Goal: Task Accomplishment & Management: Manage account settings

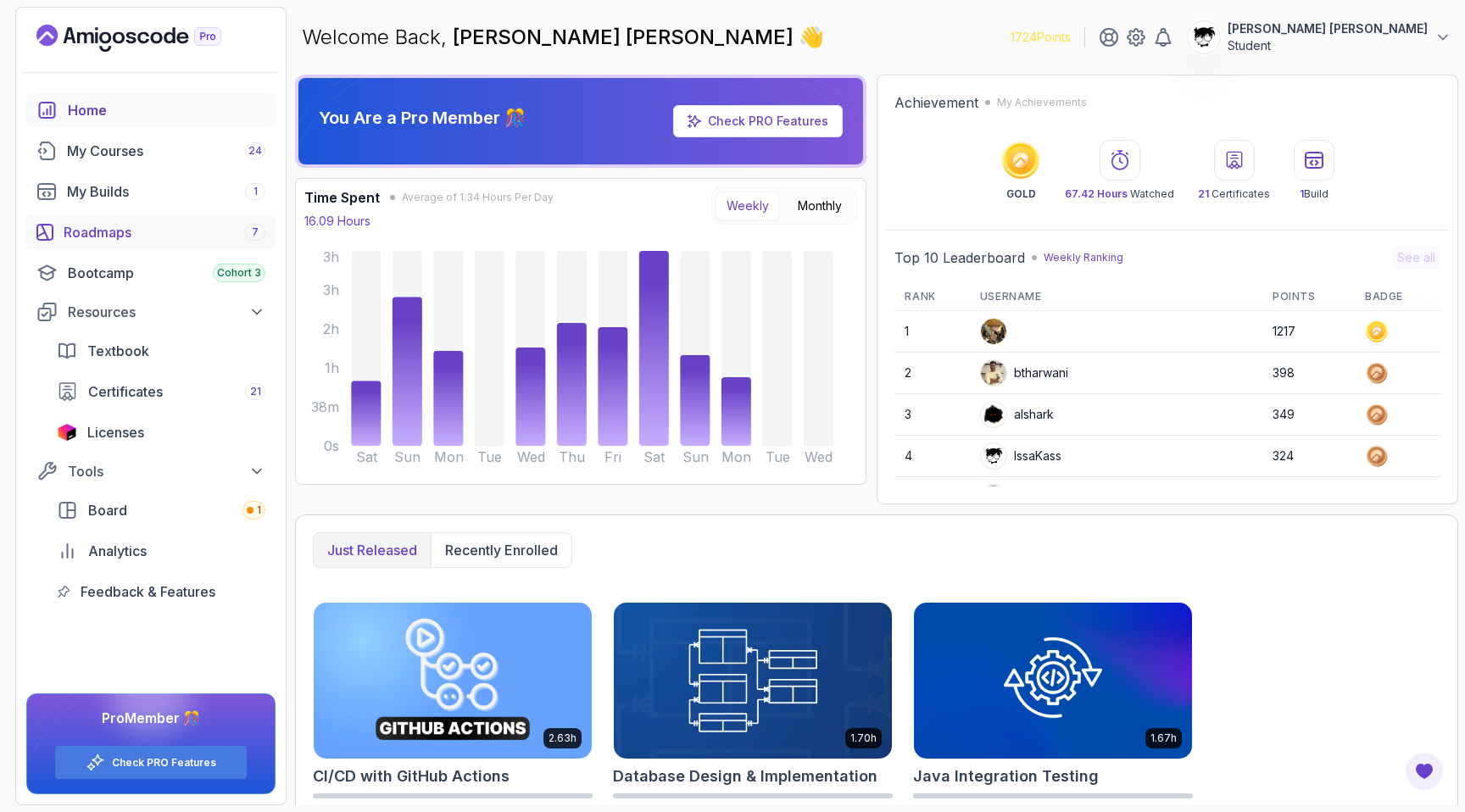
click at [109, 222] on div "Roadmaps 7" at bounding box center [165, 233] width 202 height 20
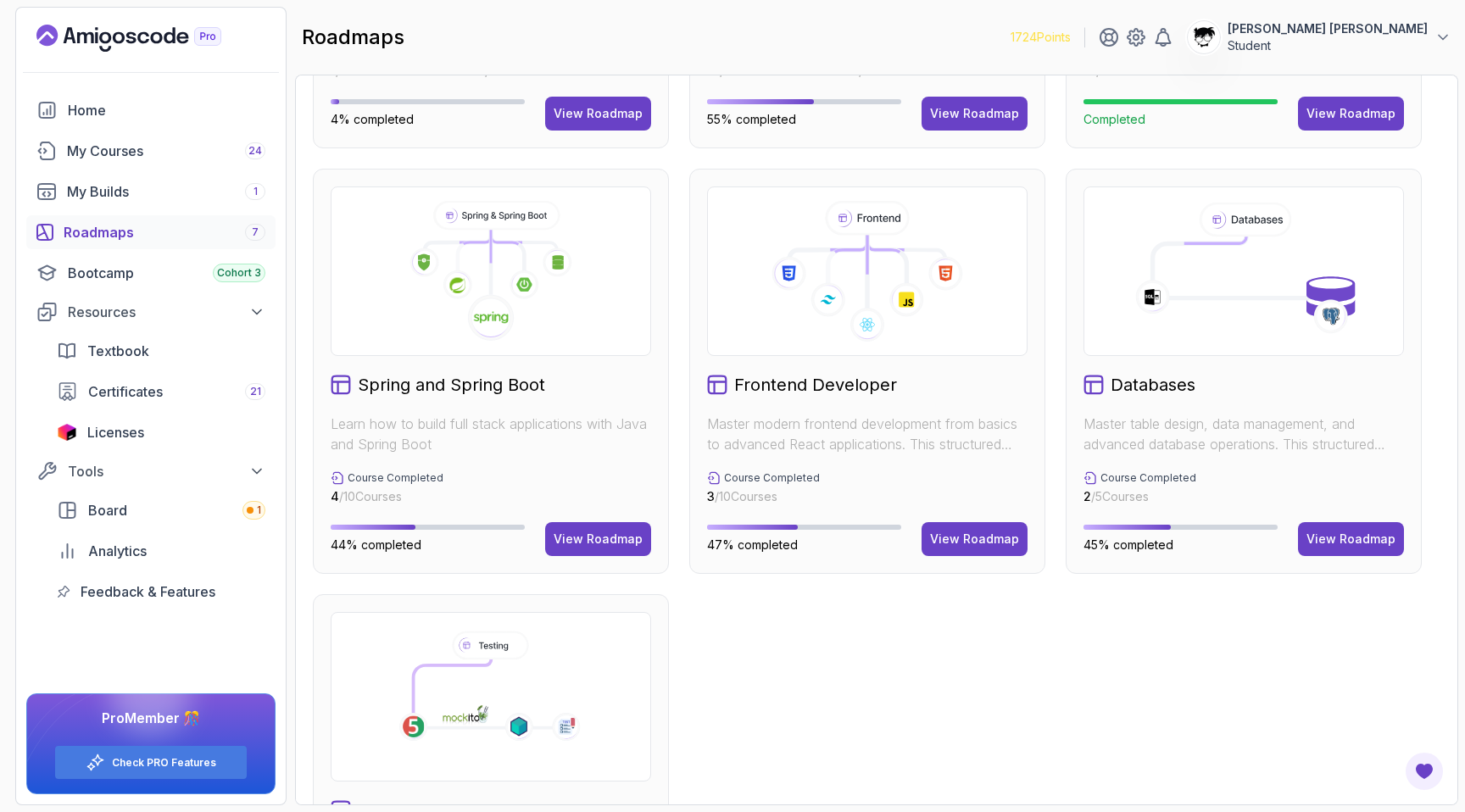
scroll to position [374, 0]
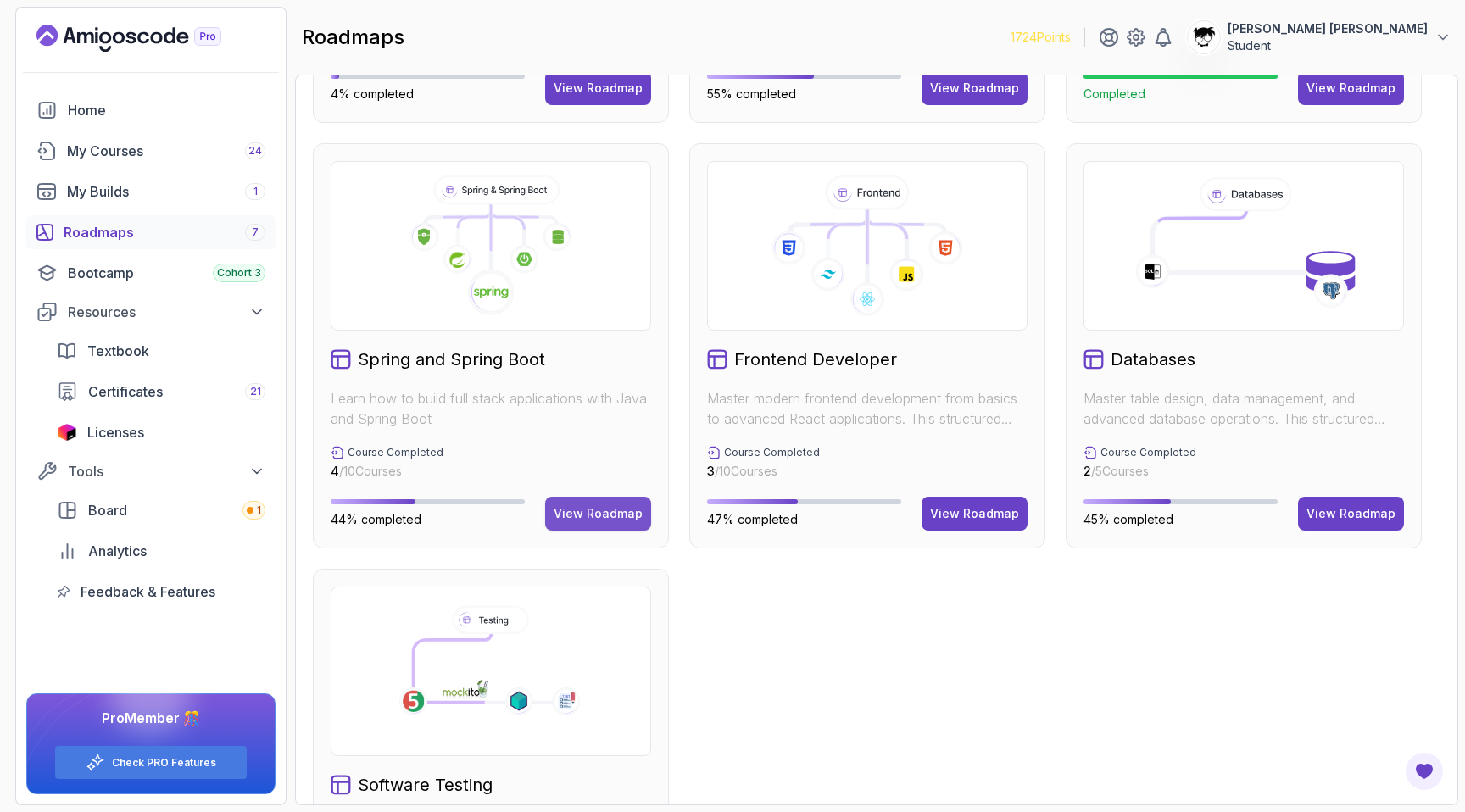
click at [588, 523] on button "View Roadmap" at bounding box center [598, 514] width 106 height 34
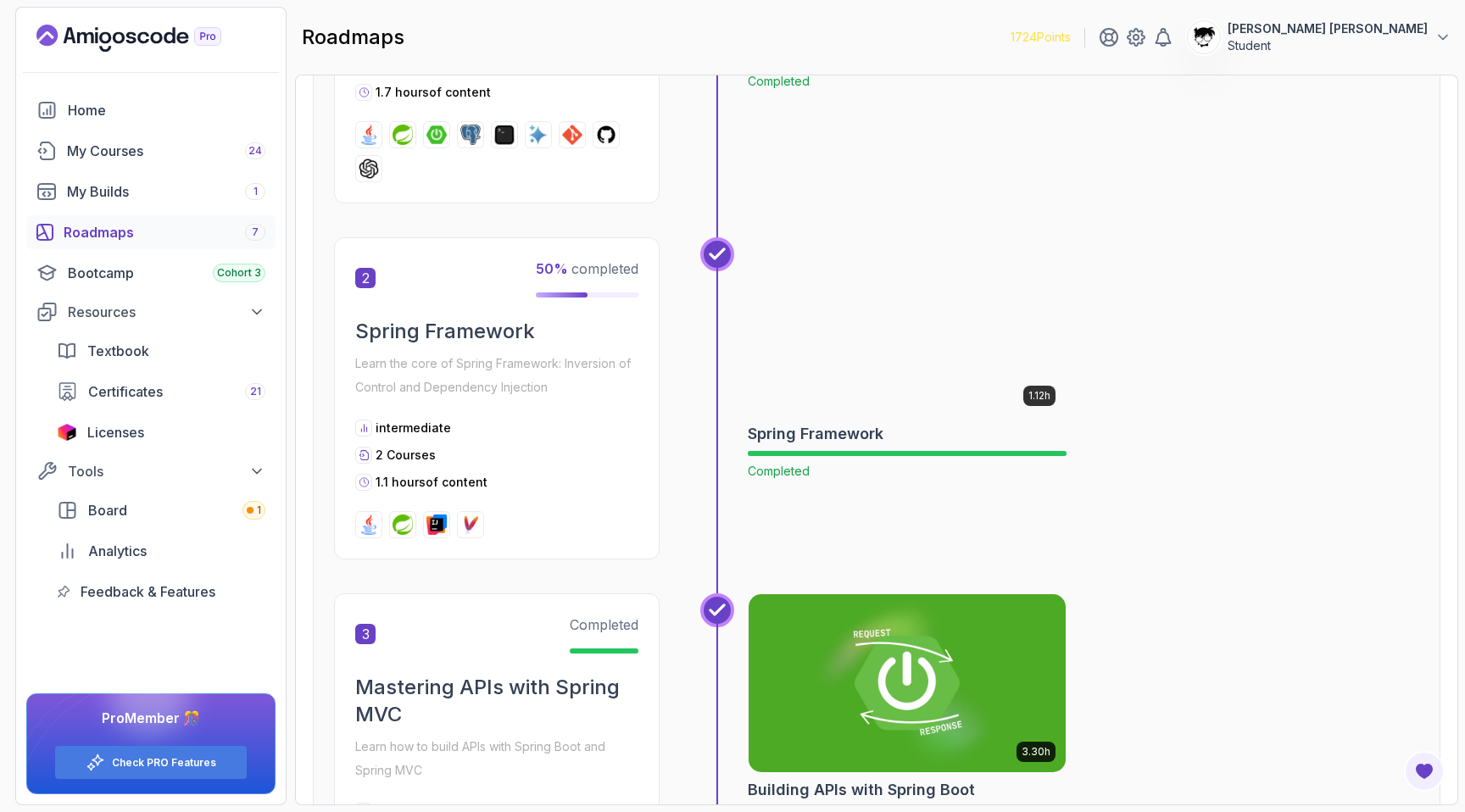
scroll to position [416, 0]
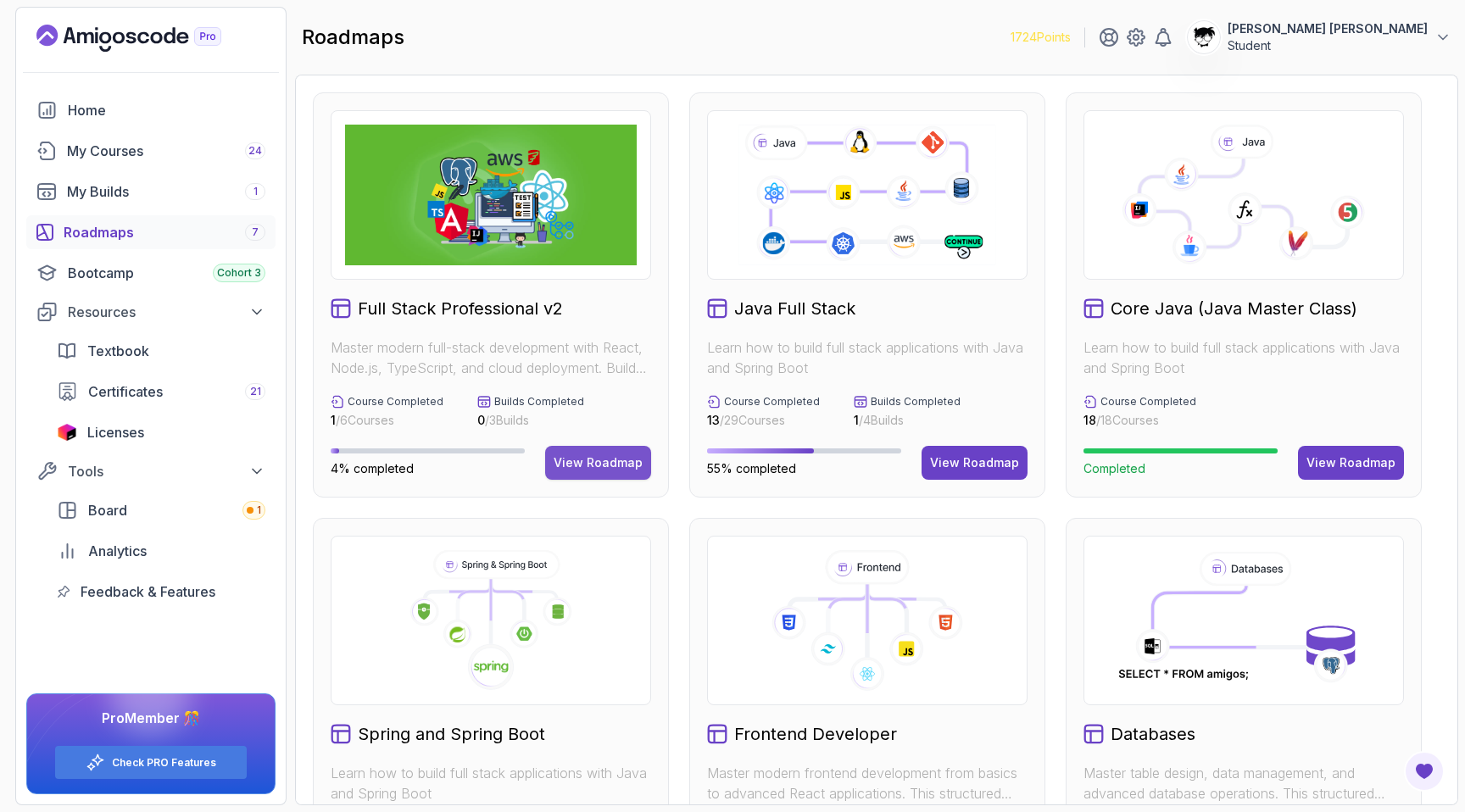
scroll to position [348, 0]
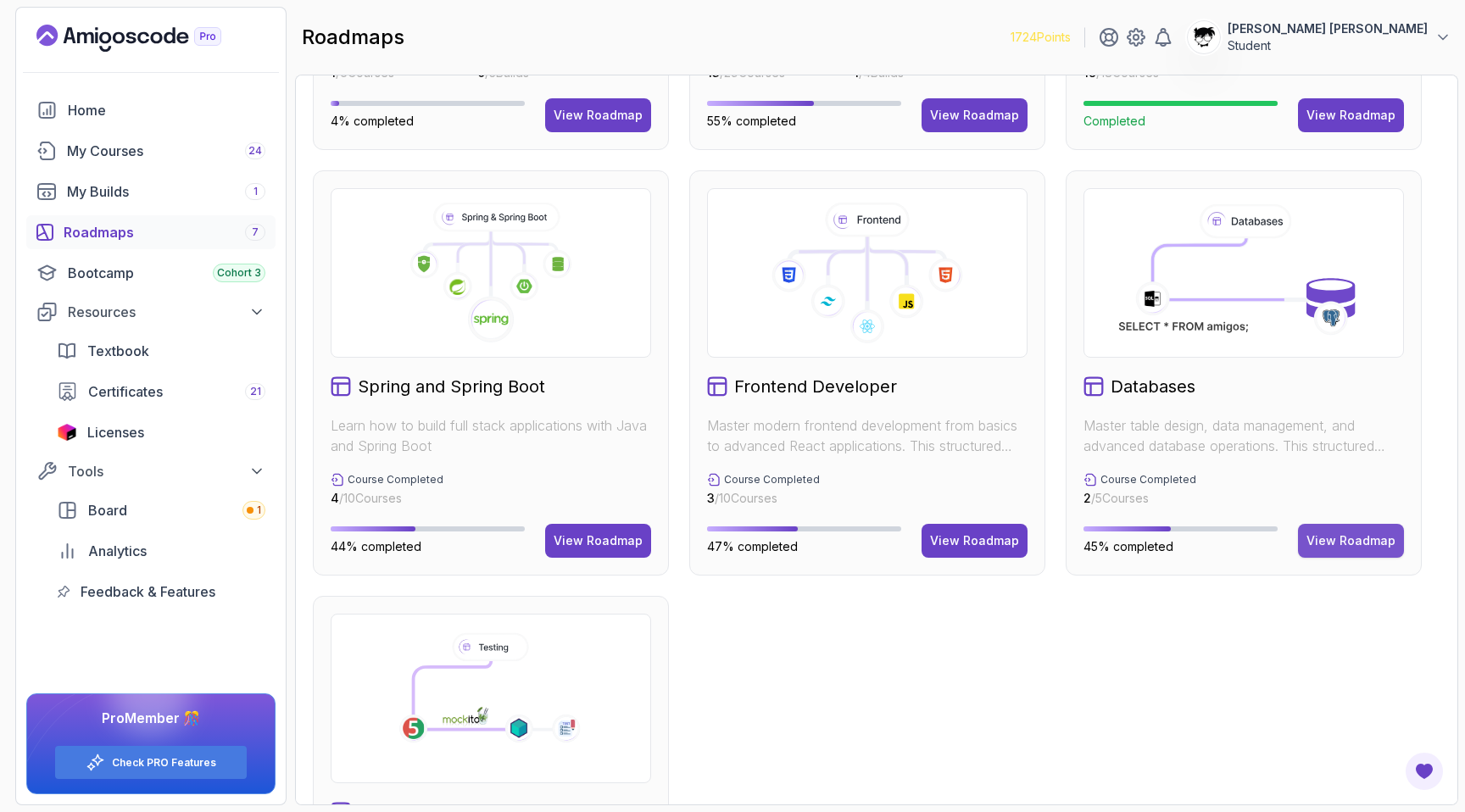
click at [1312, 530] on button "View Roadmap" at bounding box center [1351, 540] width 106 height 34
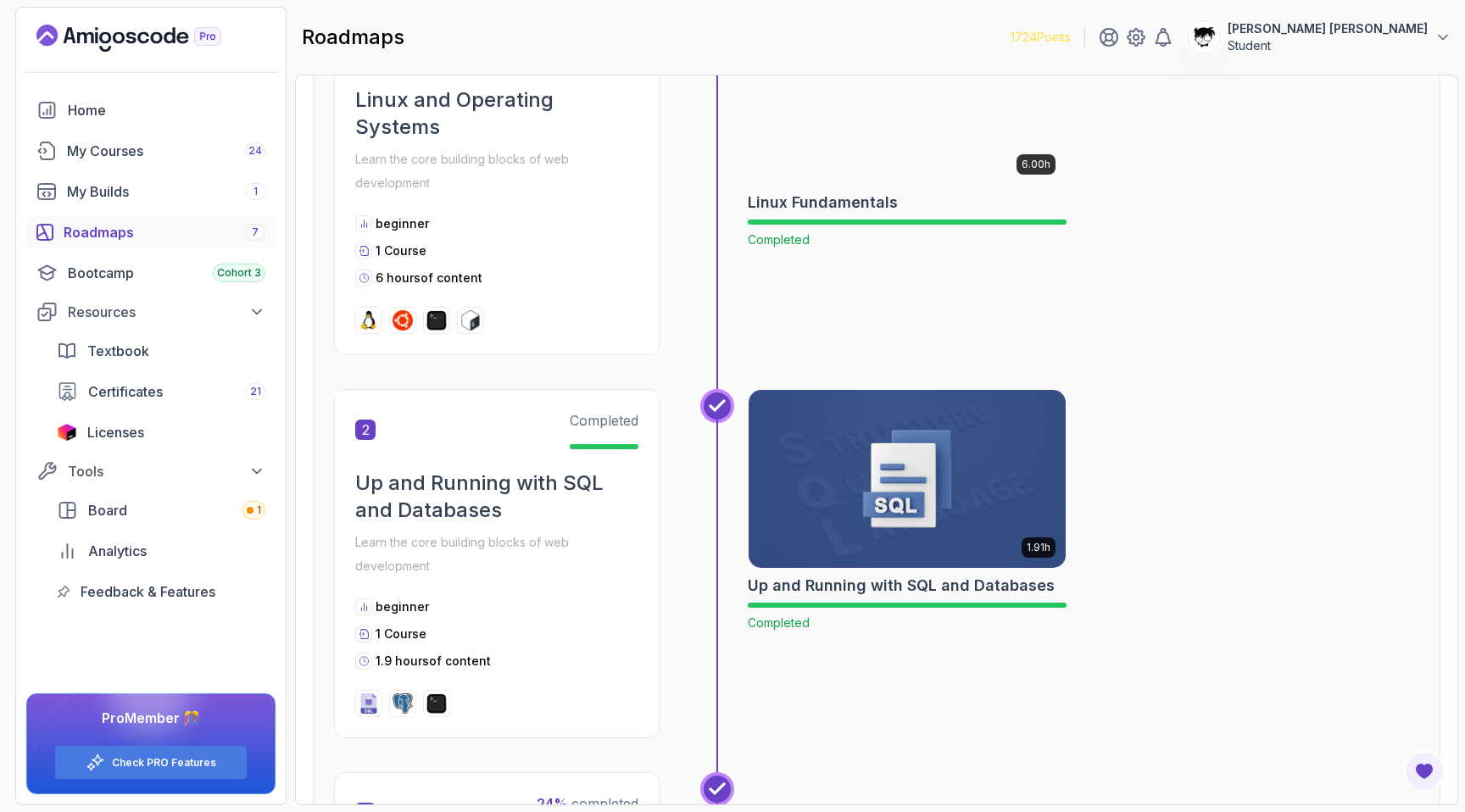
scroll to position [1135, 0]
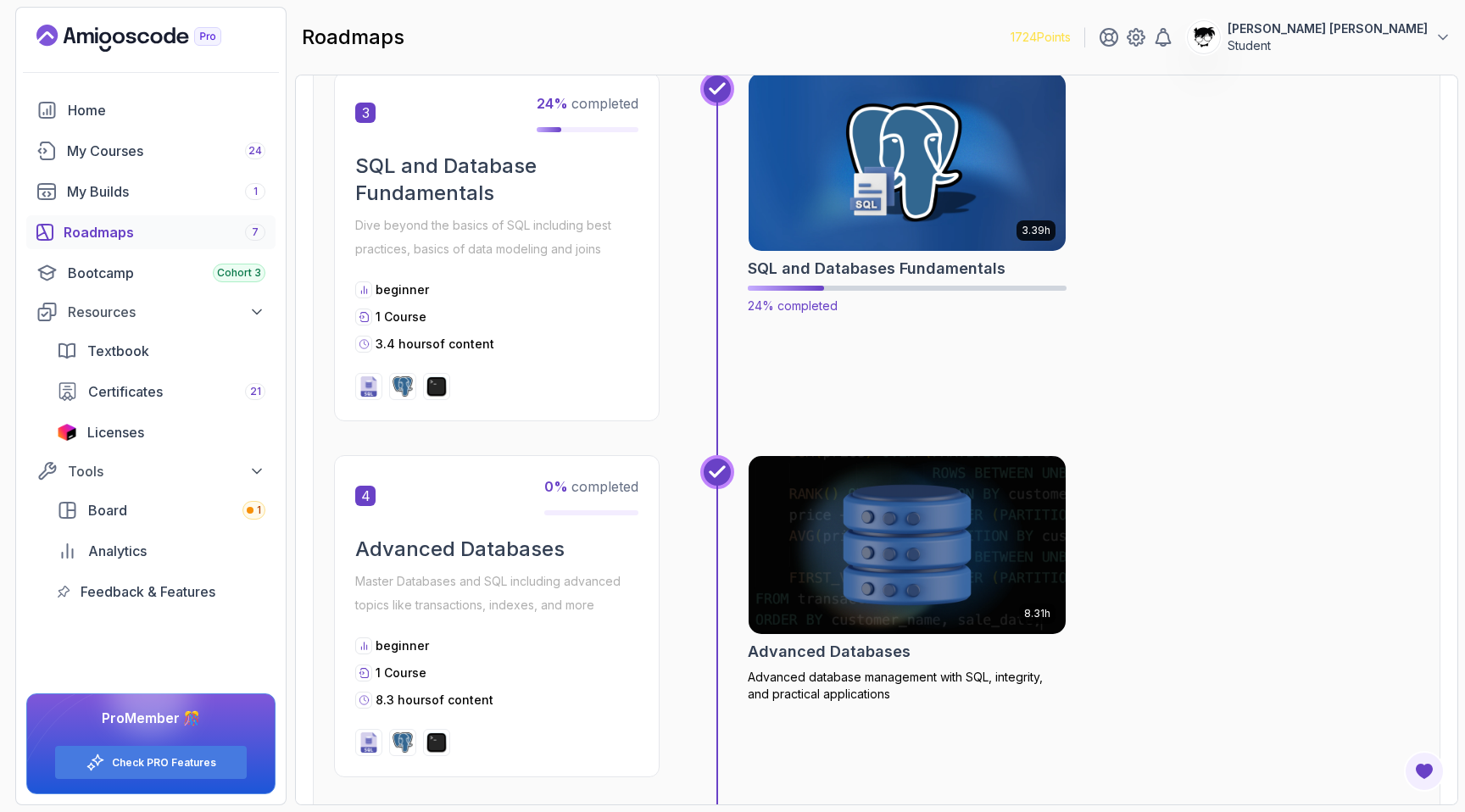
click at [862, 269] on h2 "SQL and Databases Fundamentals" at bounding box center [876, 269] width 258 height 24
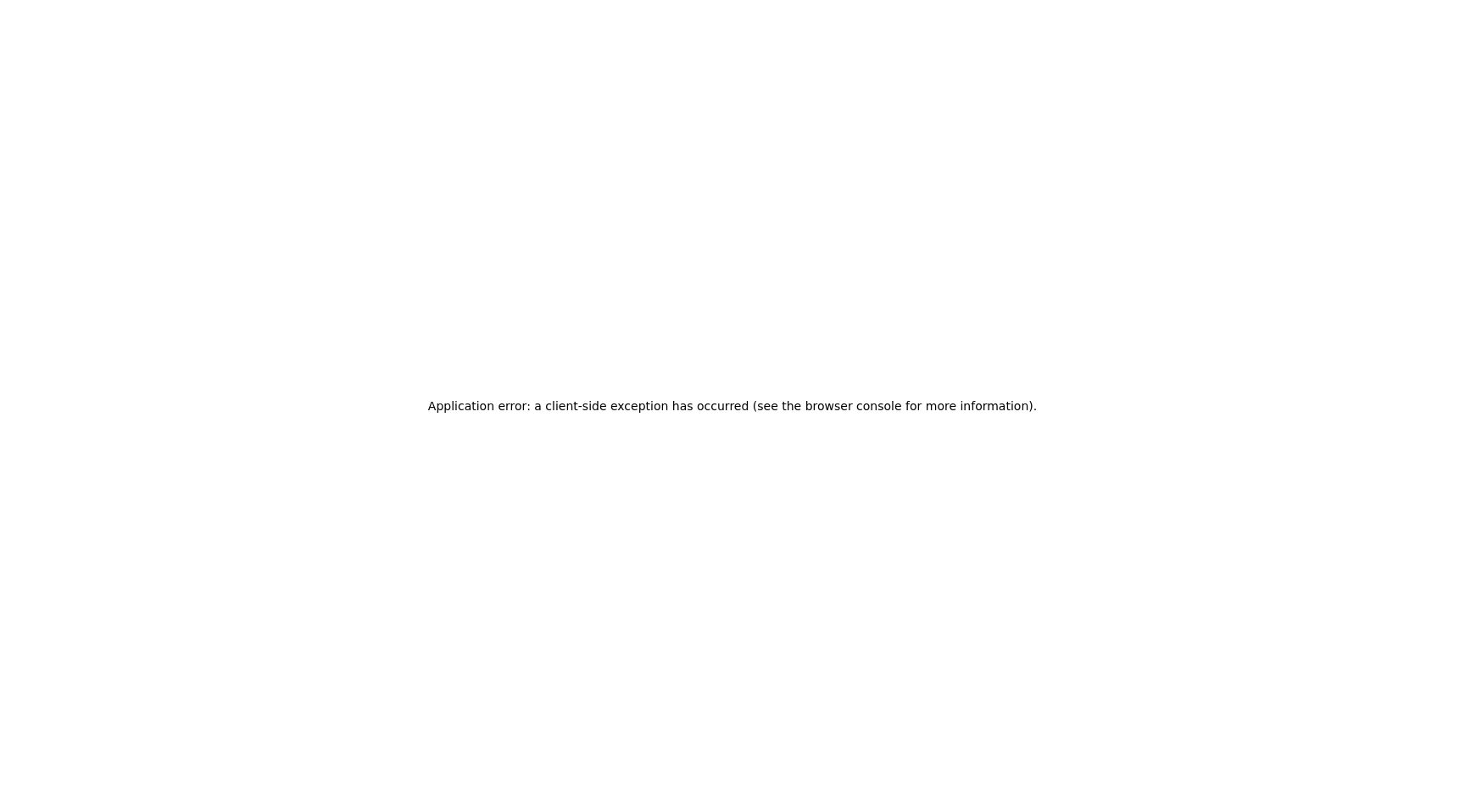
click at [803, 197] on div "Application error: a client-side exception has occurred (see the browser consol…" at bounding box center [732, 406] width 1465 height 812
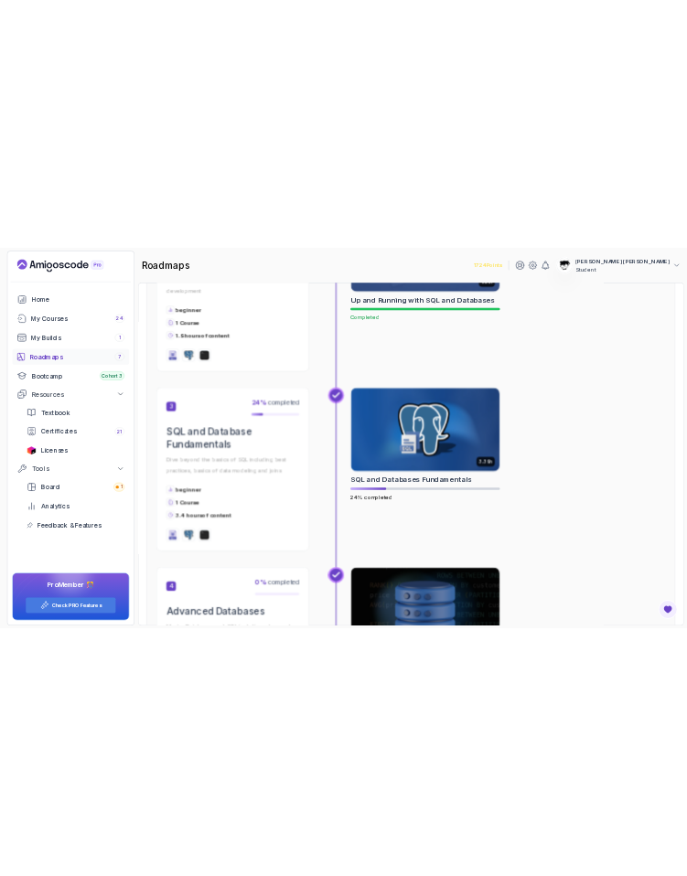
scroll to position [1088, 0]
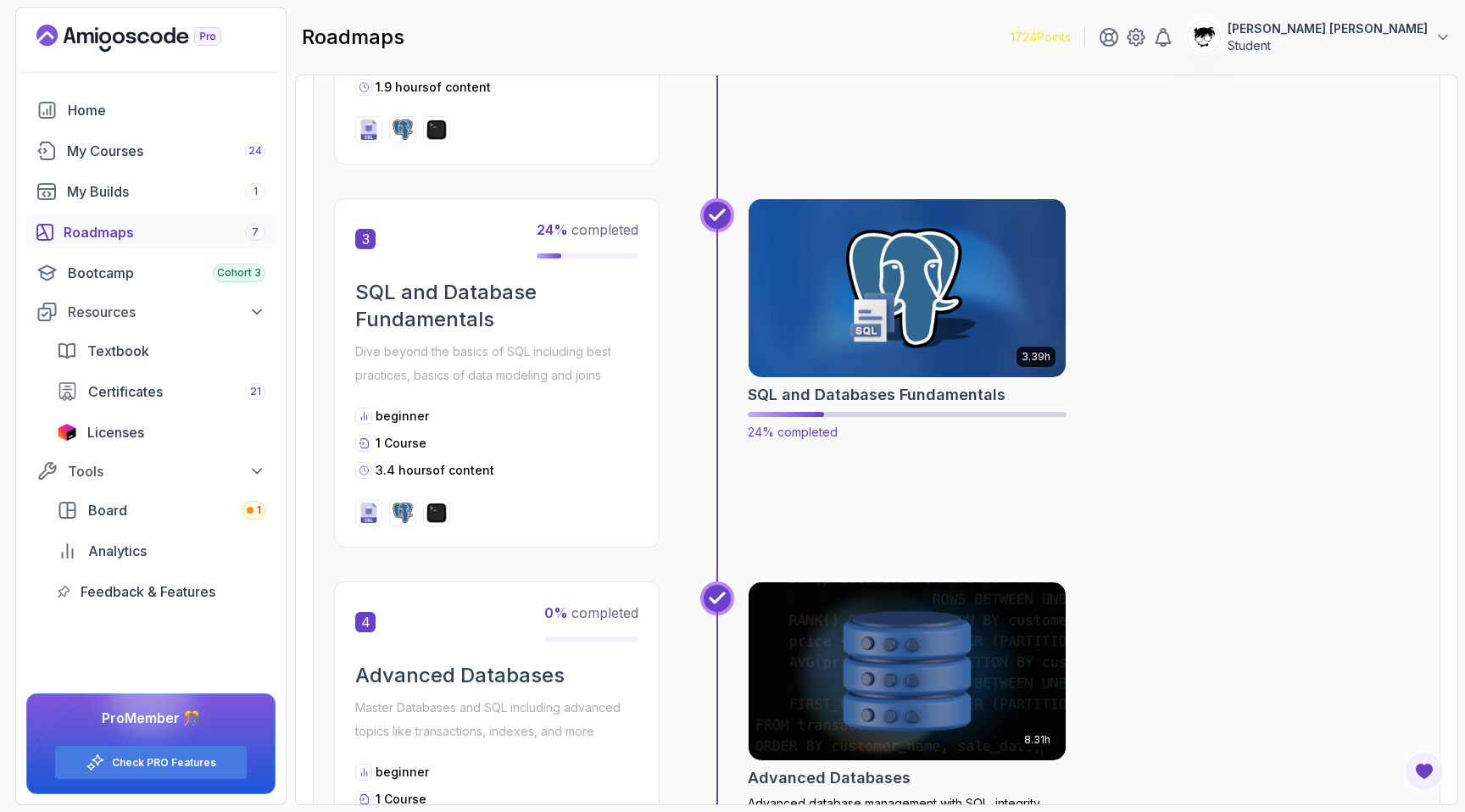
click at [815, 341] on img at bounding box center [907, 287] width 333 height 186
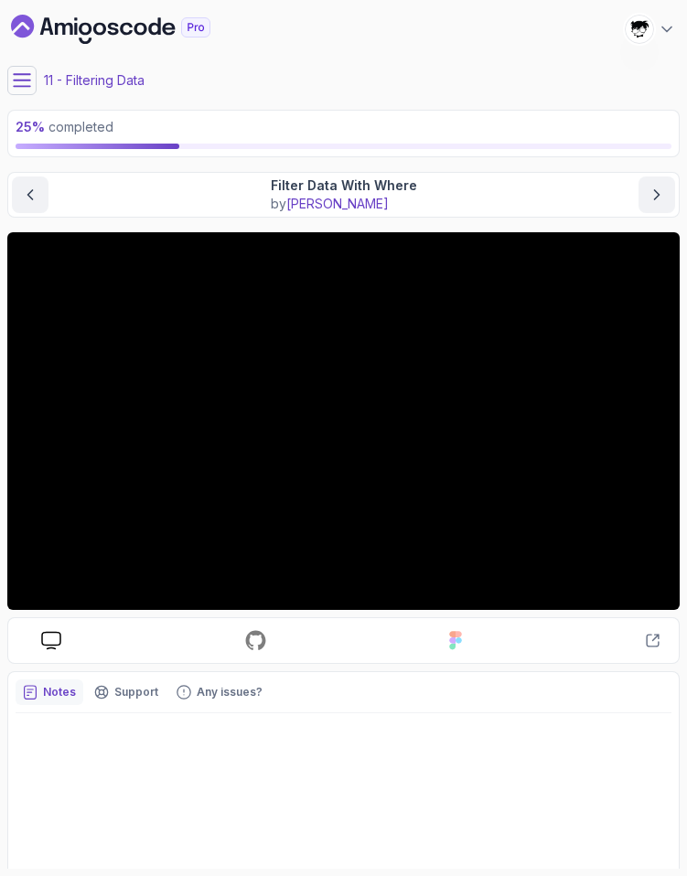
click at [29, 85] on icon at bounding box center [22, 80] width 16 height 12
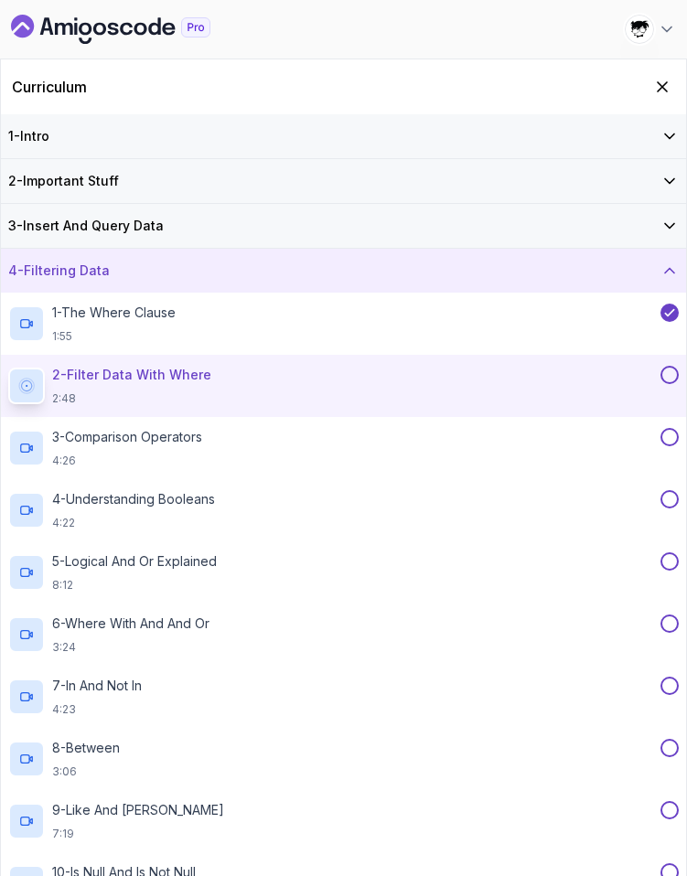
click at [675, 77] on div "Curriculum" at bounding box center [343, 86] width 685 height 55
click at [669, 81] on icon "Hide Curriculum for mobile" at bounding box center [662, 87] width 20 height 20
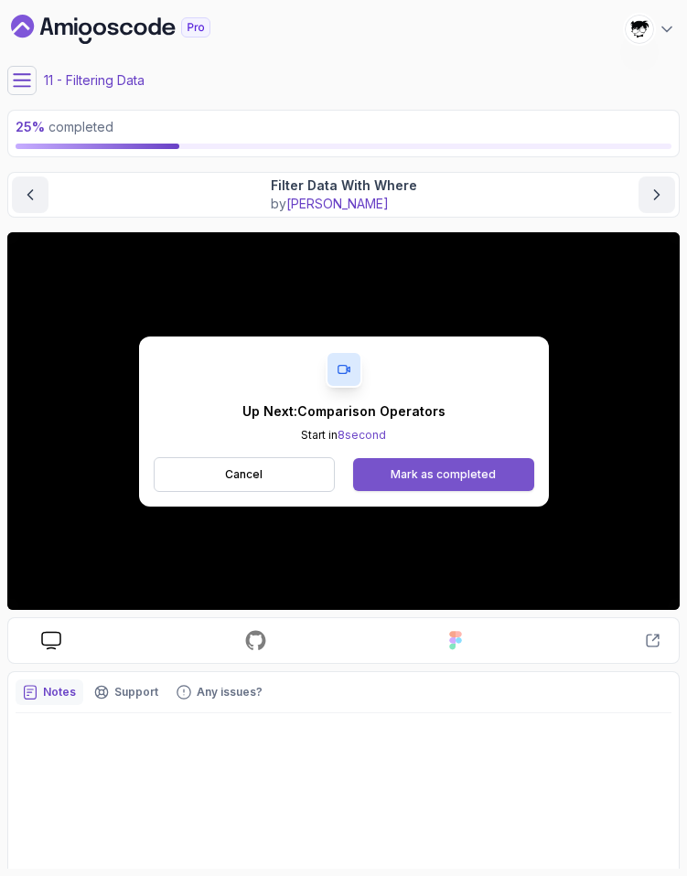
click at [406, 464] on button "Mark as completed" at bounding box center [443, 474] width 180 height 33
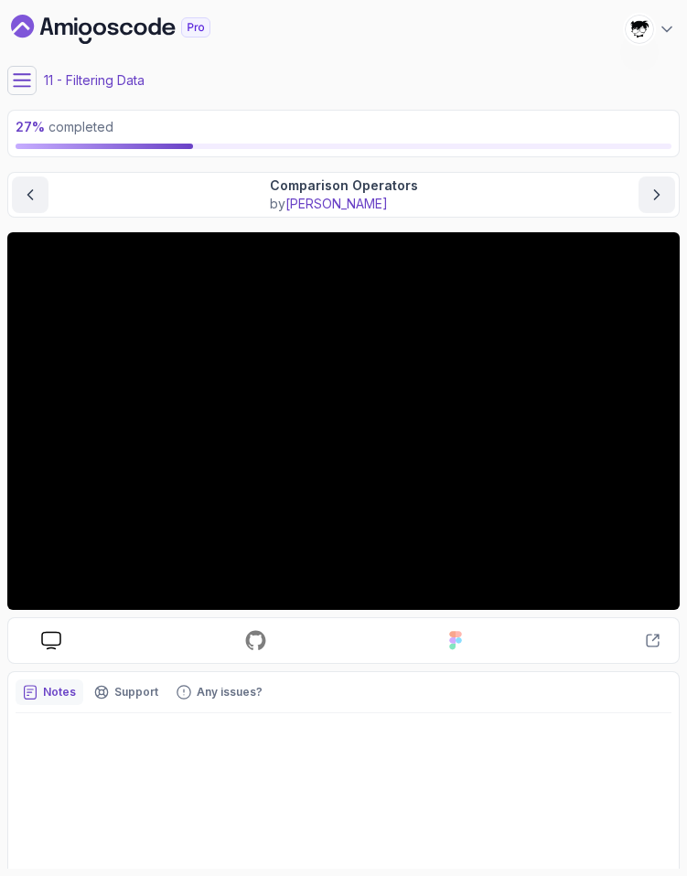
click at [24, 82] on icon at bounding box center [22, 80] width 18 height 18
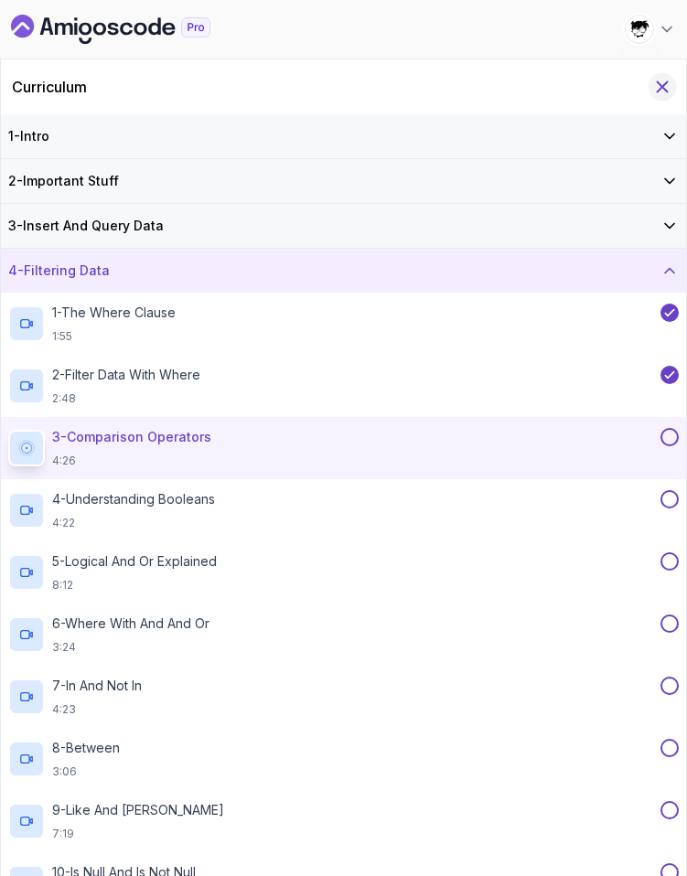
click at [671, 80] on icon "Hide Curriculum for mobile" at bounding box center [662, 87] width 20 height 20
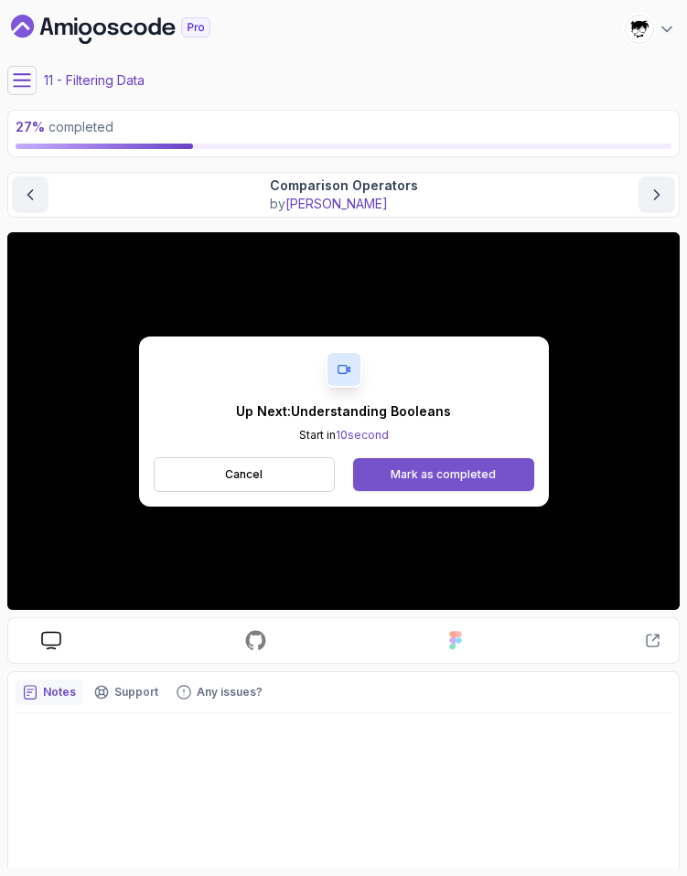
click at [456, 464] on button "Mark as completed" at bounding box center [443, 474] width 180 height 33
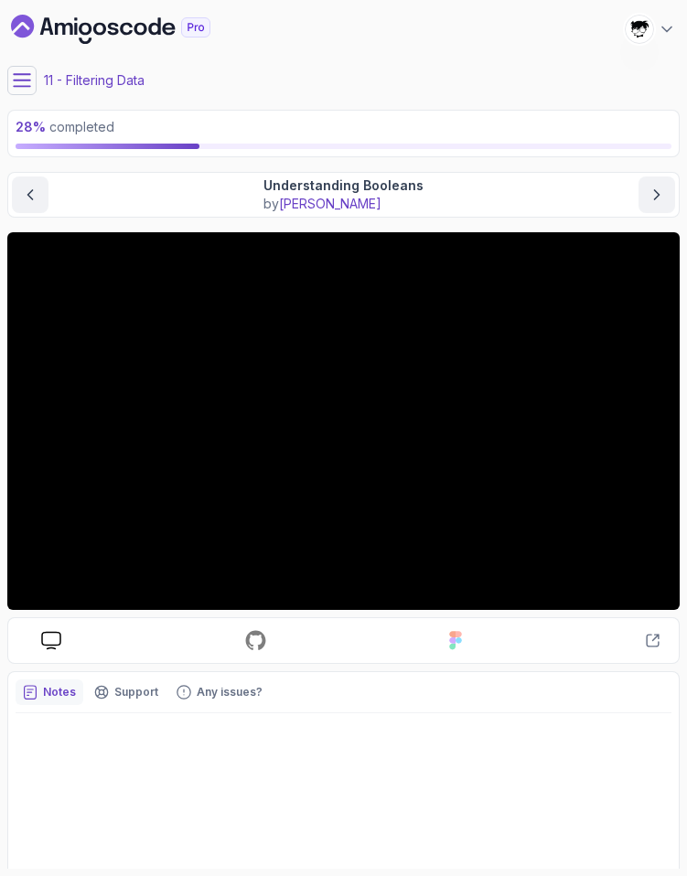
click at [16, 73] on icon at bounding box center [22, 80] width 18 height 18
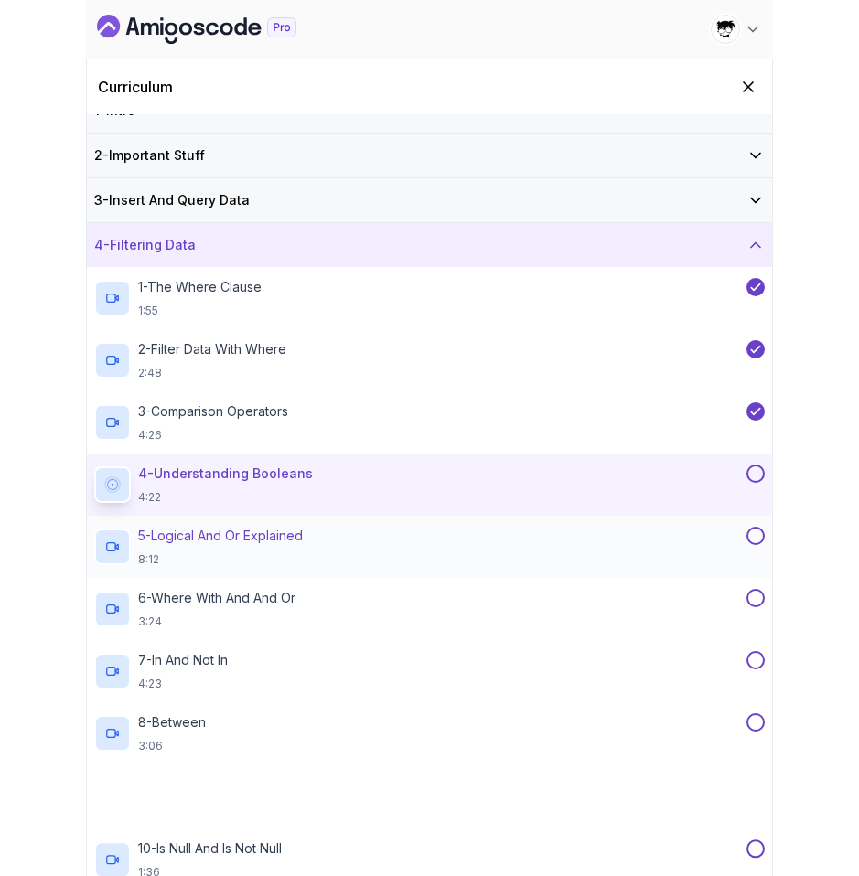
scroll to position [34, 0]
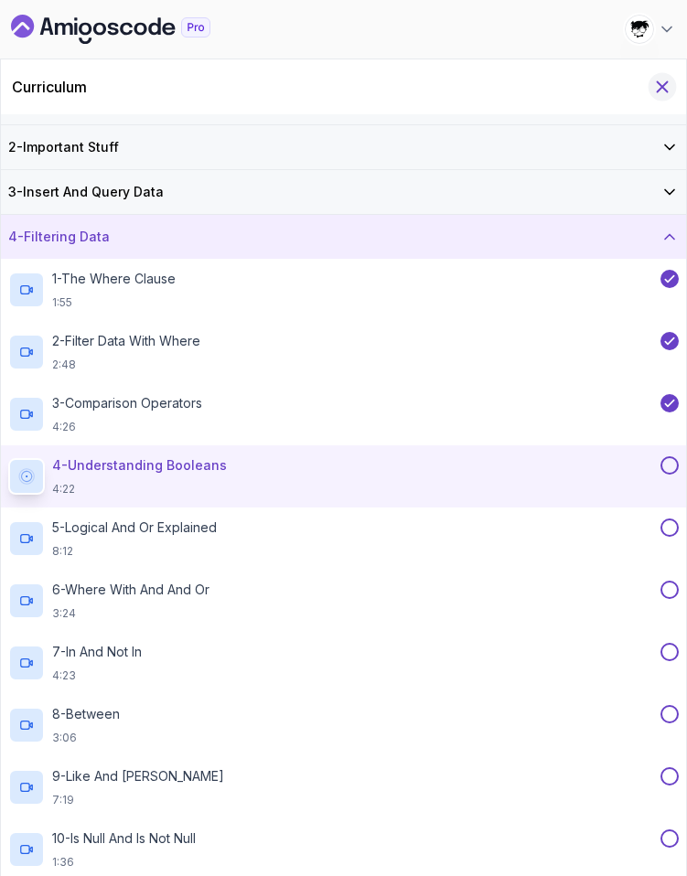
click at [671, 83] on button "Hide Curriculum for mobile" at bounding box center [662, 87] width 28 height 28
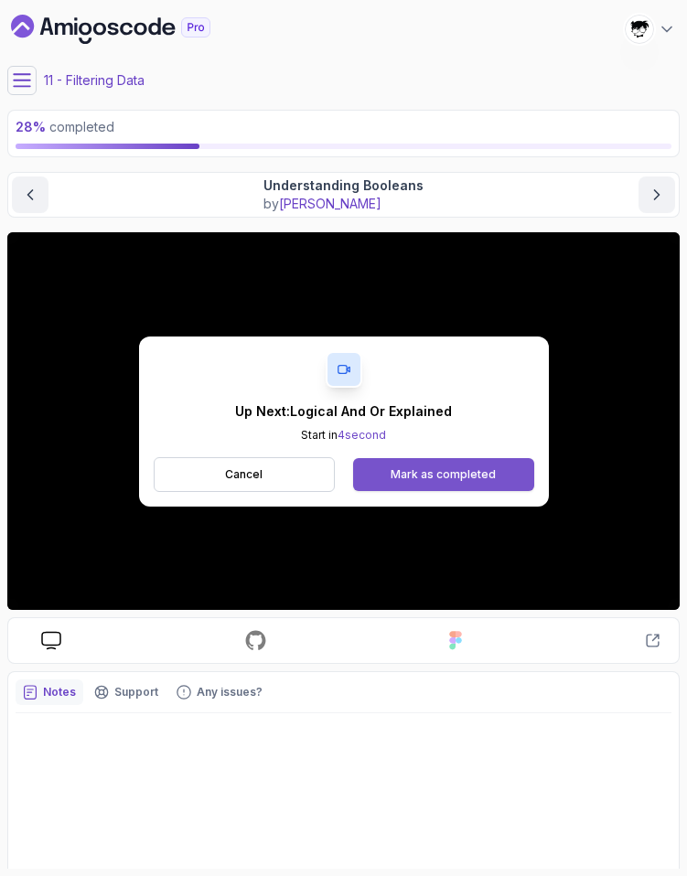
click at [416, 463] on button "Mark as completed" at bounding box center [443, 474] width 180 height 33
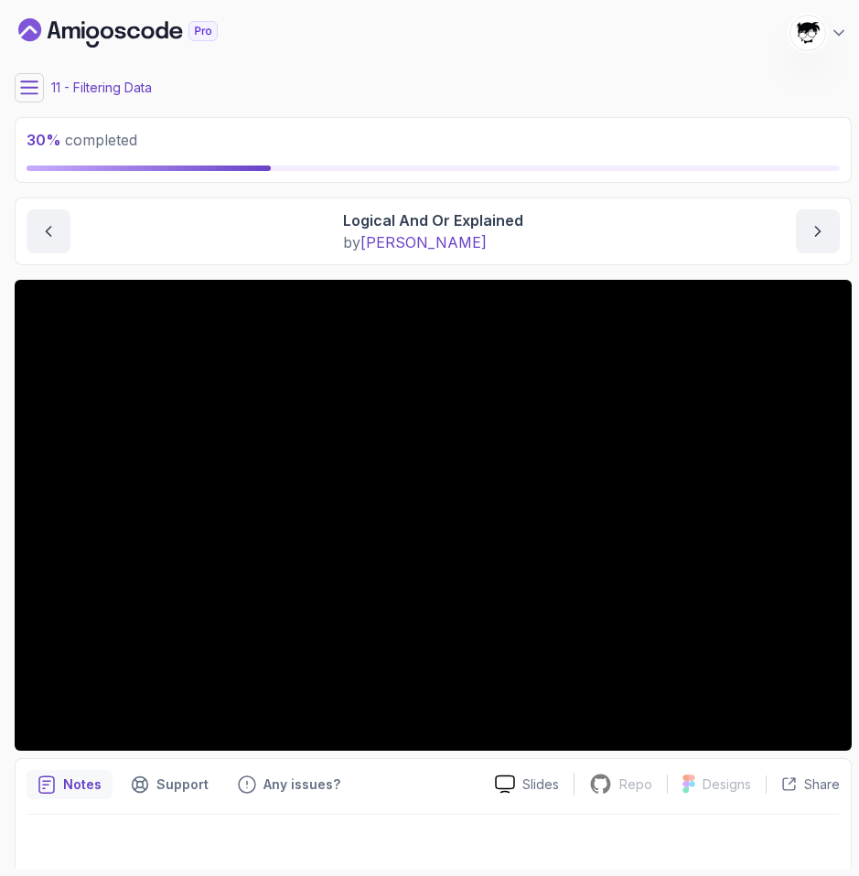
click at [9, 93] on div "30 % completed 1 - Intro 2 - Important Stuff 3 - Insert And Query Data 4 - Filt…" at bounding box center [429, 437] width 844 height 861
click at [21, 93] on icon at bounding box center [29, 87] width 16 height 12
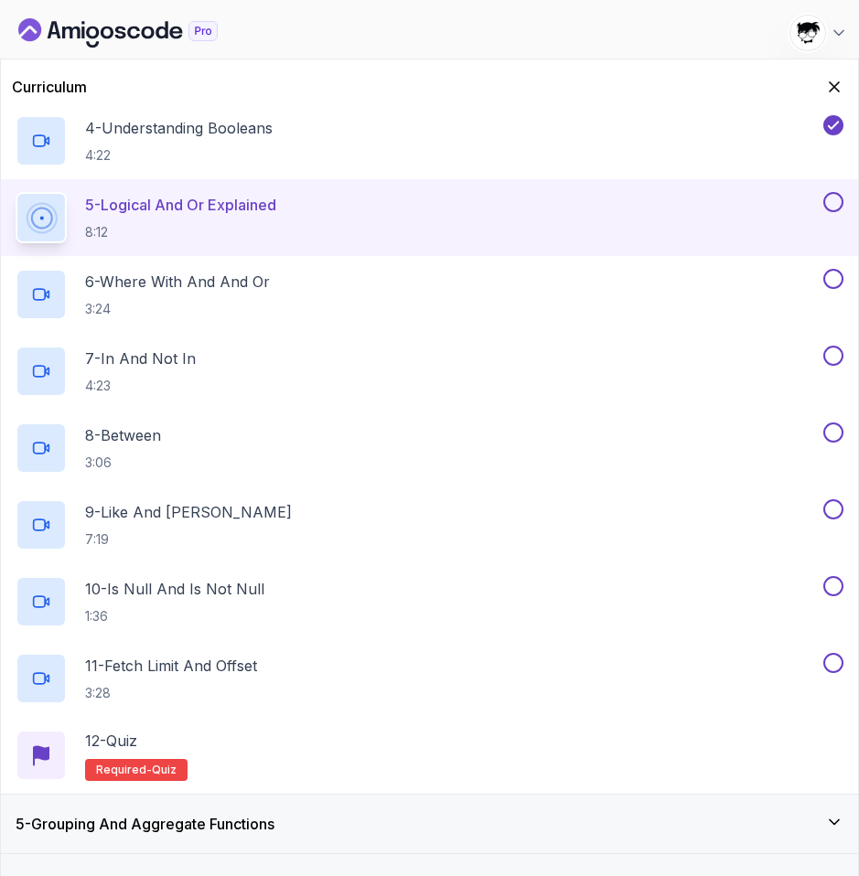
scroll to position [451, 0]
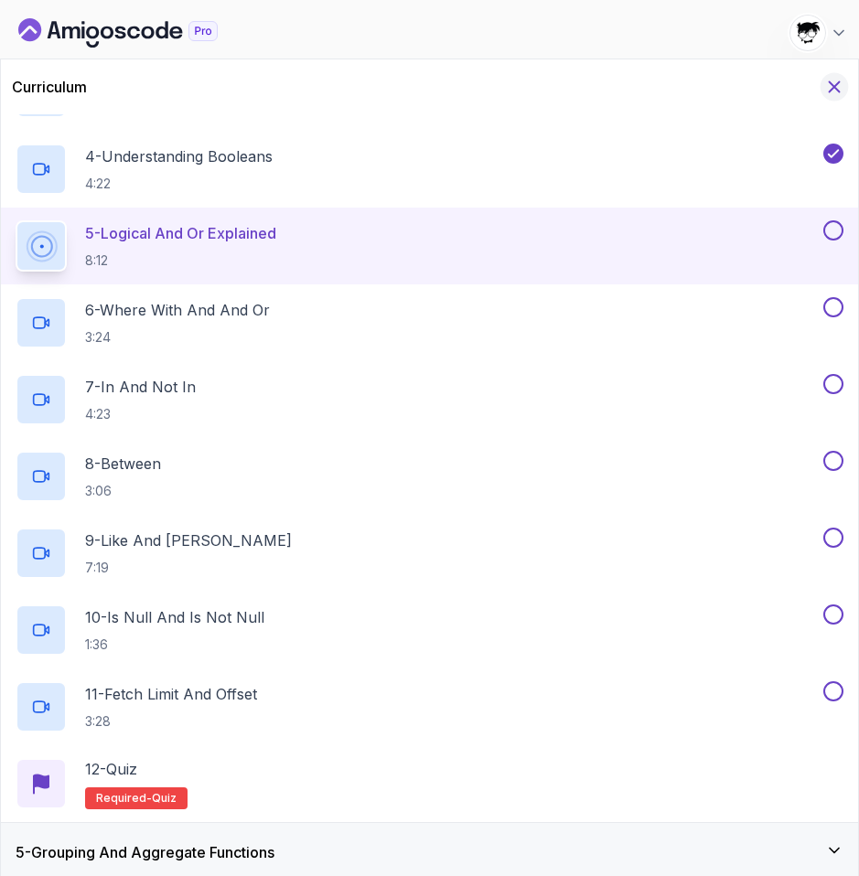
click at [842, 90] on icon "Hide Curriculum for mobile" at bounding box center [834, 87] width 20 height 20
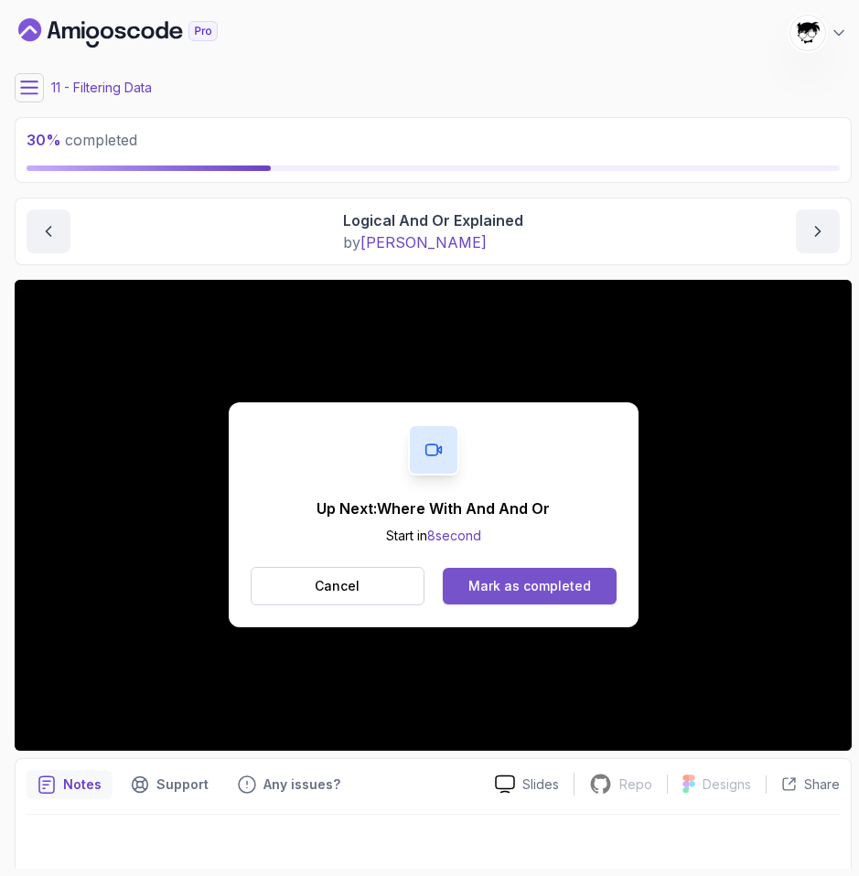
click at [496, 584] on div "Mark as completed" at bounding box center [529, 586] width 123 height 18
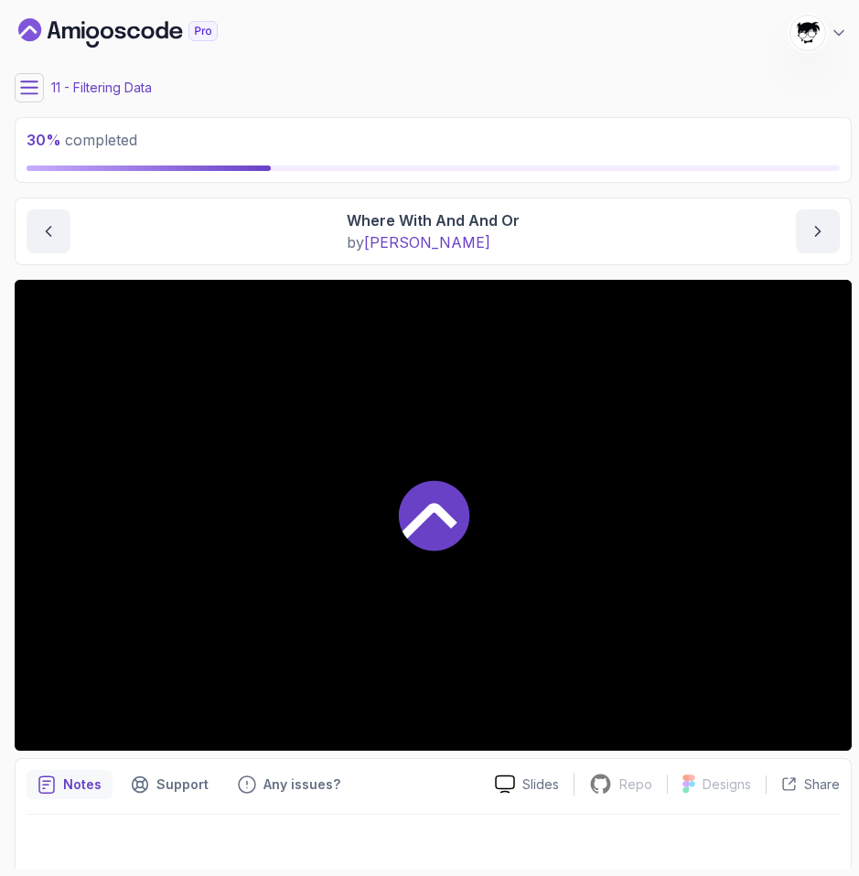
click at [35, 89] on icon at bounding box center [29, 88] width 18 height 18
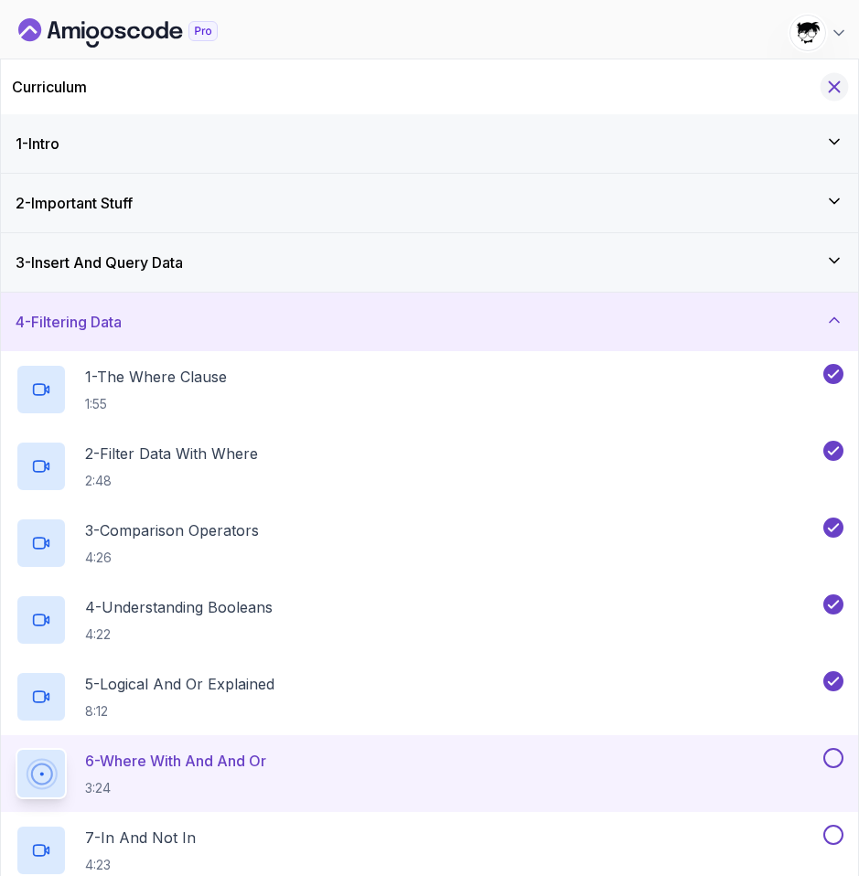
click at [824, 87] on icon "Hide Curriculum for mobile" at bounding box center [834, 87] width 20 height 20
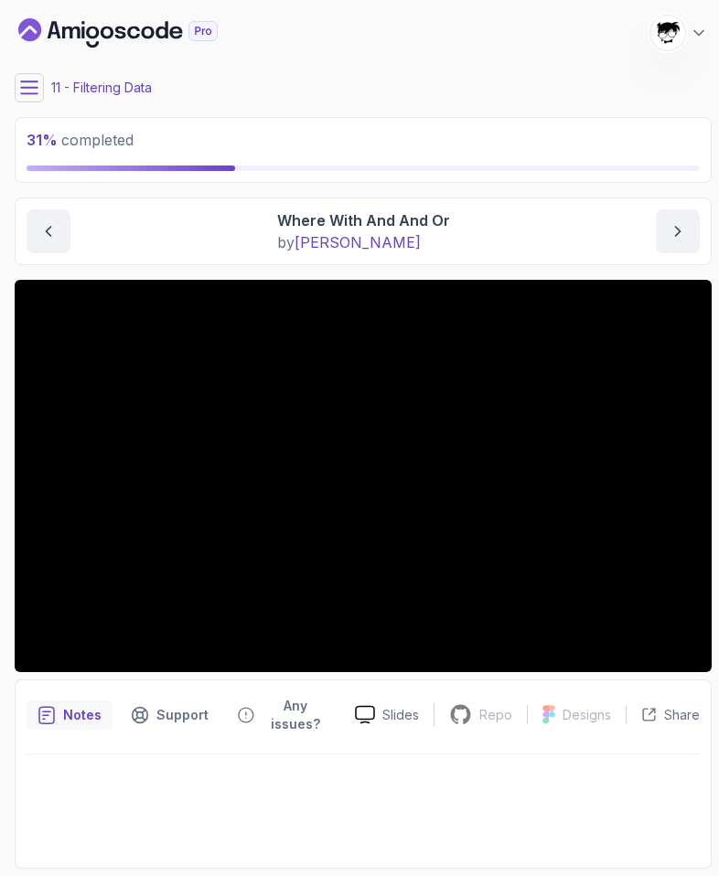
click at [31, 82] on icon at bounding box center [29, 88] width 18 height 18
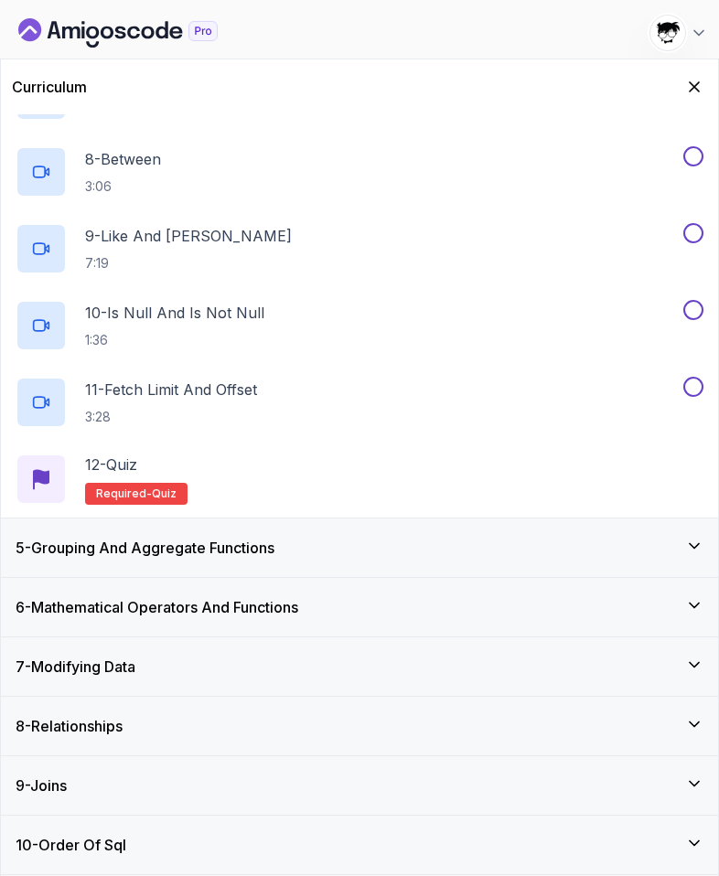
scroll to position [599, 0]
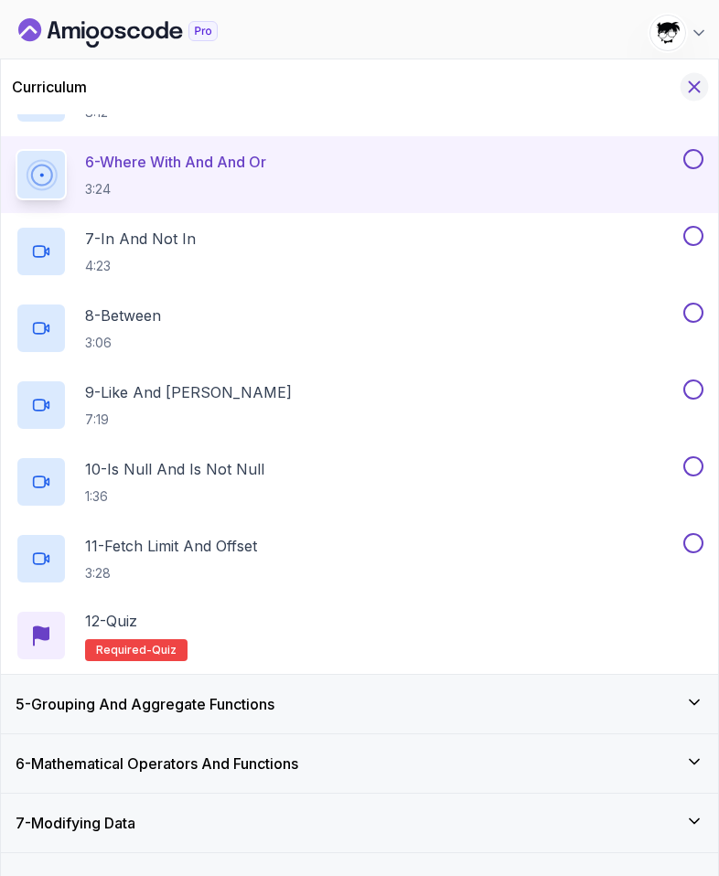
click at [686, 81] on icon "Hide Curriculum for mobile" at bounding box center [694, 87] width 20 height 20
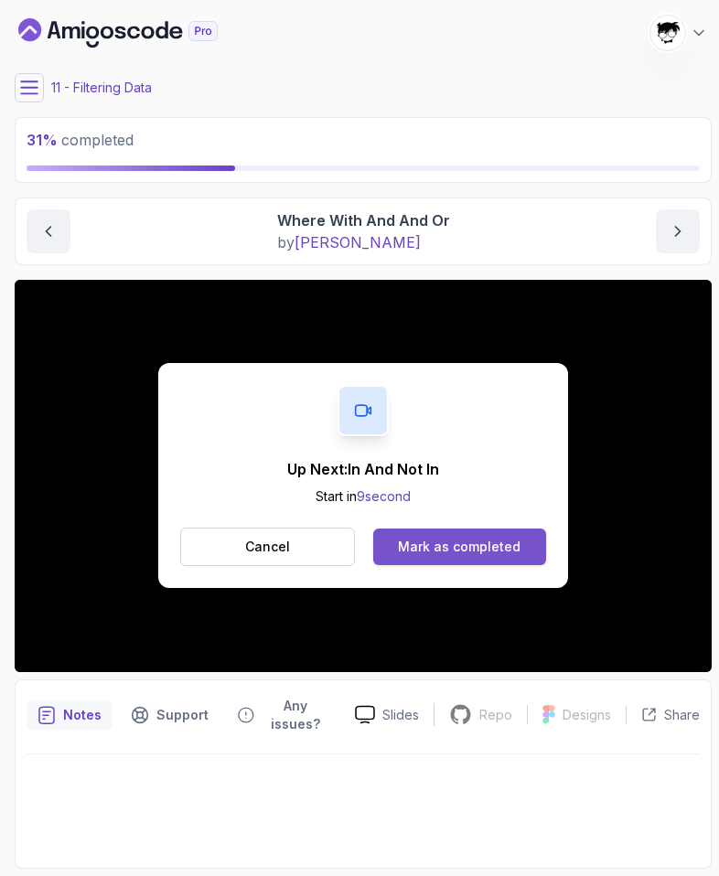
click at [463, 557] on button "Mark as completed" at bounding box center [459, 546] width 173 height 37
click at [404, 565] on div "Cancel Mark as completed" at bounding box center [363, 547] width 366 height 38
click at [404, 565] on button "Mark as completed" at bounding box center [459, 546] width 173 height 37
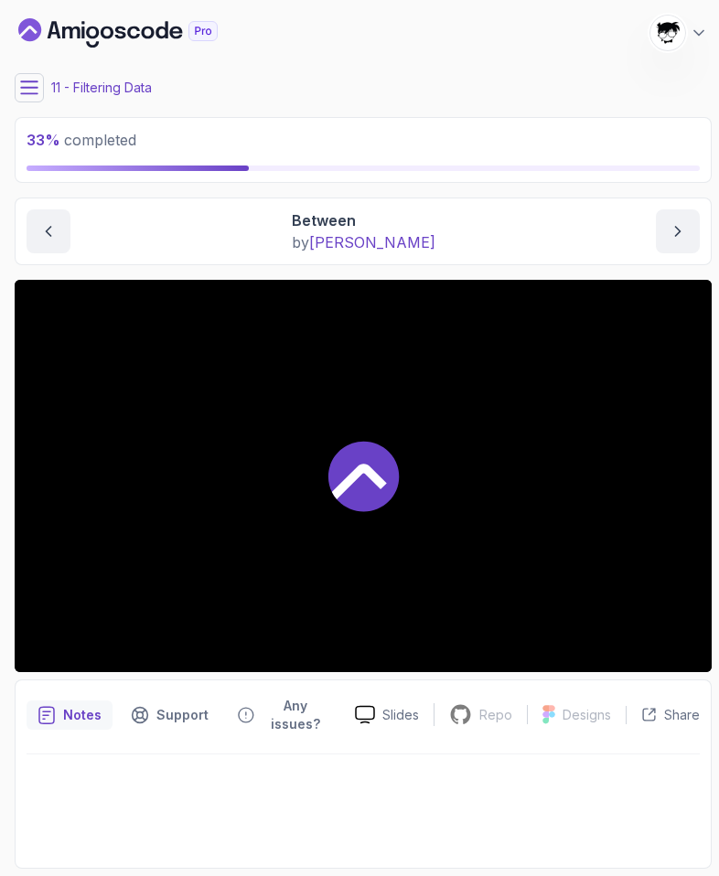
click at [33, 86] on icon at bounding box center [29, 88] width 18 height 18
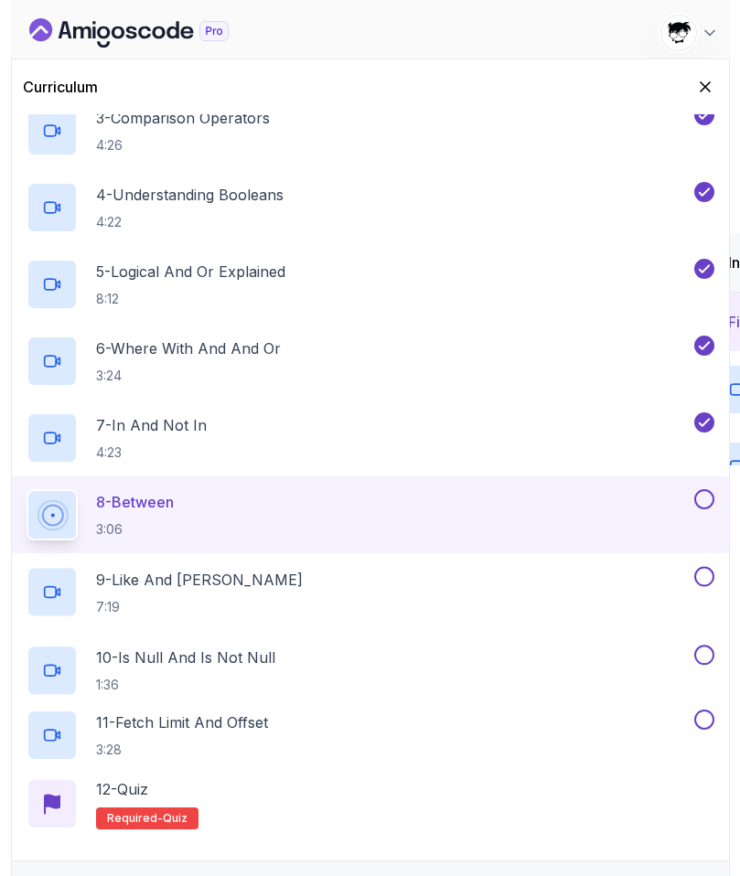
scroll to position [488, 0]
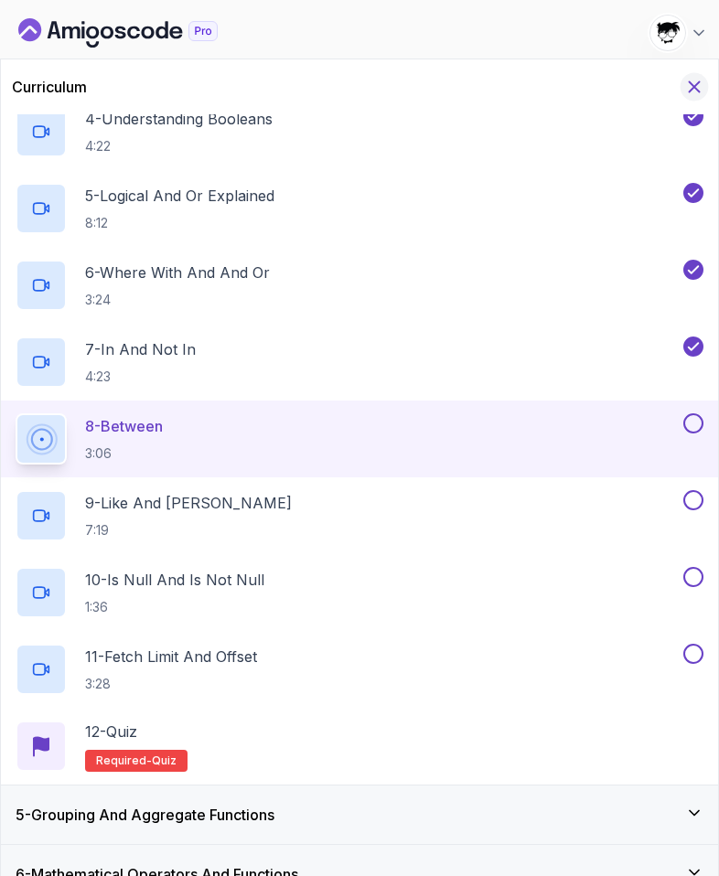
click at [698, 82] on icon "Hide Curriculum for mobile" at bounding box center [694, 87] width 10 height 10
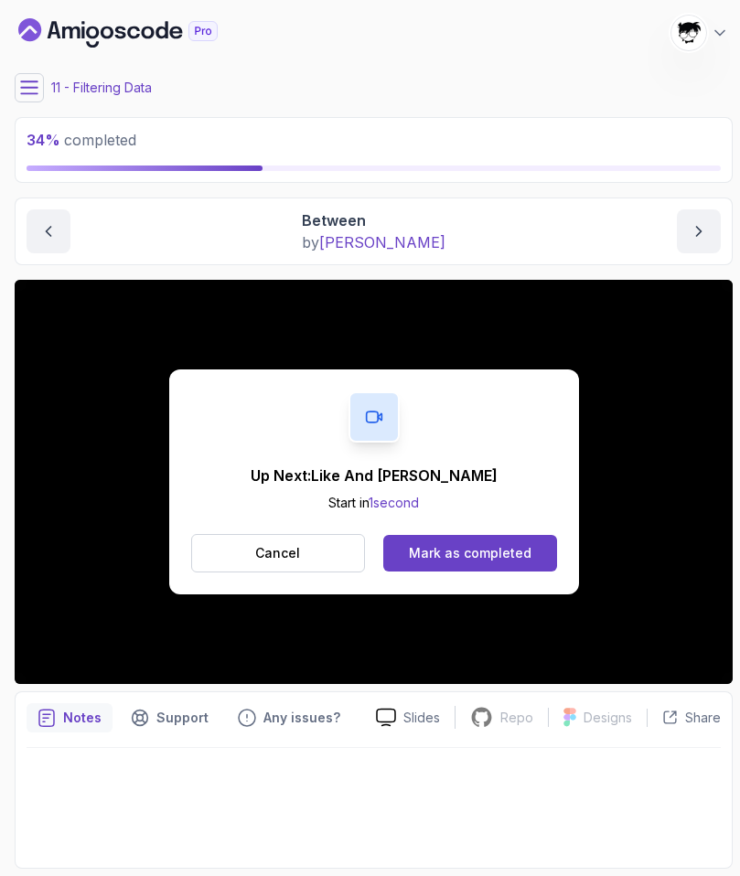
click at [428, 522] on div "Up Next: Like And [PERSON_NAME] Start in 1 second Cancel Mark as completed" at bounding box center [374, 481] width 410 height 225
click at [428, 536] on button "Mark as completed" at bounding box center [469, 553] width 173 height 37
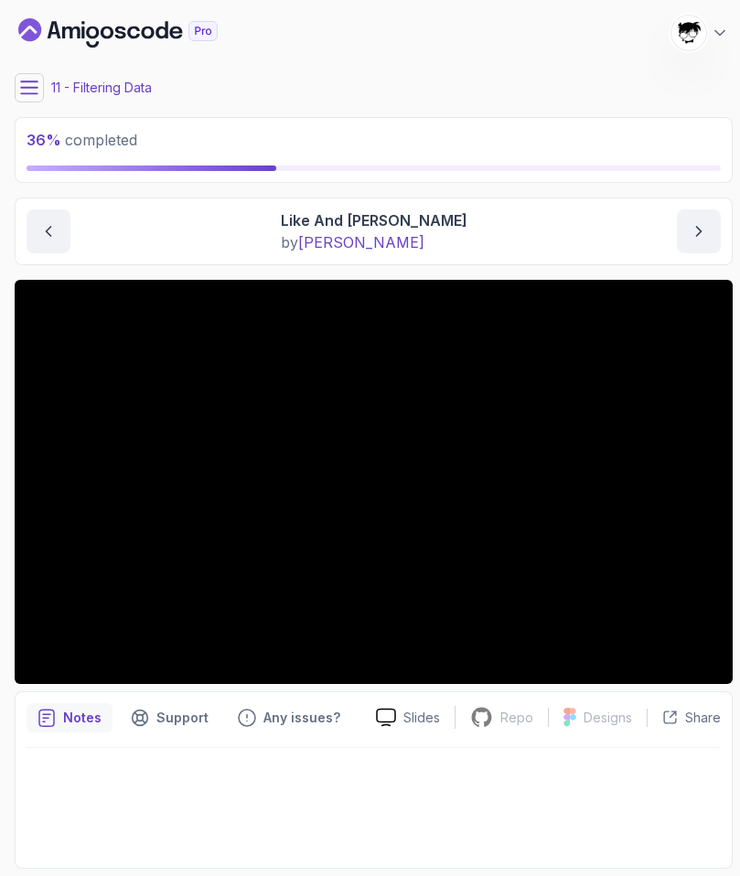
click at [20, 90] on icon at bounding box center [29, 88] width 18 height 18
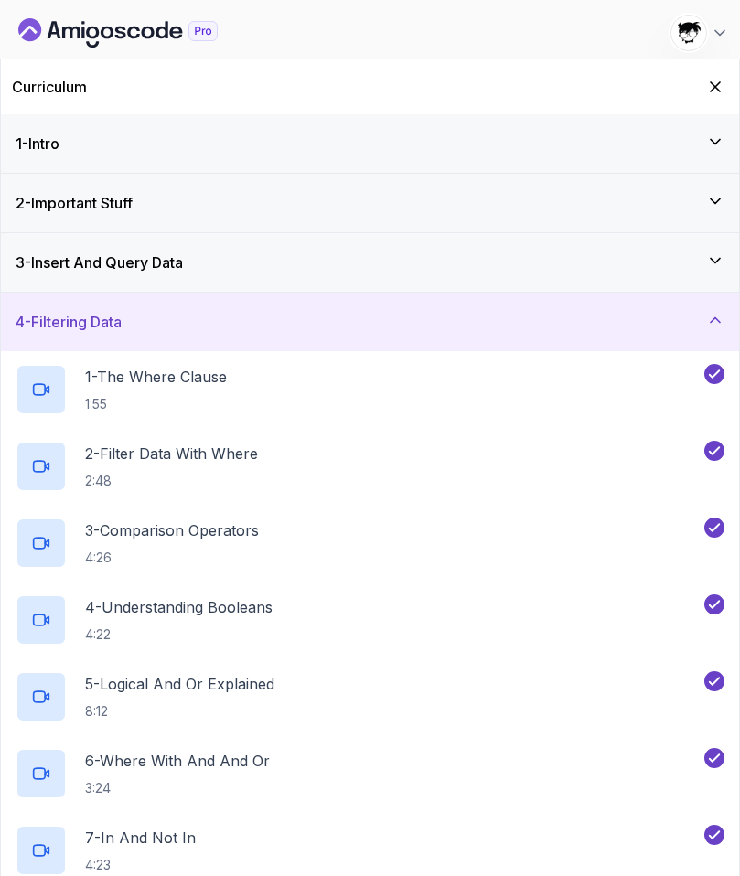
click at [87, 272] on h3 "3 - Insert And Query Data" at bounding box center [99, 262] width 167 height 22
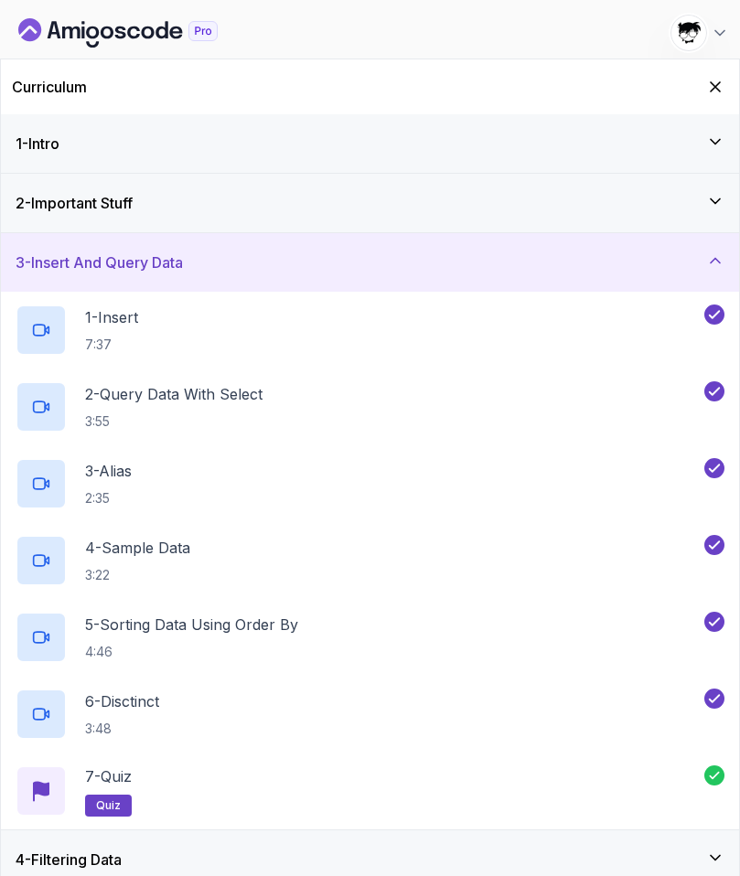
click at [87, 272] on h3 "3 - Insert And Query Data" at bounding box center [99, 262] width 167 height 22
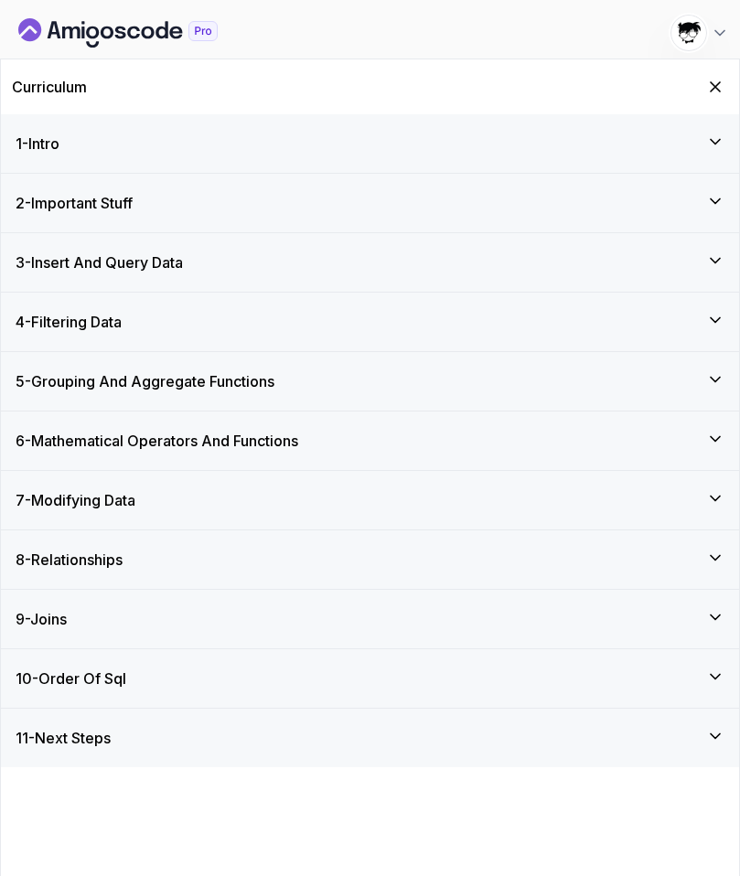
click at [117, 477] on div "7 - Modifying Data" at bounding box center [370, 500] width 738 height 59
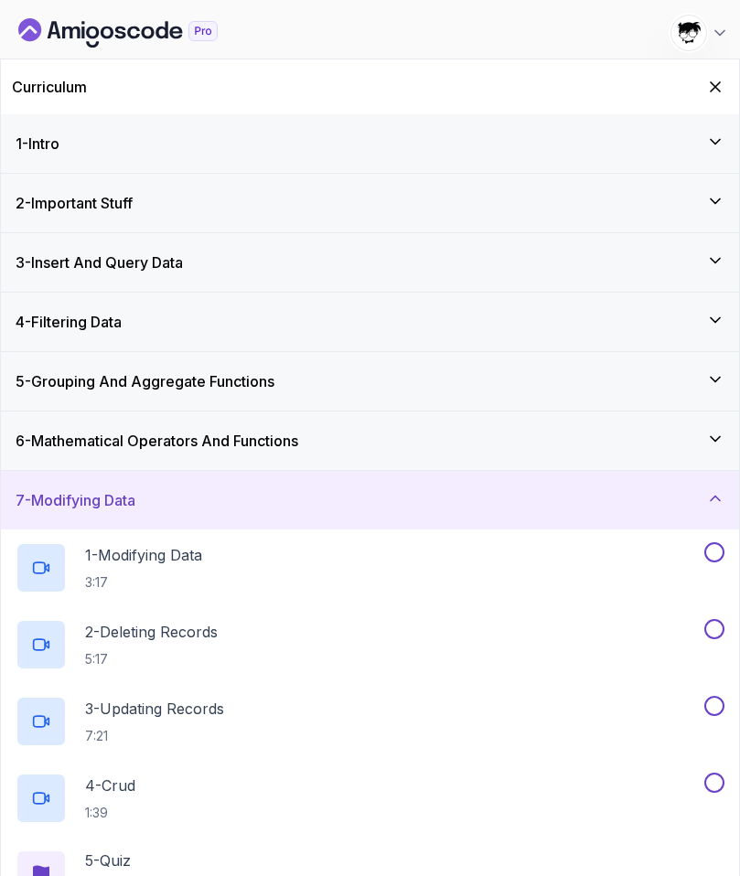
click at [110, 485] on div "7 - Modifying Data" at bounding box center [370, 500] width 738 height 59
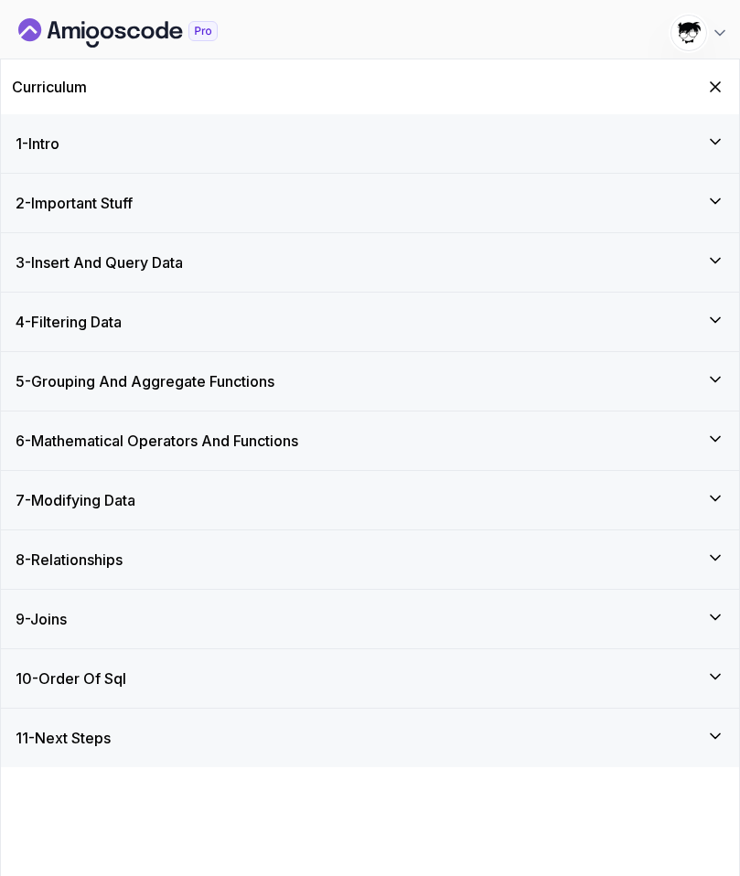
click at [701, 84] on div "Curriculum" at bounding box center [370, 86] width 738 height 55
click at [717, 82] on icon "Hide Curriculum for mobile" at bounding box center [715, 87] width 20 height 20
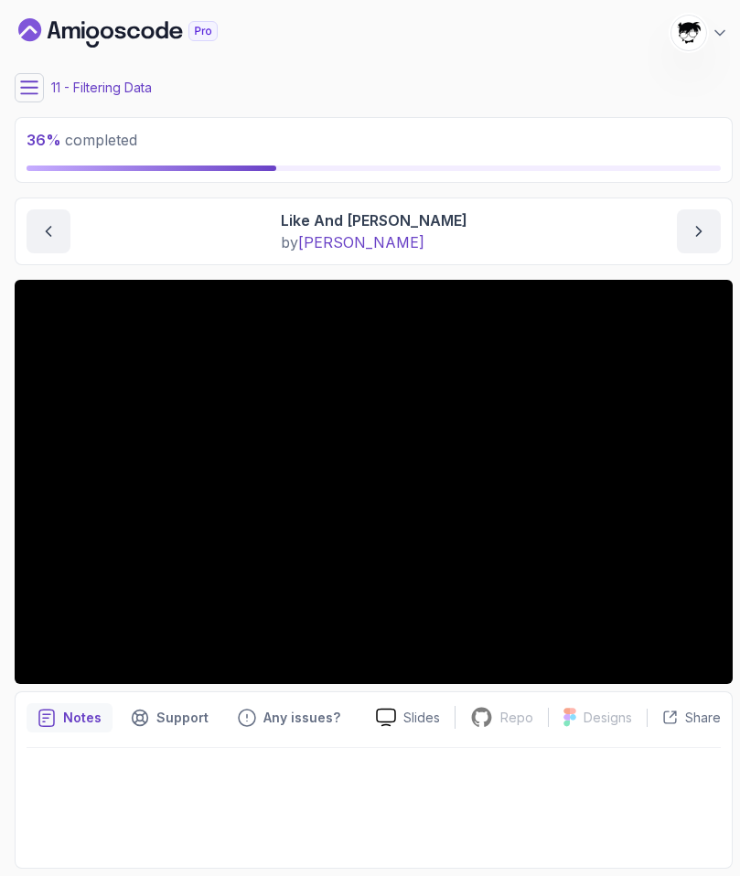
click at [45, 91] on div "11 - Filtering Data" at bounding box center [374, 87] width 718 height 29
click at [29, 91] on icon at bounding box center [29, 88] width 18 height 18
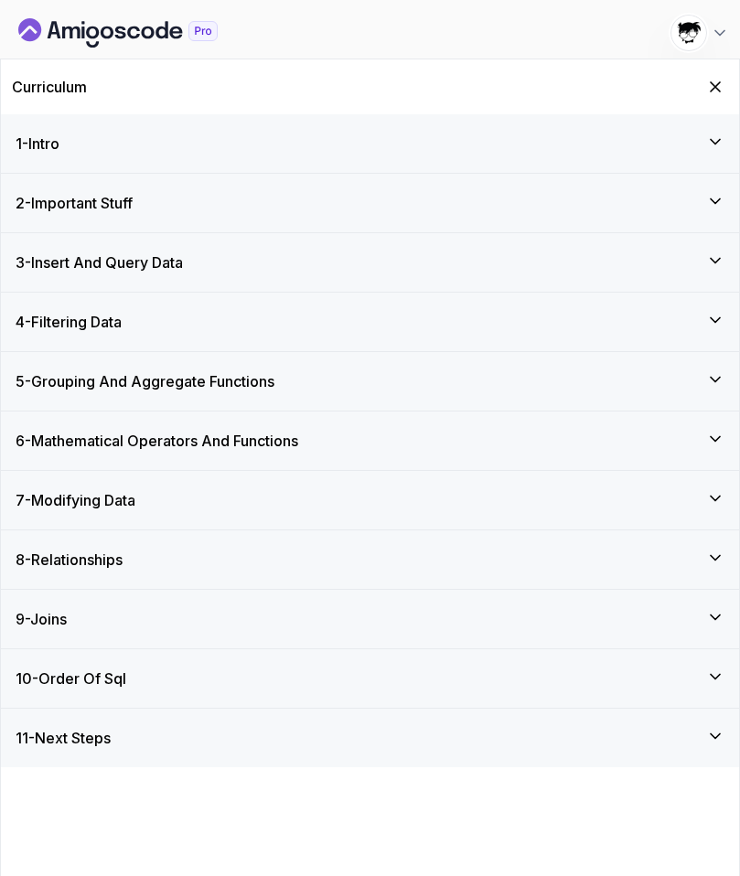
click at [103, 304] on div "4 - Filtering Data" at bounding box center [370, 322] width 738 height 59
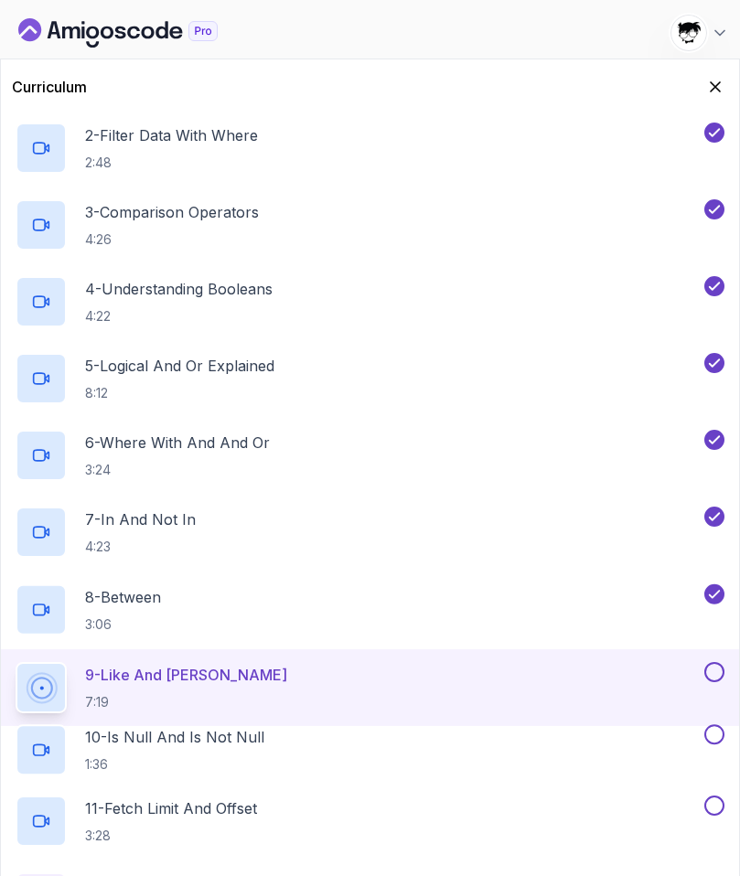
scroll to position [432, 0]
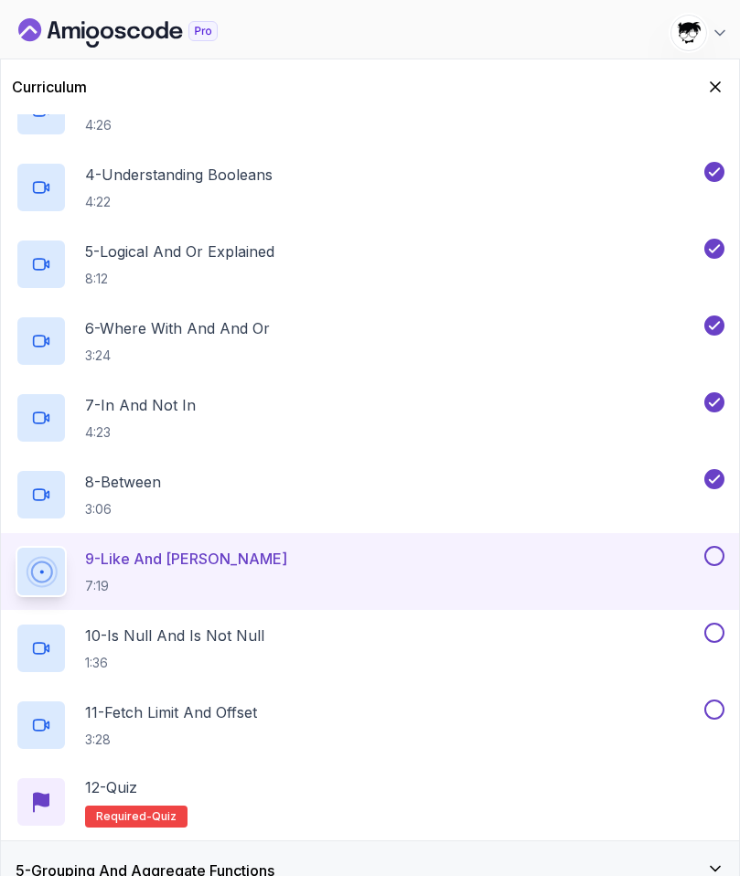
click at [724, 97] on div "Curriculum" at bounding box center [370, 86] width 738 height 55
click at [721, 94] on icon "Hide Curriculum for mobile" at bounding box center [715, 87] width 20 height 20
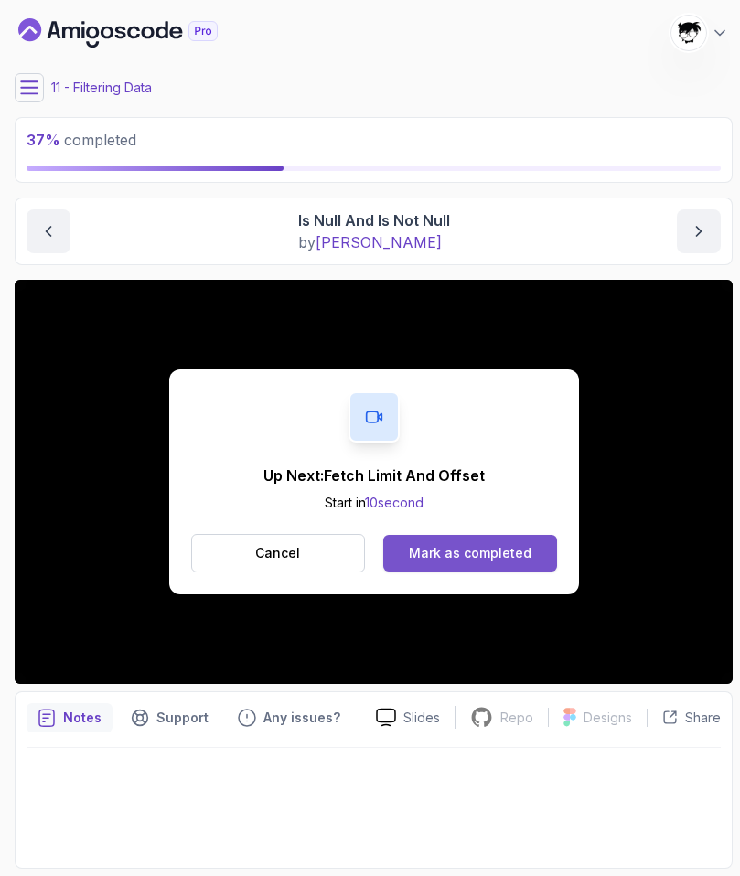
click at [448, 560] on div "Mark as completed" at bounding box center [470, 553] width 123 height 18
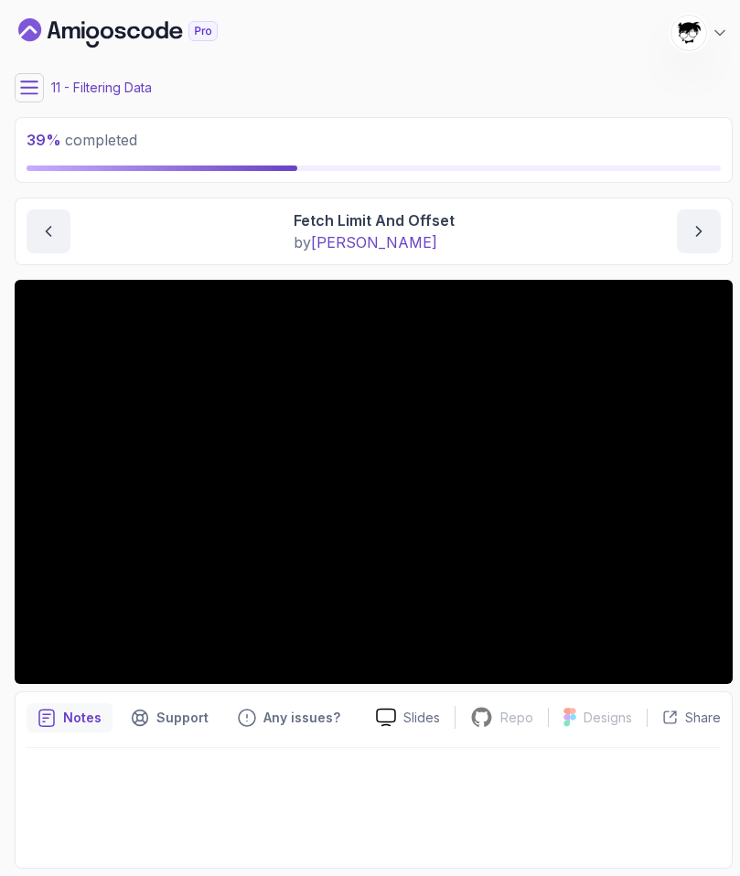
click at [37, 88] on icon at bounding box center [29, 88] width 18 height 18
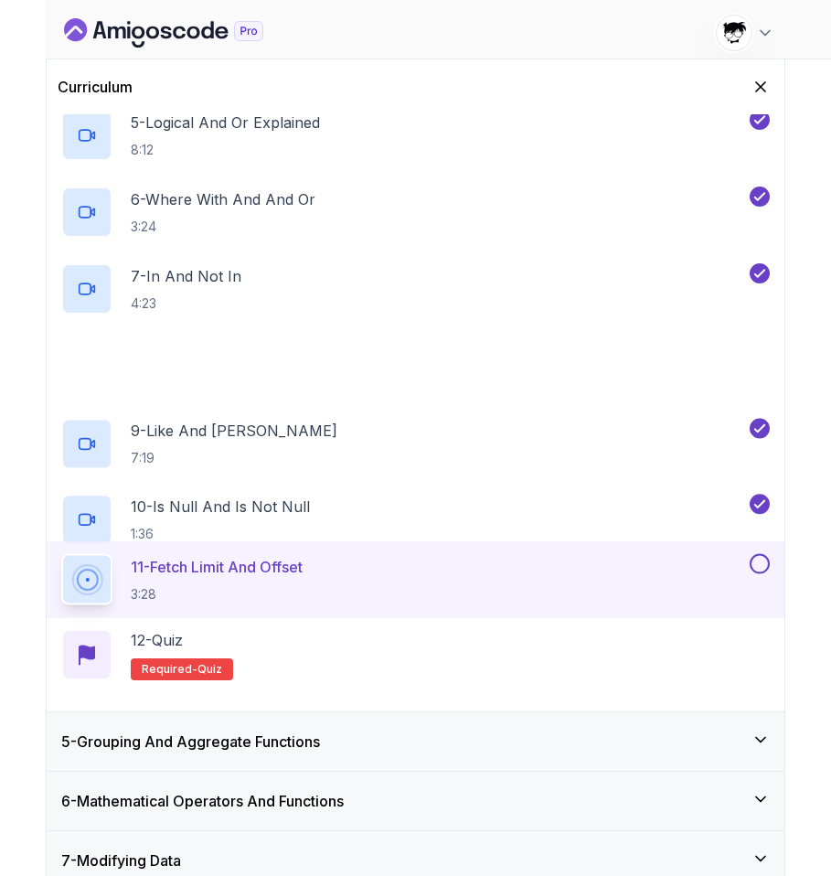
scroll to position [594, 0]
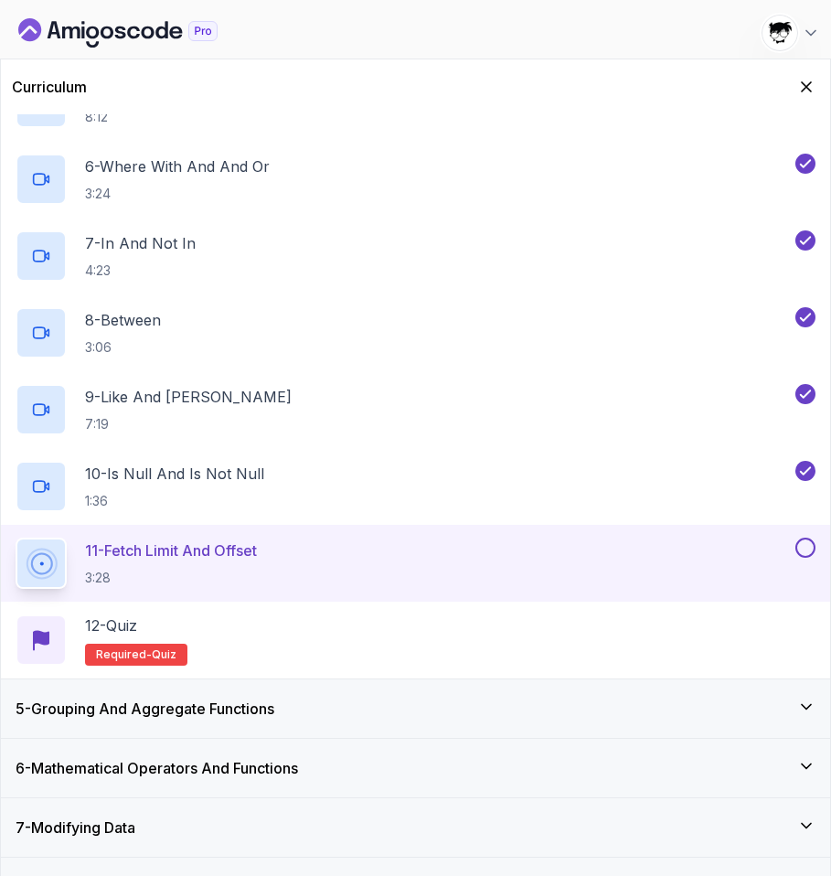
click at [240, 705] on h3 "5 - Grouping And Aggregate Functions" at bounding box center [145, 709] width 259 height 22
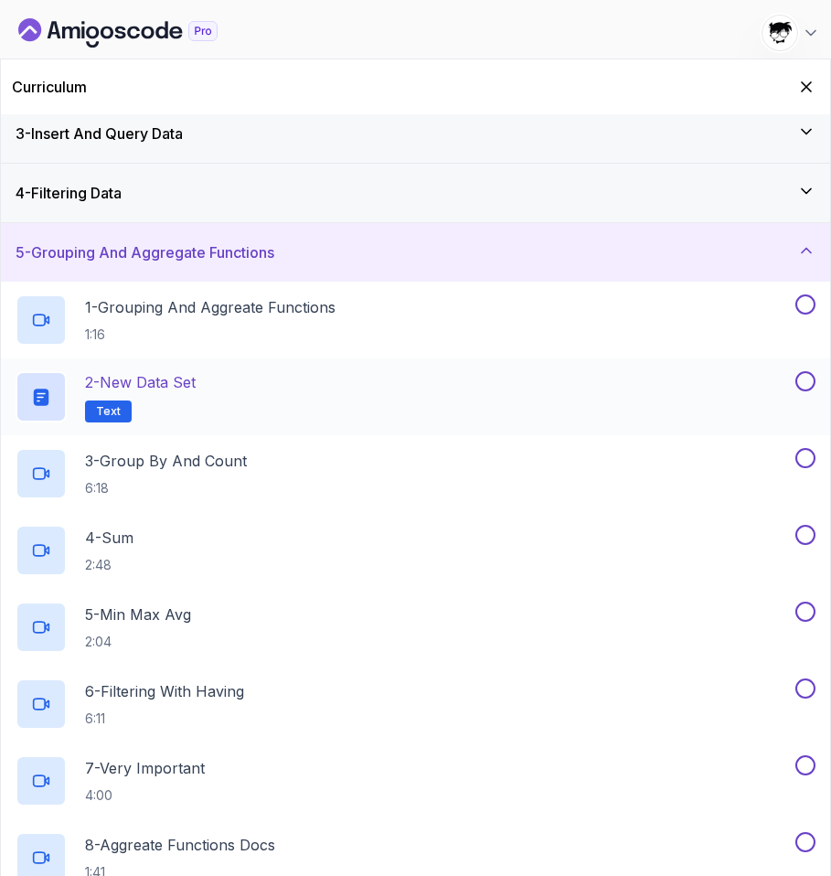
scroll to position [60, 0]
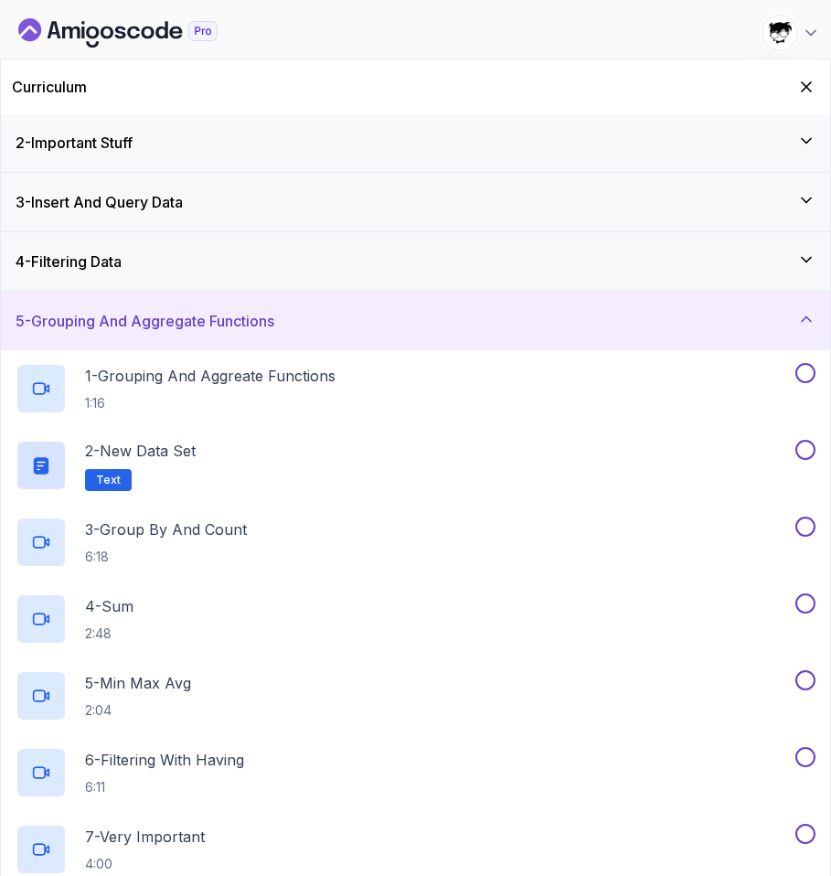
click at [168, 326] on h3 "5 - Grouping And Aggregate Functions" at bounding box center [145, 321] width 259 height 22
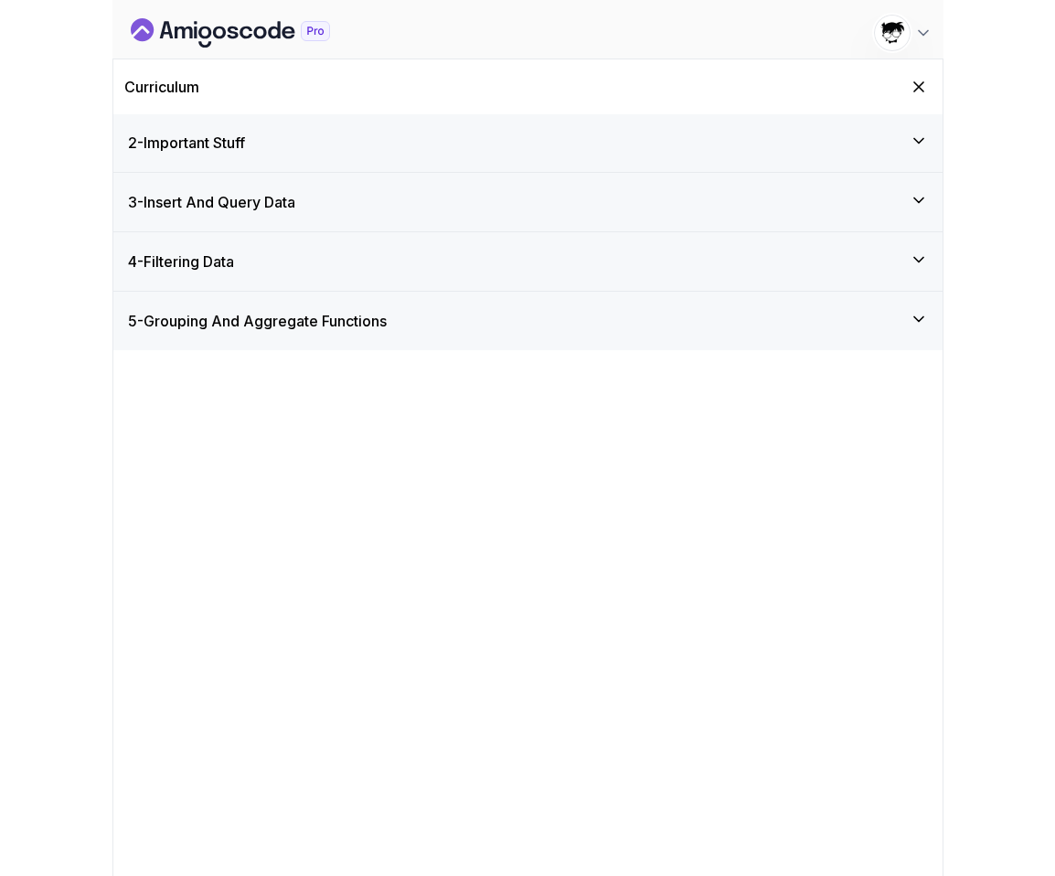
scroll to position [0, 0]
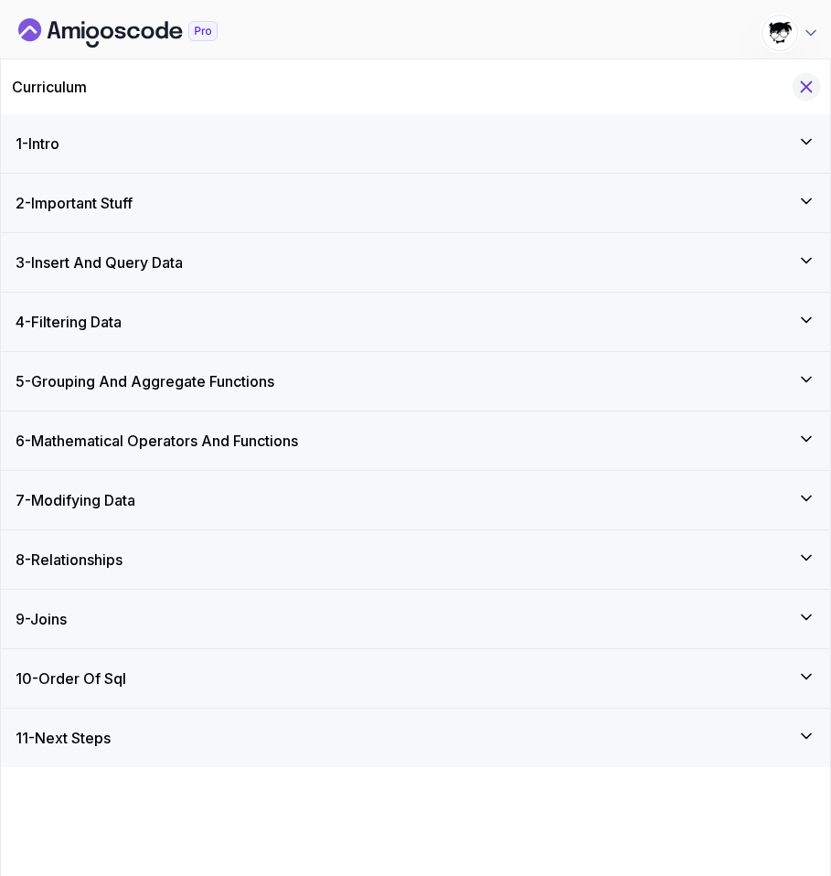
click at [799, 87] on icon "Hide Curriculum for mobile" at bounding box center [806, 87] width 20 height 20
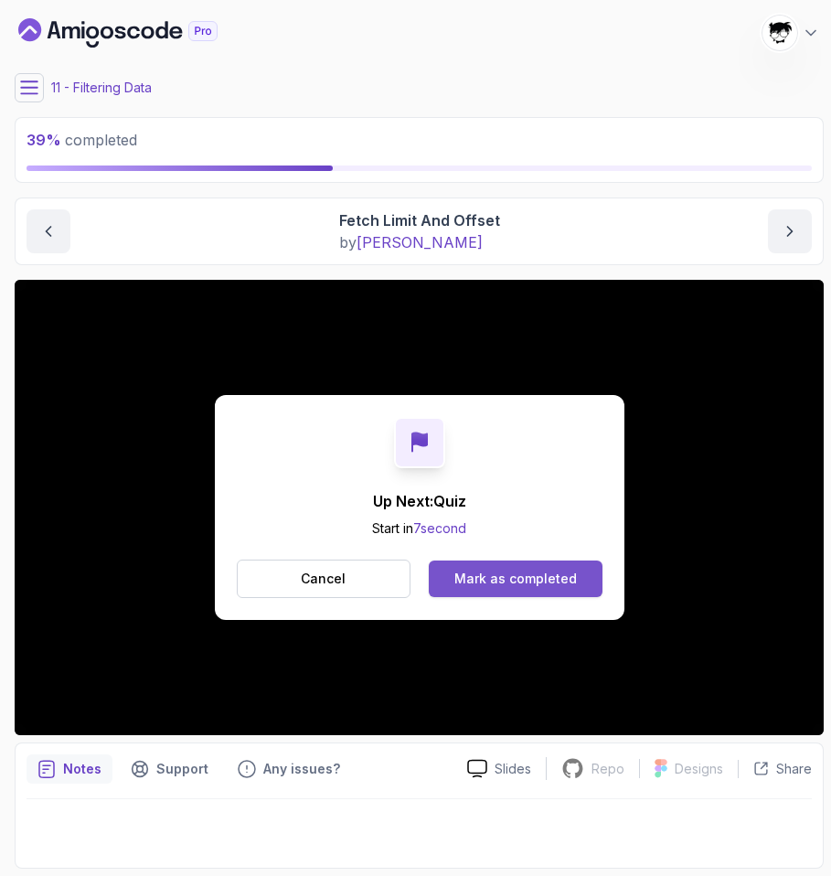
click at [475, 591] on button "Mark as completed" at bounding box center [515, 578] width 173 height 37
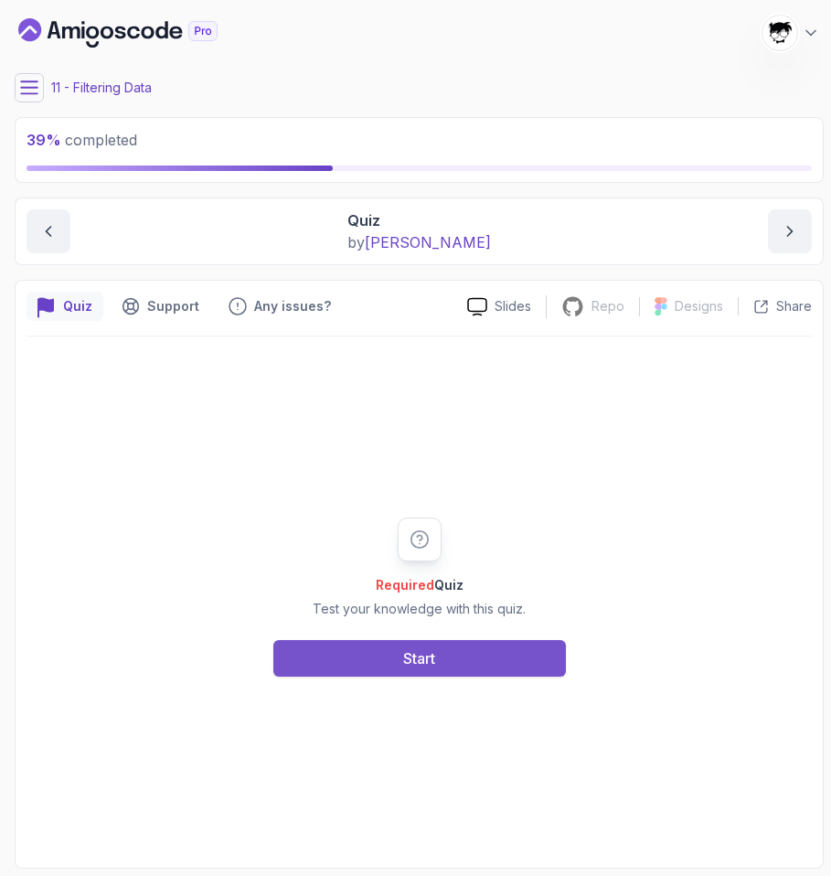
click at [400, 650] on button "Start" at bounding box center [419, 658] width 293 height 37
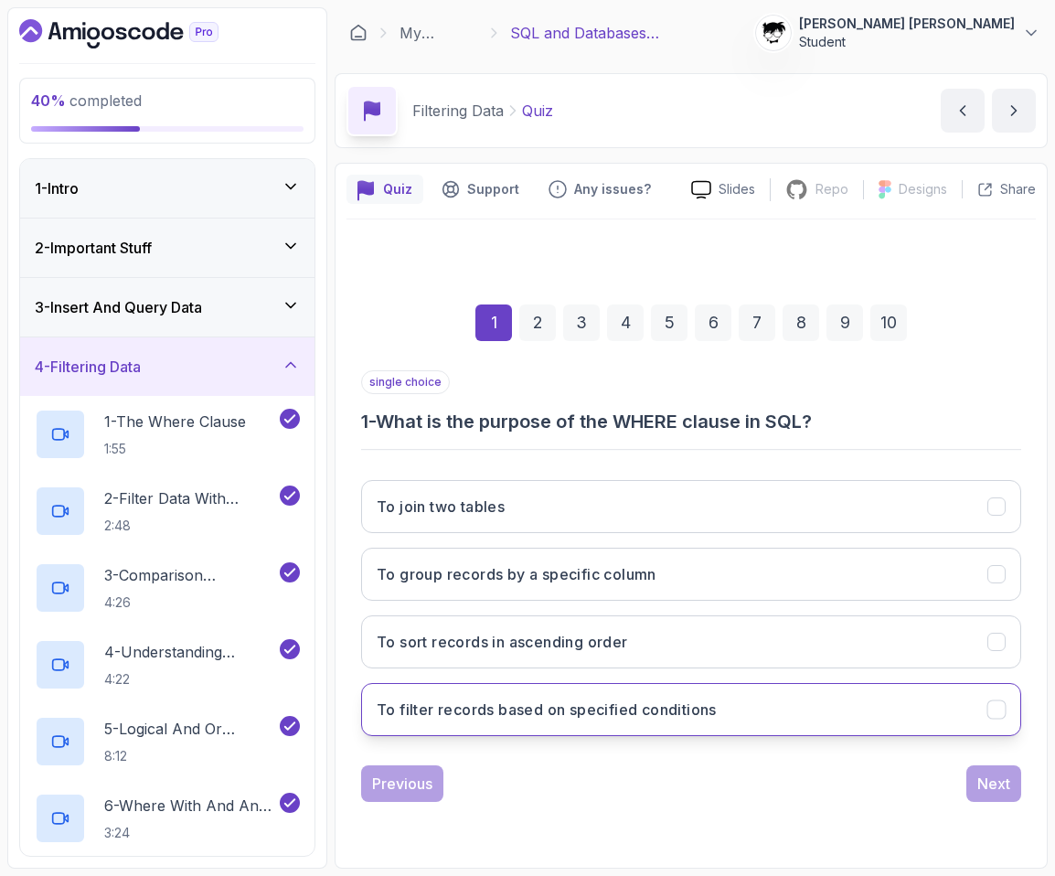
click at [559, 701] on h3 "To filter records based on specified conditions" at bounding box center [547, 710] width 340 height 22
click at [995, 773] on div "Next" at bounding box center [993, 784] width 33 height 22
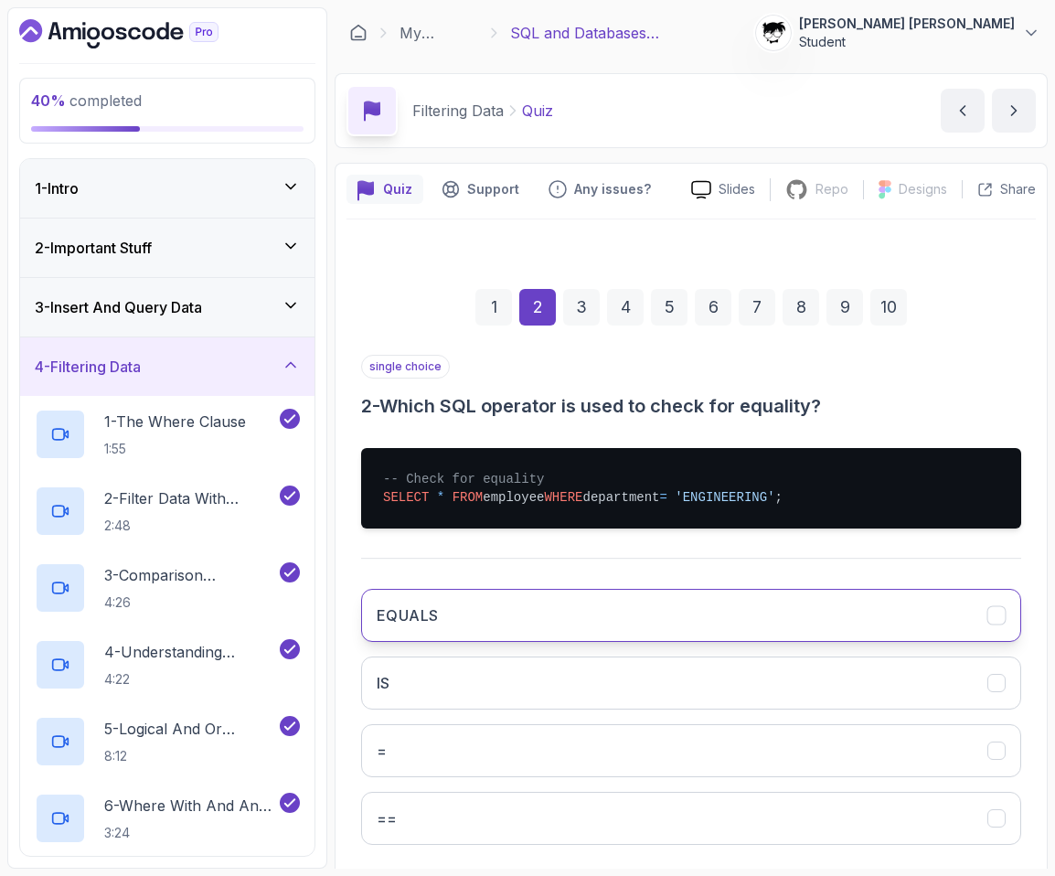
scroll to position [94, 0]
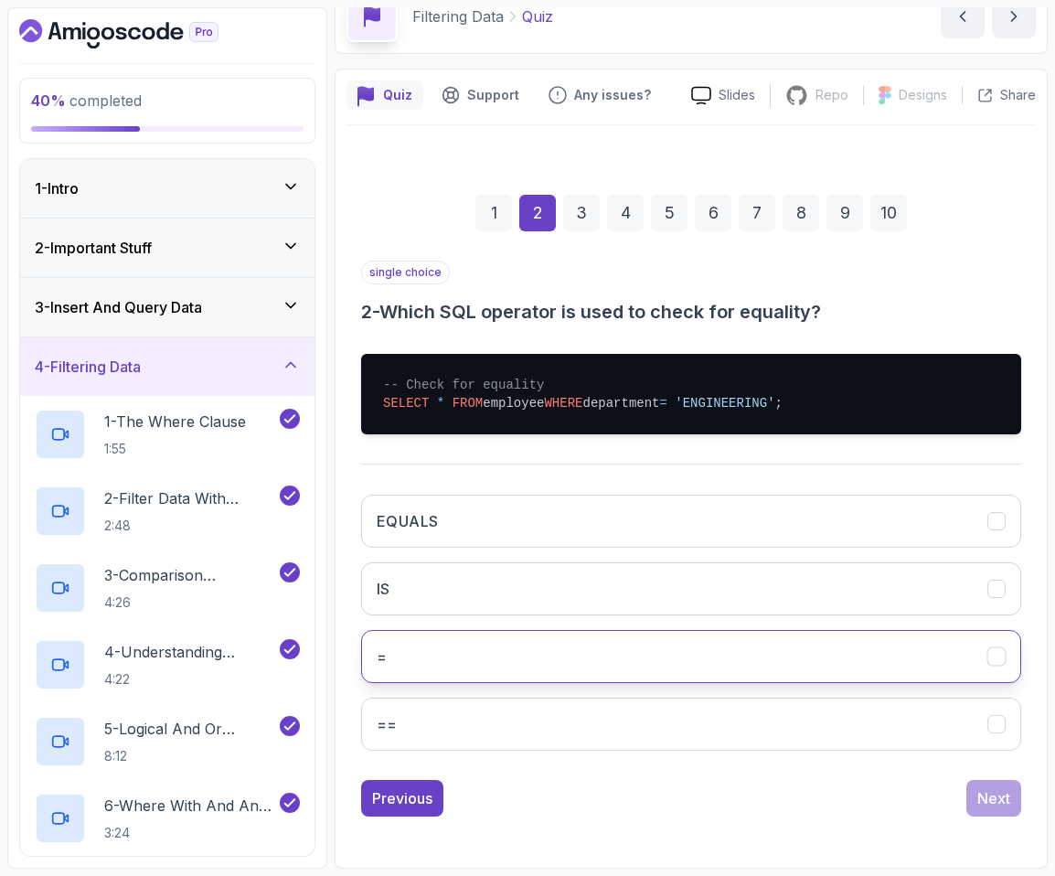
click at [404, 674] on button "=" at bounding box center [691, 656] width 660 height 53
click at [990, 796] on div "Next" at bounding box center [993, 798] width 33 height 22
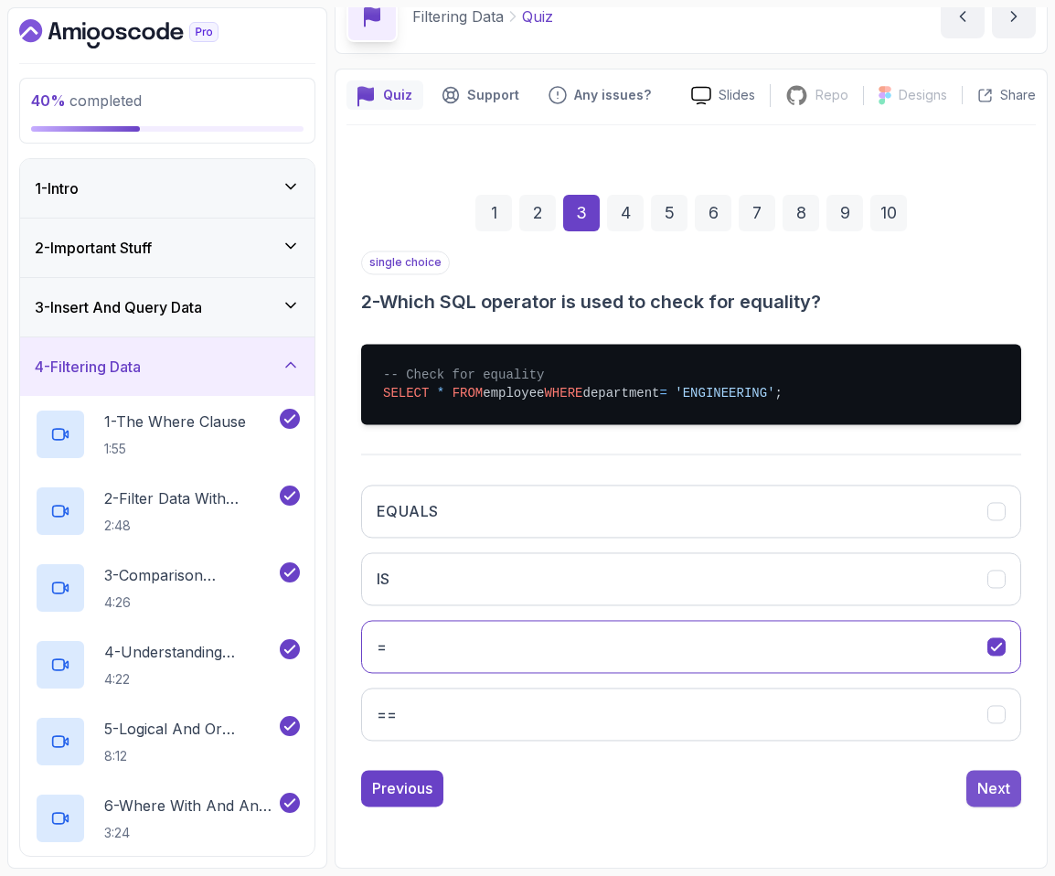
scroll to position [0, 0]
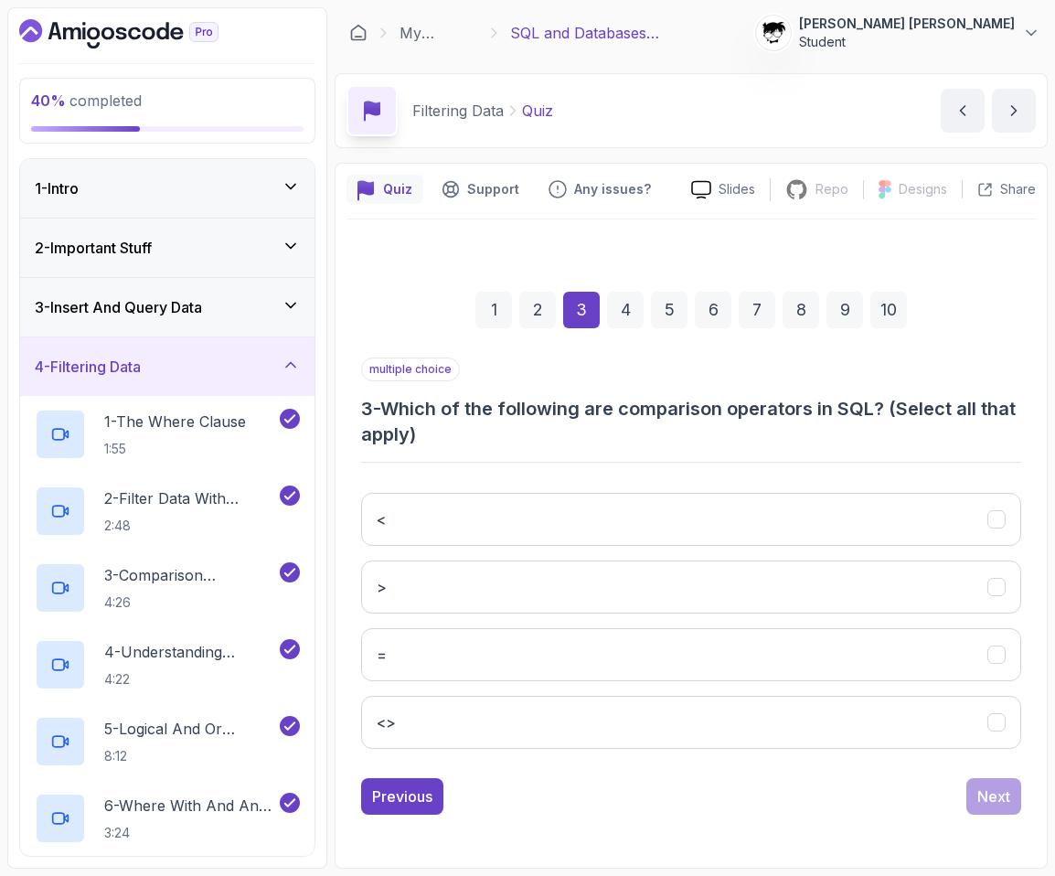
click at [577, 482] on div "< > = <>" at bounding box center [691, 620] width 660 height 285
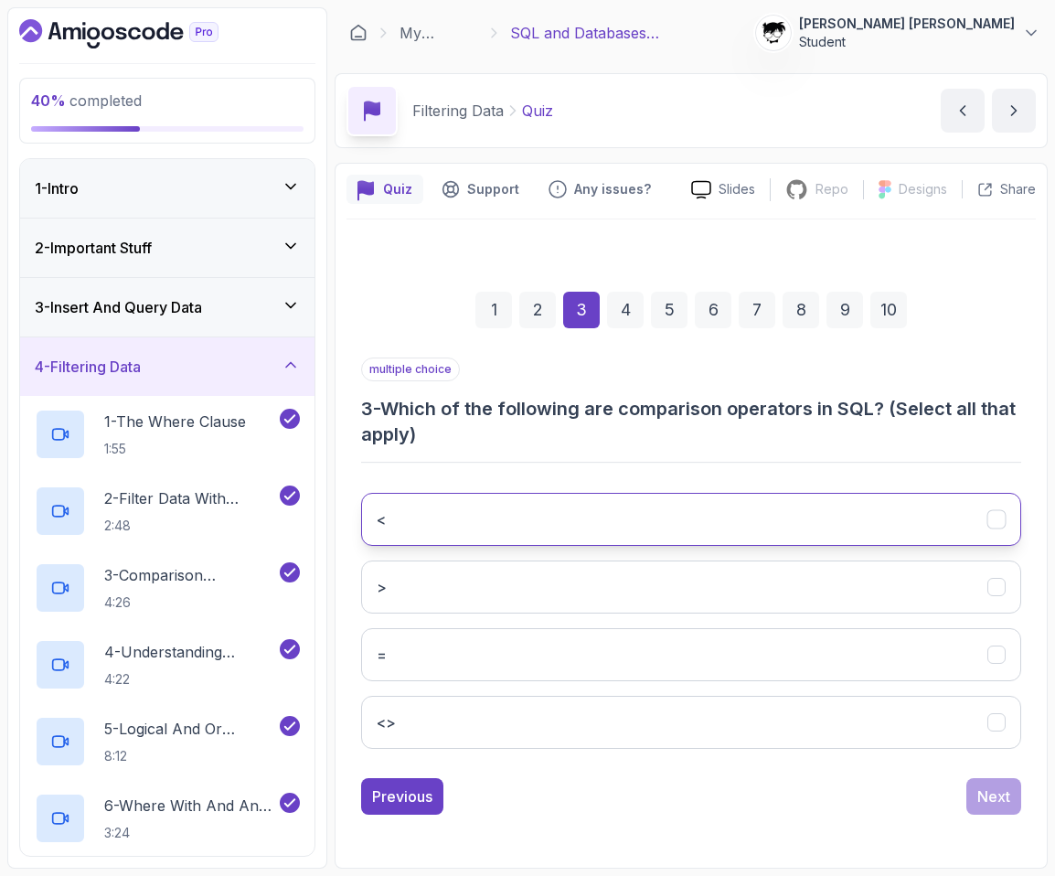
click at [577, 493] on button "<" at bounding box center [691, 519] width 660 height 53
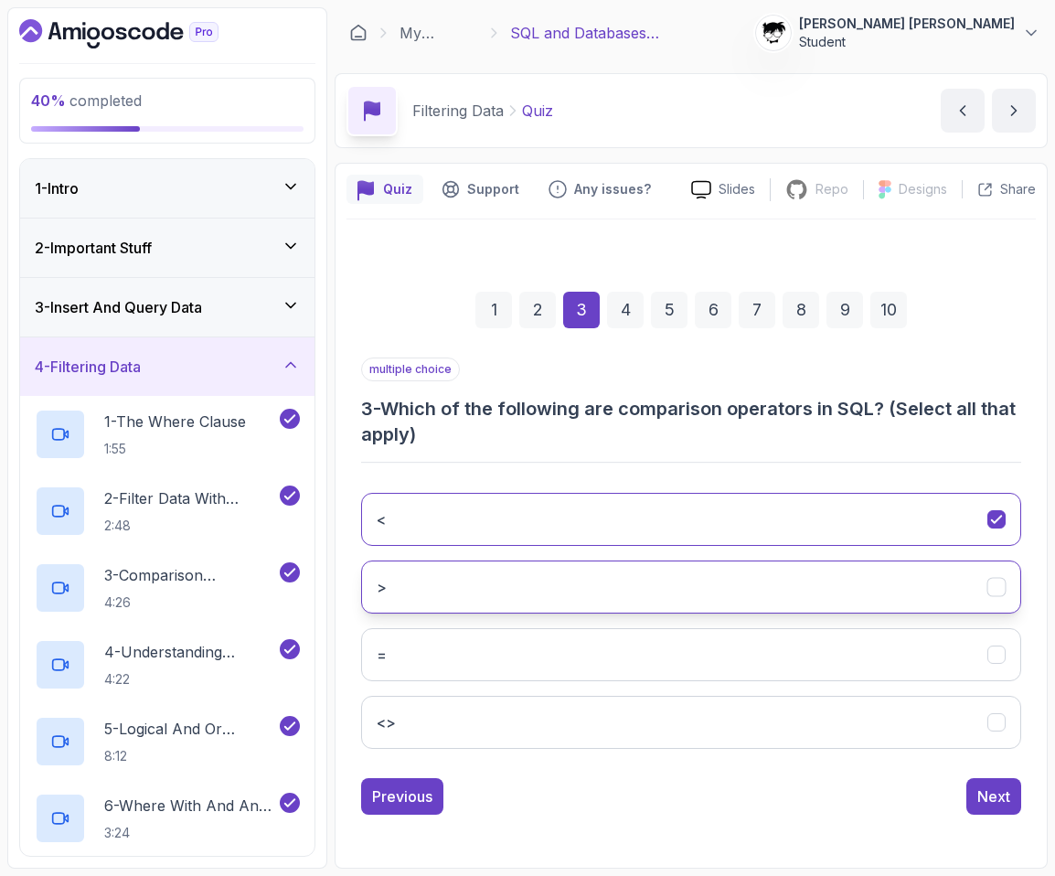
click at [563, 574] on button ">" at bounding box center [691, 586] width 660 height 53
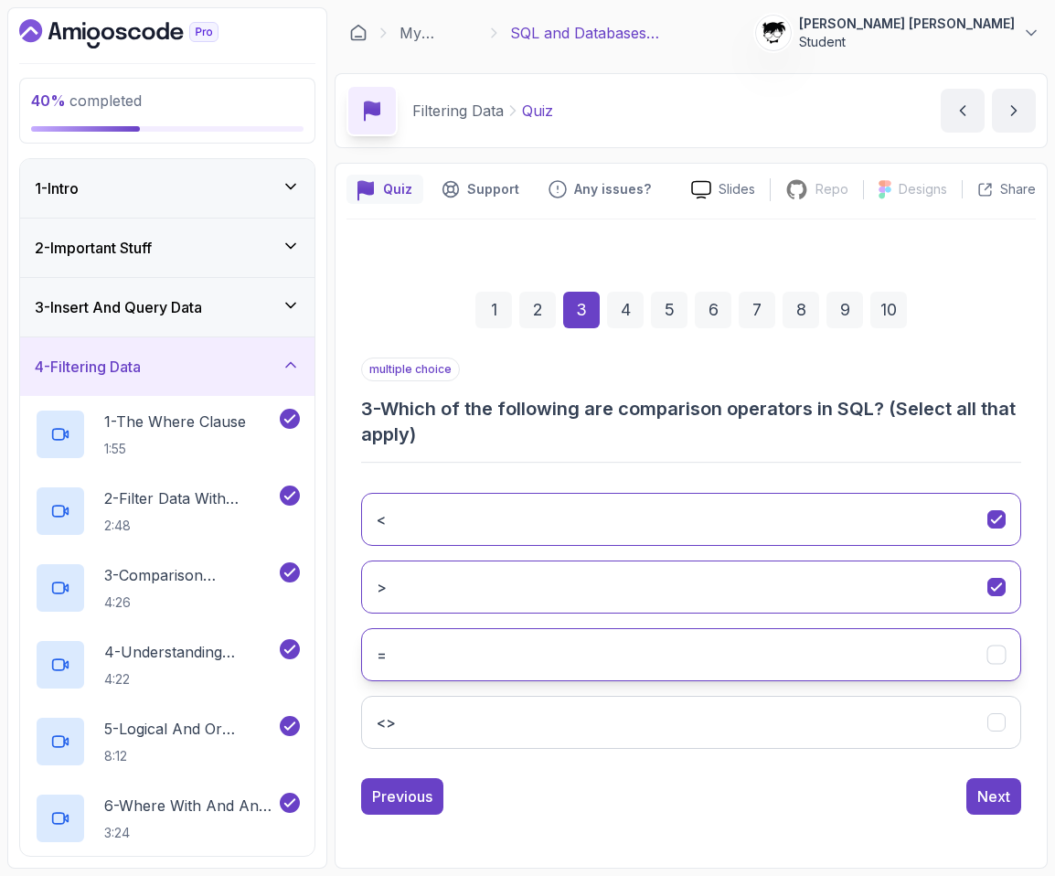
click at [557, 634] on button "=" at bounding box center [691, 654] width 660 height 53
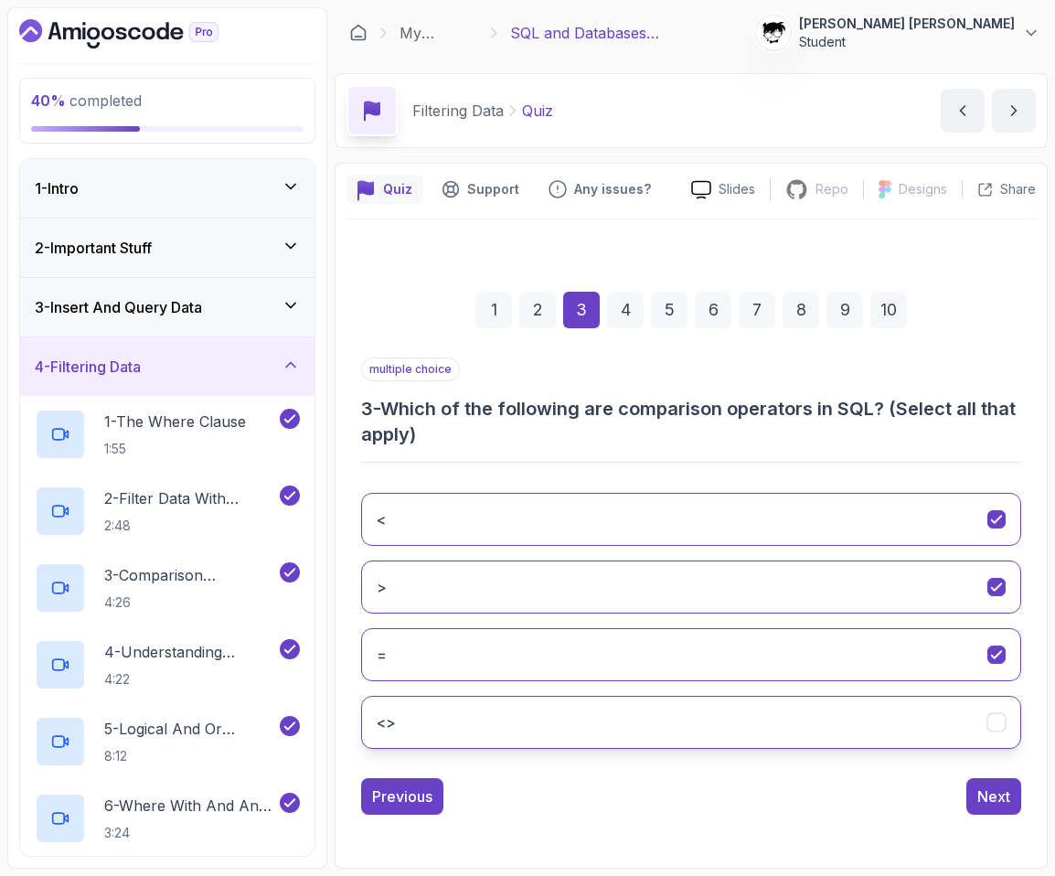
click at [533, 747] on button "<>" at bounding box center [691, 722] width 660 height 53
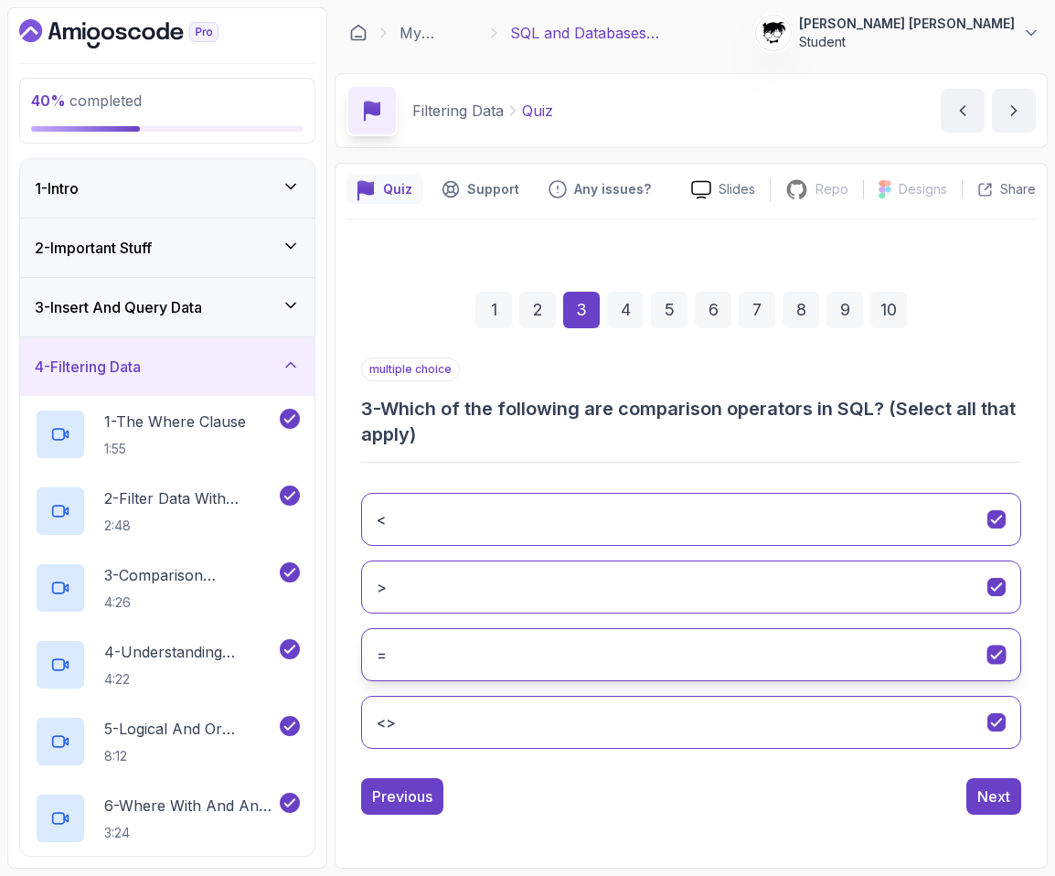
click at [497, 658] on button "=" at bounding box center [691, 654] width 660 height 53
click at [915, 678] on button "=" at bounding box center [691, 654] width 660 height 53
click at [1009, 827] on div "1 2 3 4 5 6 7 8 9 10 multiple choice 3 - Which of the following are comparison …" at bounding box center [691, 537] width 689 height 637
click at [988, 785] on div "Next" at bounding box center [993, 796] width 33 height 22
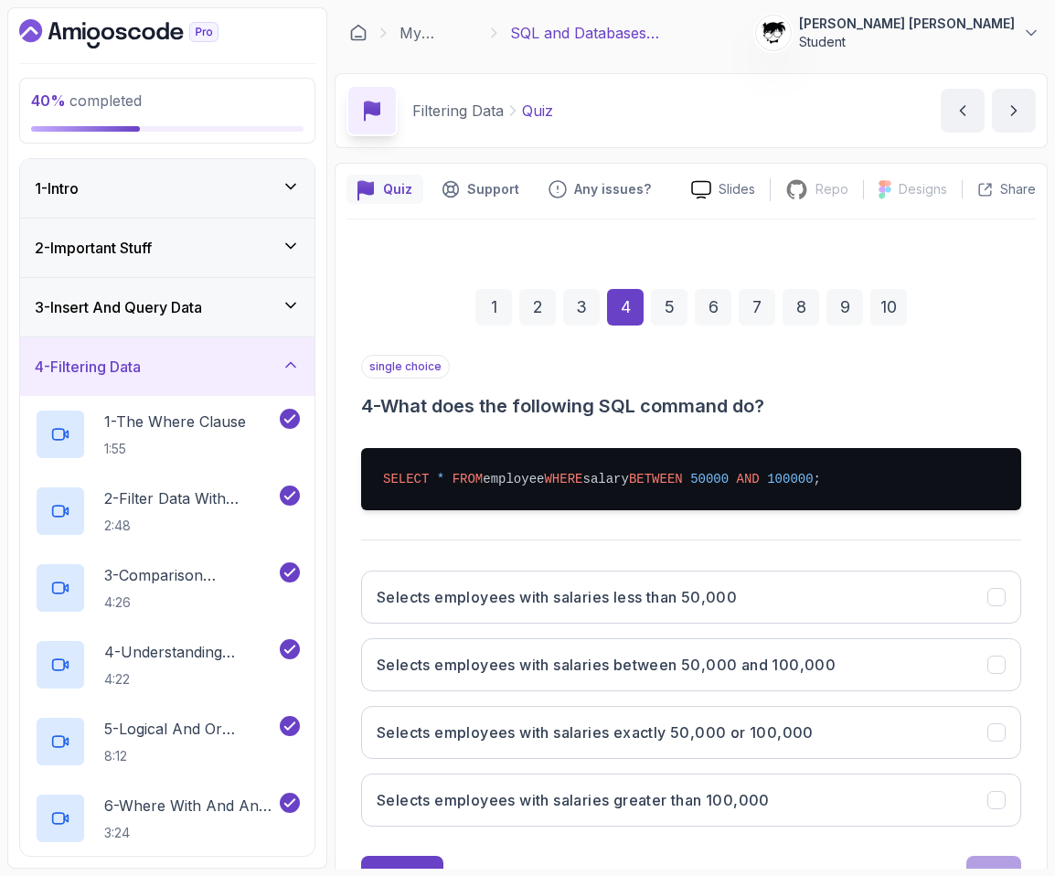
scroll to position [76, 0]
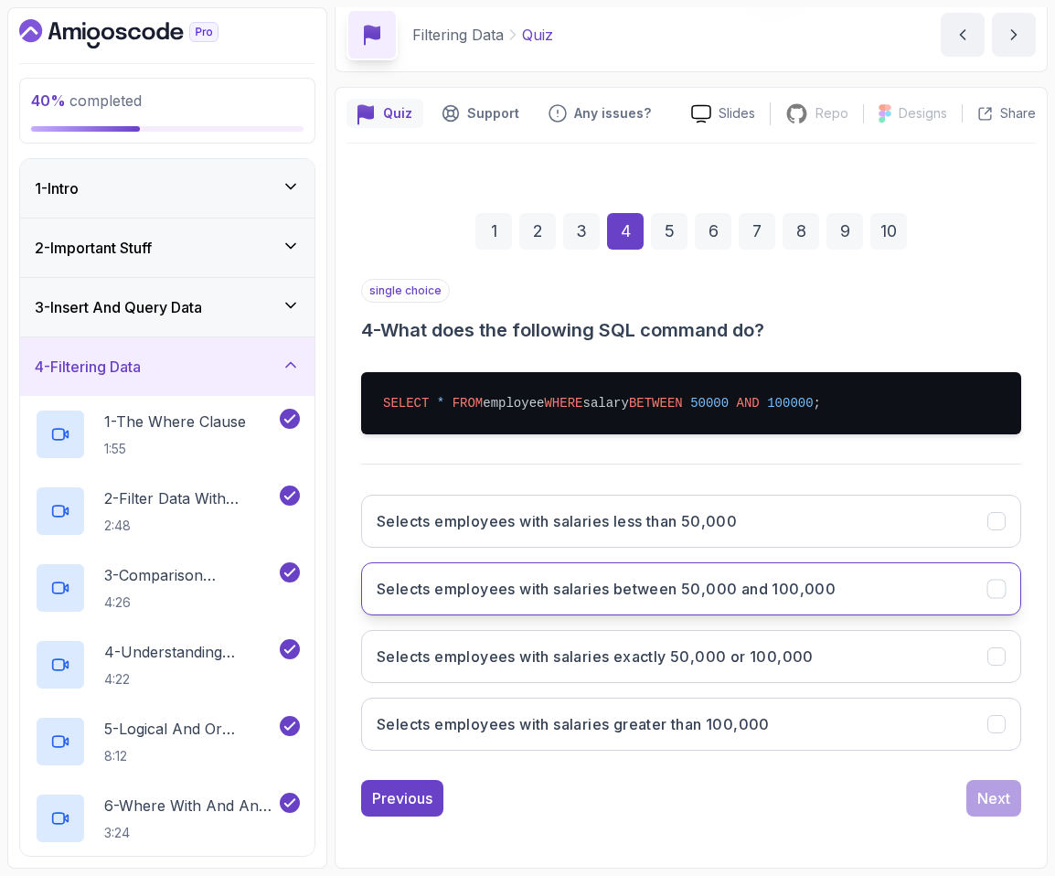
click at [550, 588] on h3 "Selects employees with salaries between 50,000 and 100,000" at bounding box center [606, 589] width 459 height 22
click at [969, 790] on button "Next" at bounding box center [993, 798] width 55 height 37
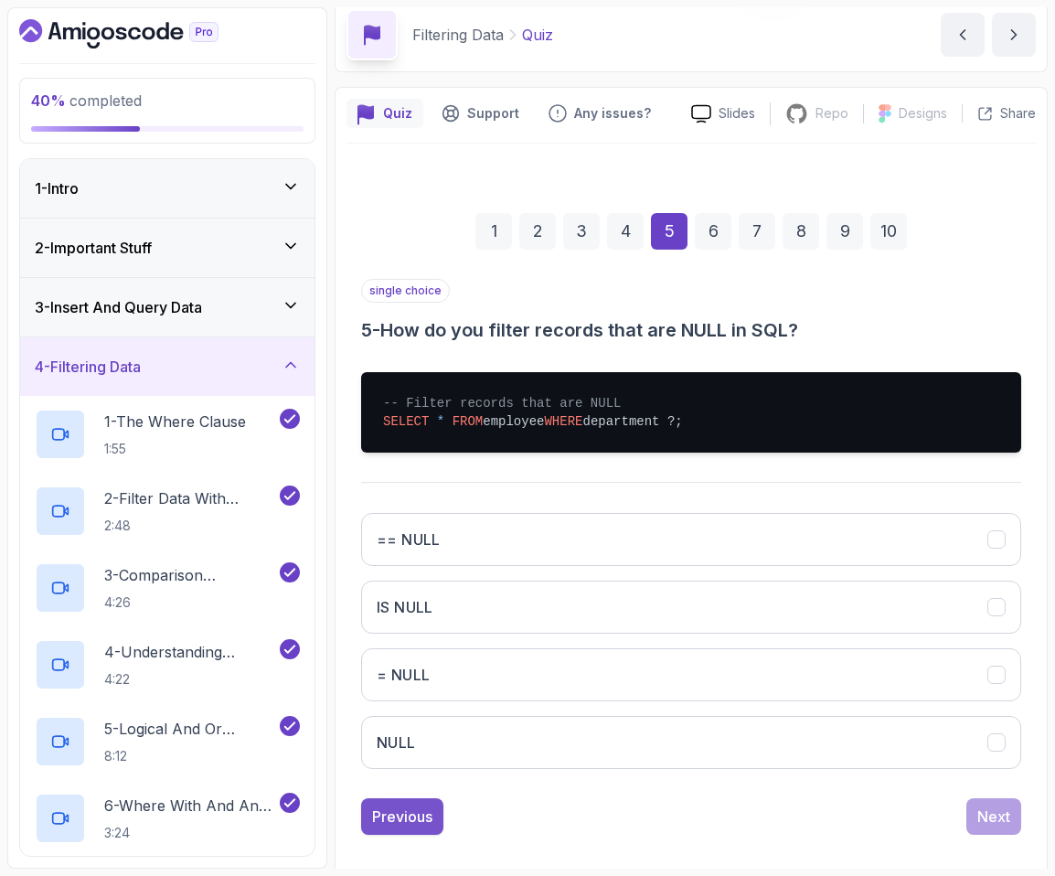
click at [390, 812] on div "Previous" at bounding box center [402, 817] width 60 height 22
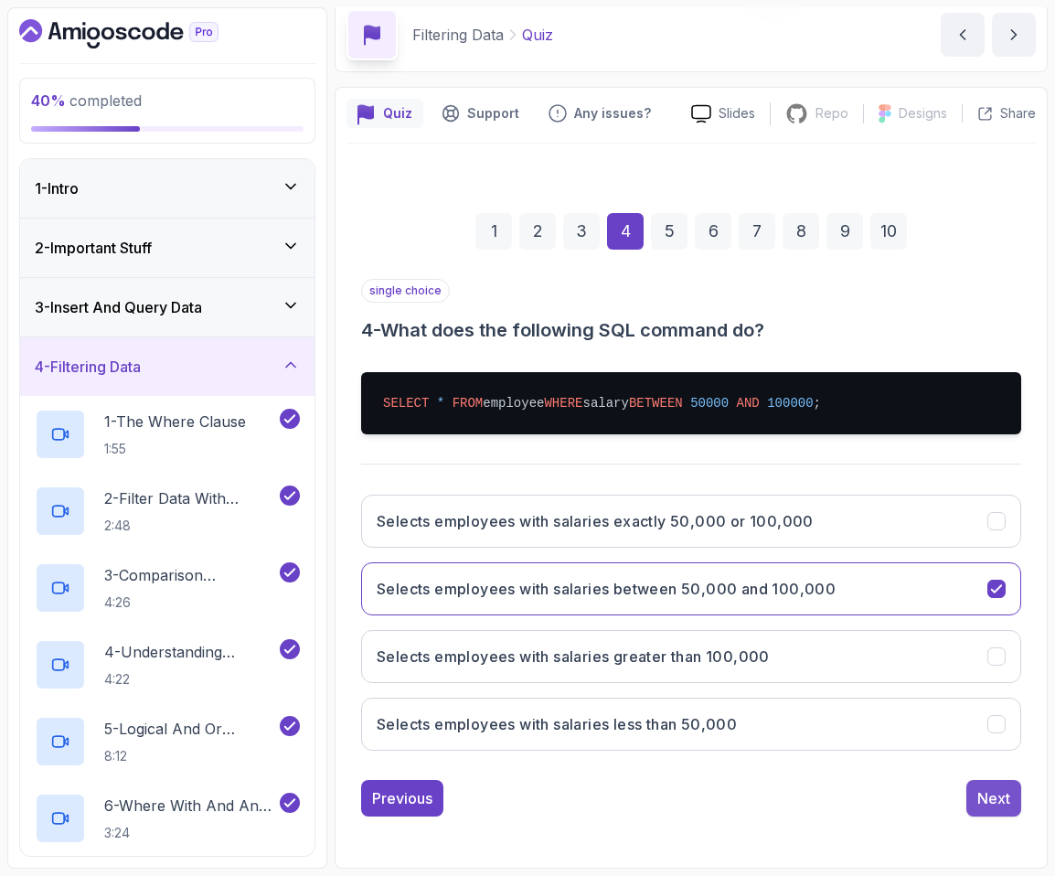
click at [987, 811] on button "Next" at bounding box center [993, 798] width 55 height 37
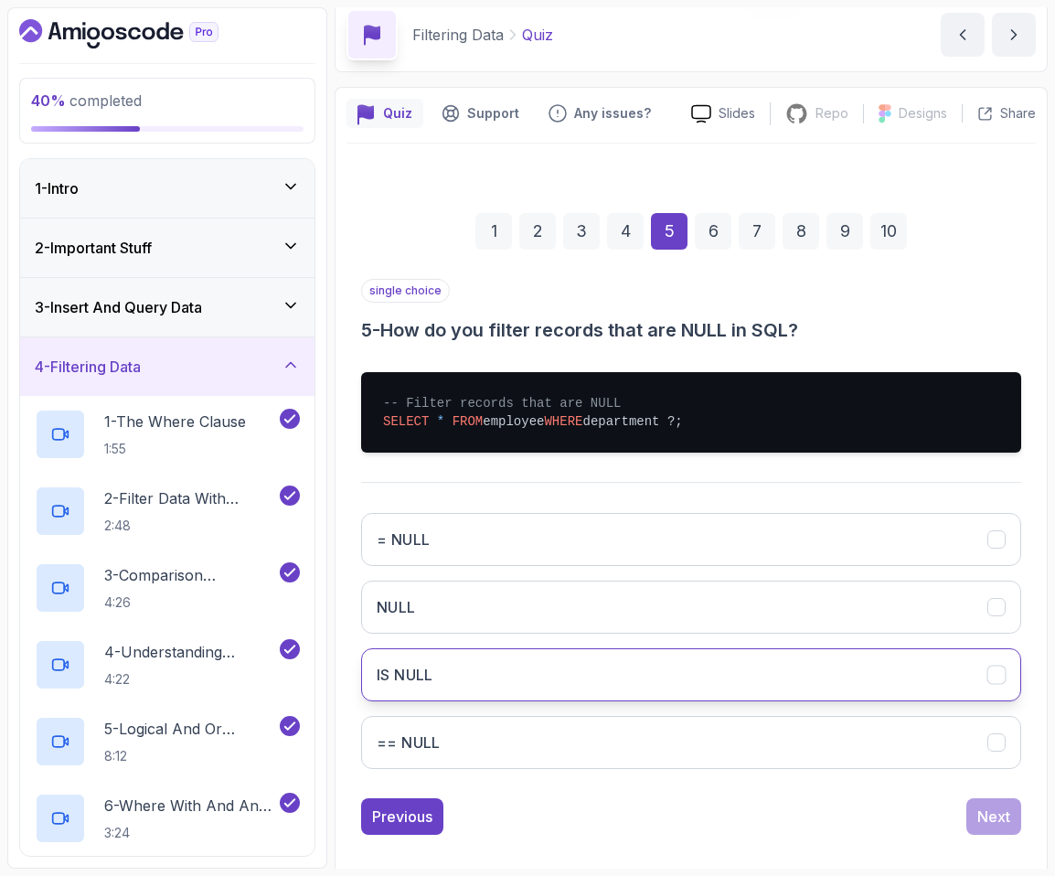
click at [416, 683] on h3 "IS NULL" at bounding box center [405, 675] width 57 height 22
click at [995, 815] on div "Next" at bounding box center [993, 817] width 33 height 22
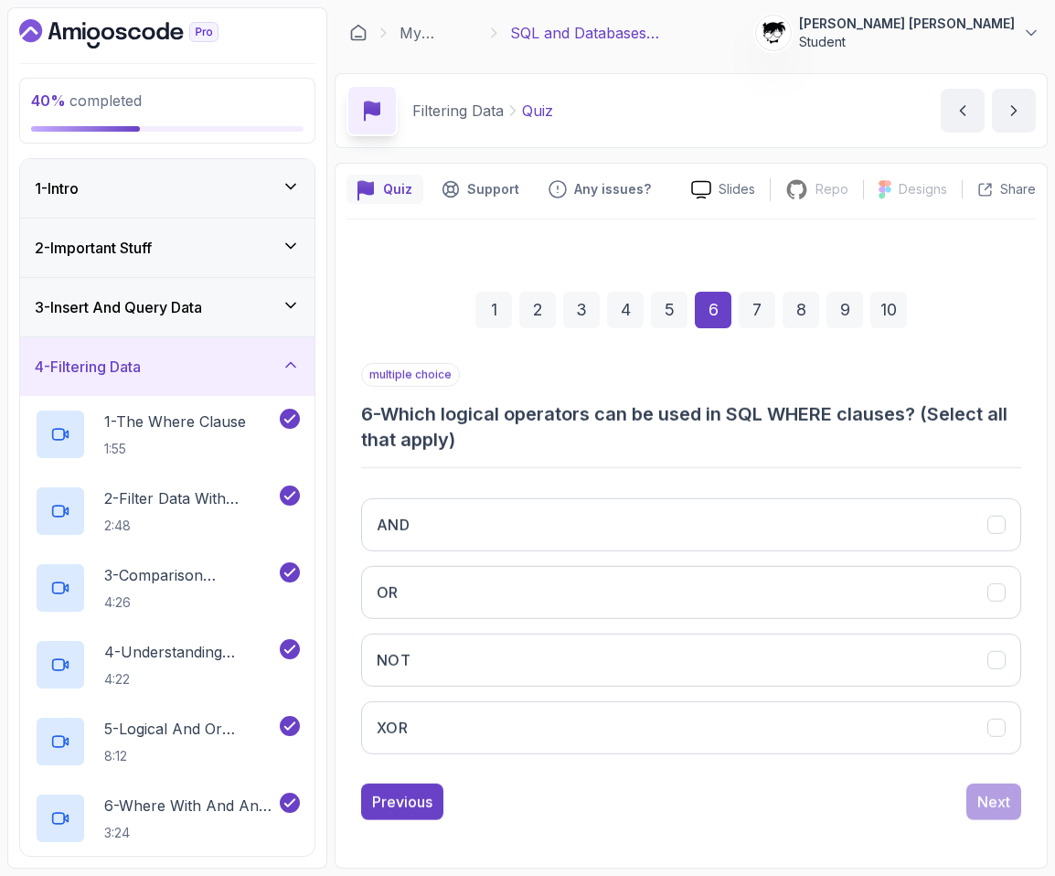
scroll to position [0, 0]
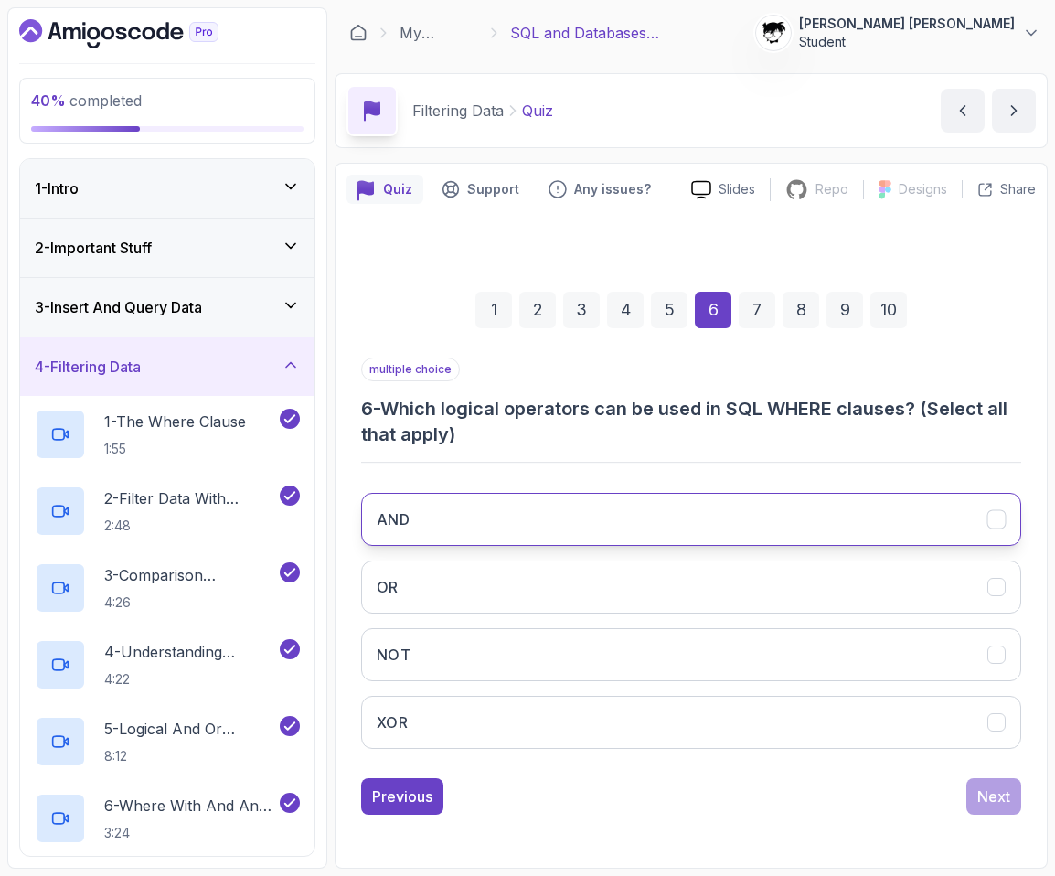
click at [506, 518] on button "AND" at bounding box center [691, 519] width 660 height 53
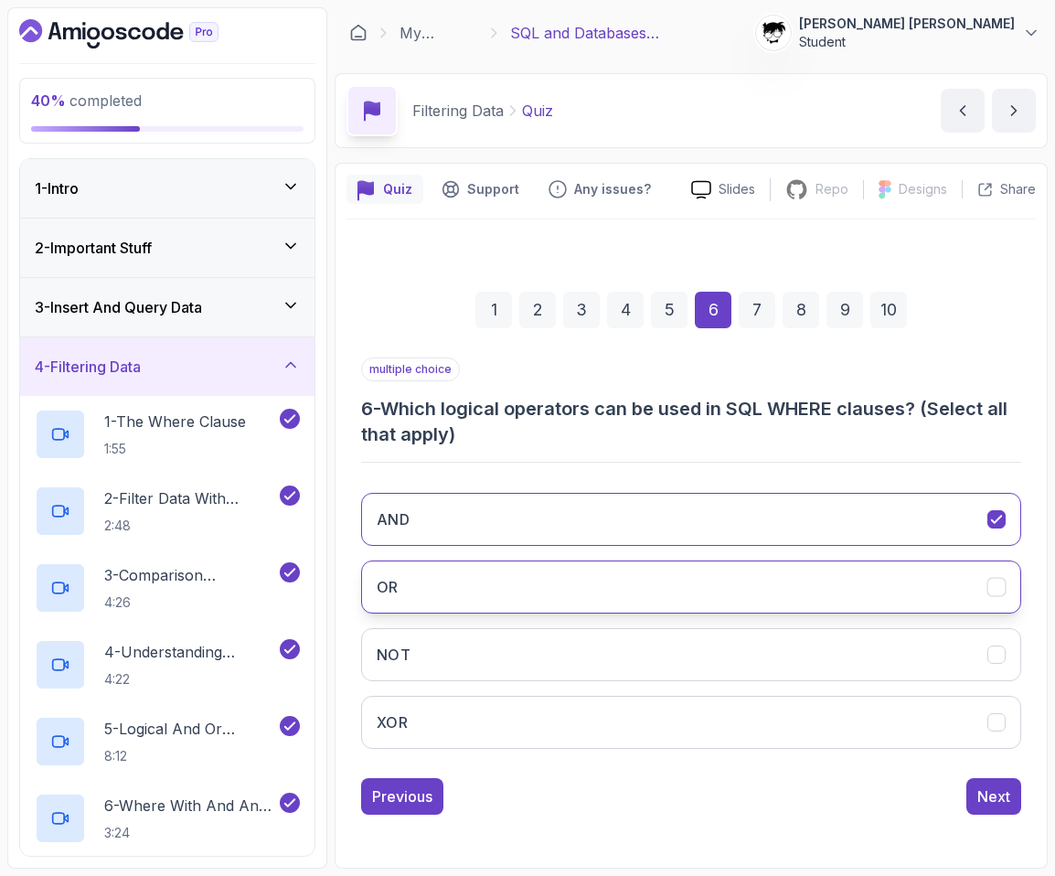
click at [506, 574] on button "OR" at bounding box center [691, 586] width 660 height 53
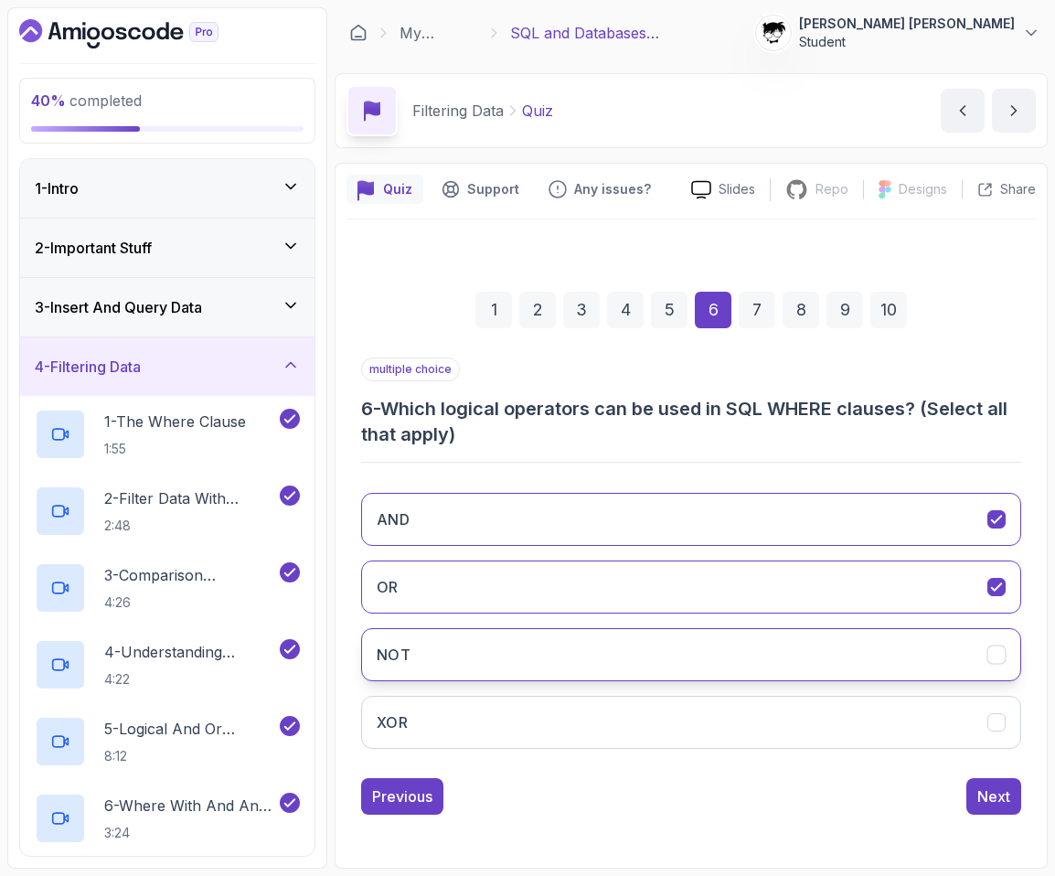
click at [501, 654] on button "NOT" at bounding box center [691, 654] width 660 height 53
click at [985, 790] on div "Next" at bounding box center [993, 796] width 33 height 22
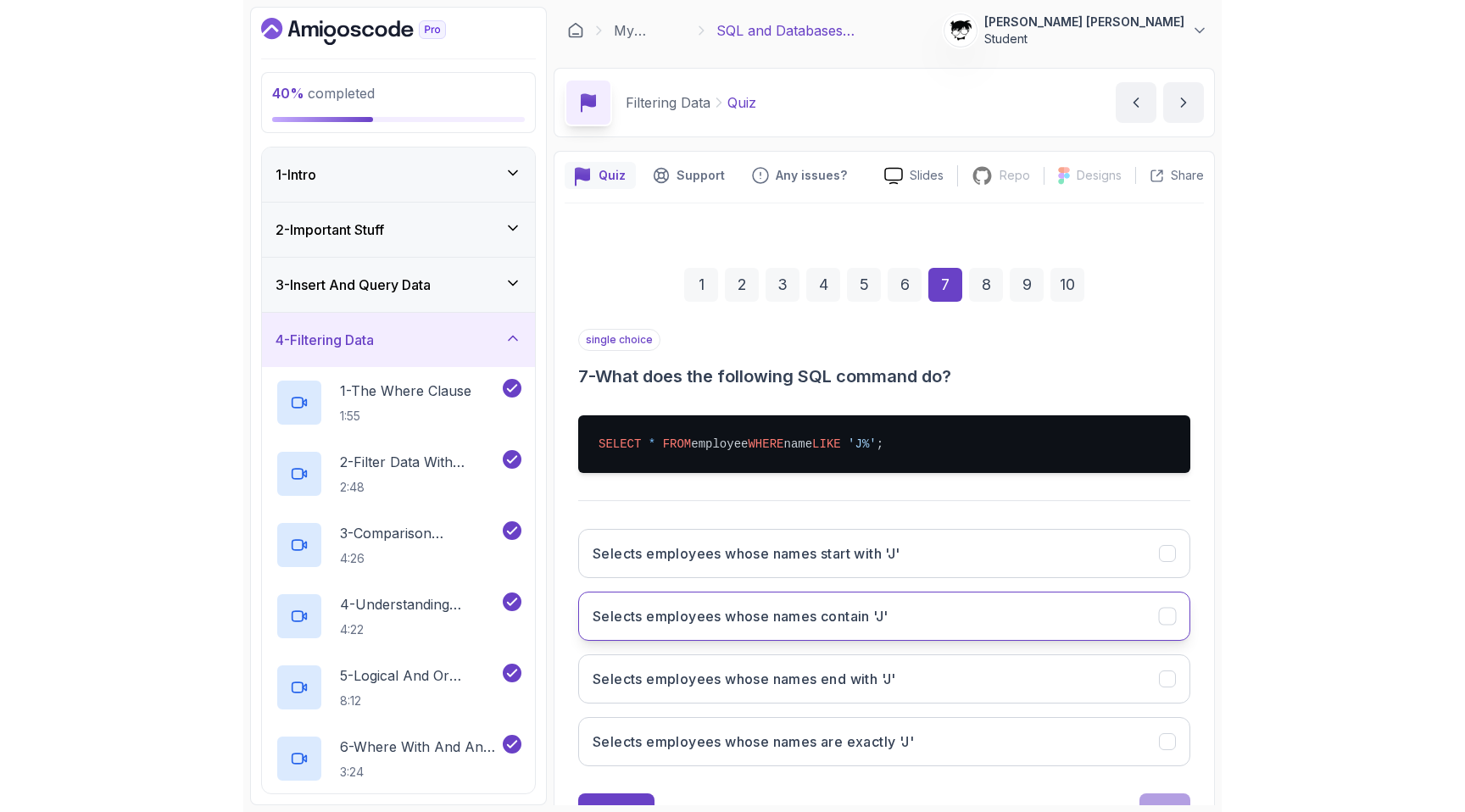
scroll to position [70, 0]
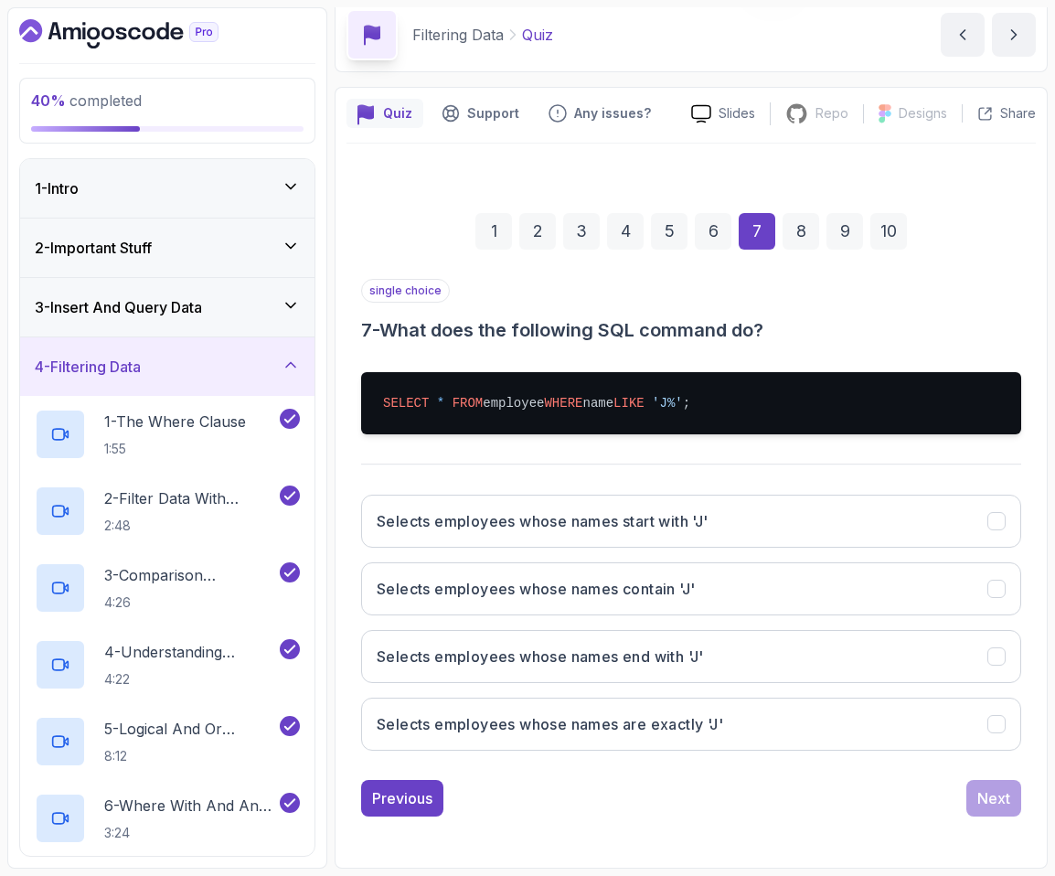
click at [53, 179] on h3 "1 - Intro" at bounding box center [57, 188] width 44 height 22
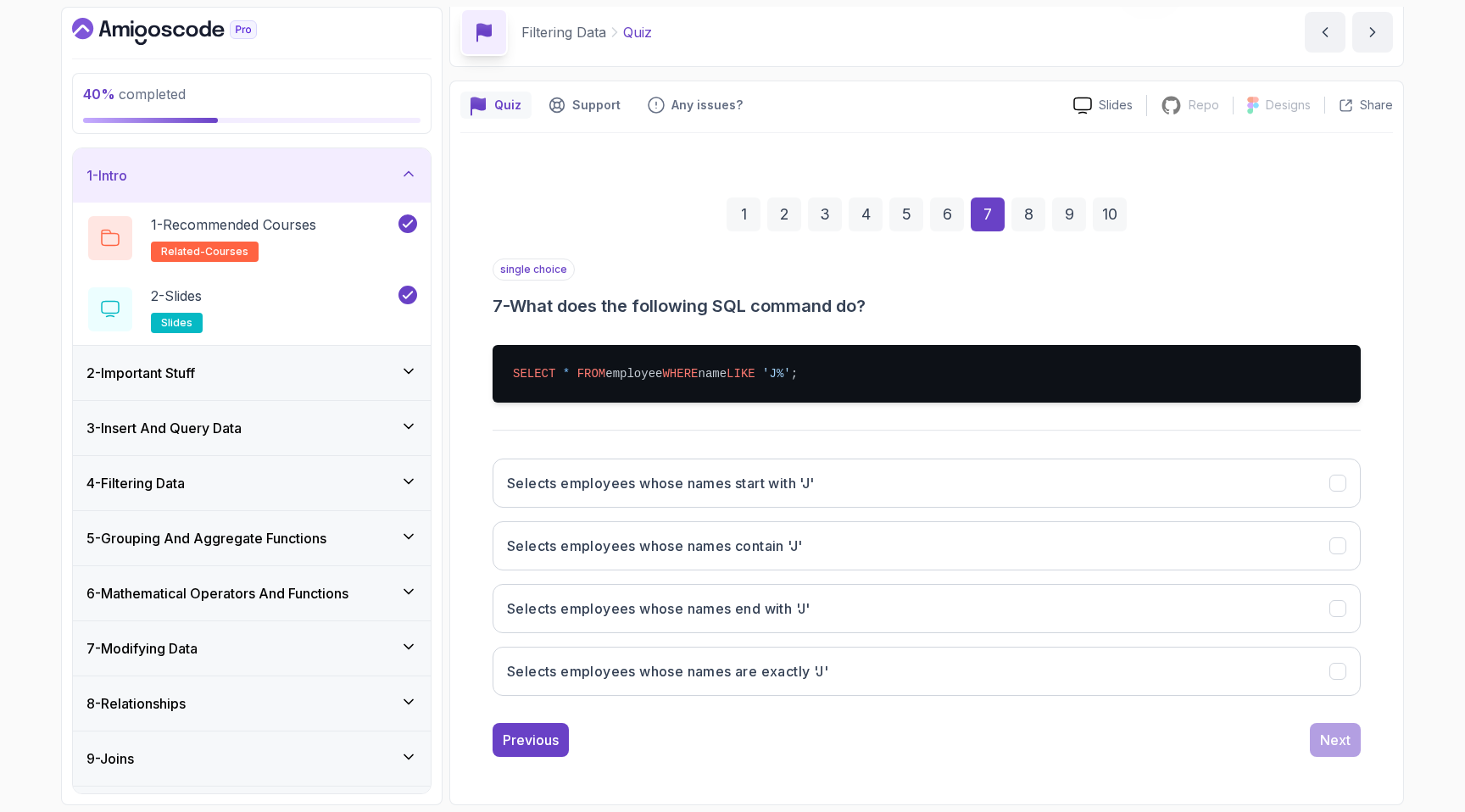
click at [702, 262] on div "single choice 7 - What does the following SQL command do?" at bounding box center [926, 288] width 868 height 59
drag, startPoint x: 493, startPoint y: 364, endPoint x: 878, endPoint y: 355, distance: 385.1
click at [878, 355] on div "1 2 3 4 5 6 7 8 9 10 single choice 7 - What does the following SQL command do? …" at bounding box center [926, 463] width 933 height 614
click at [715, 461] on button "Selects employees whose names start with 'J'" at bounding box center [926, 483] width 868 height 49
click at [1335, 750] on button "Next" at bounding box center [1335, 740] width 51 height 34
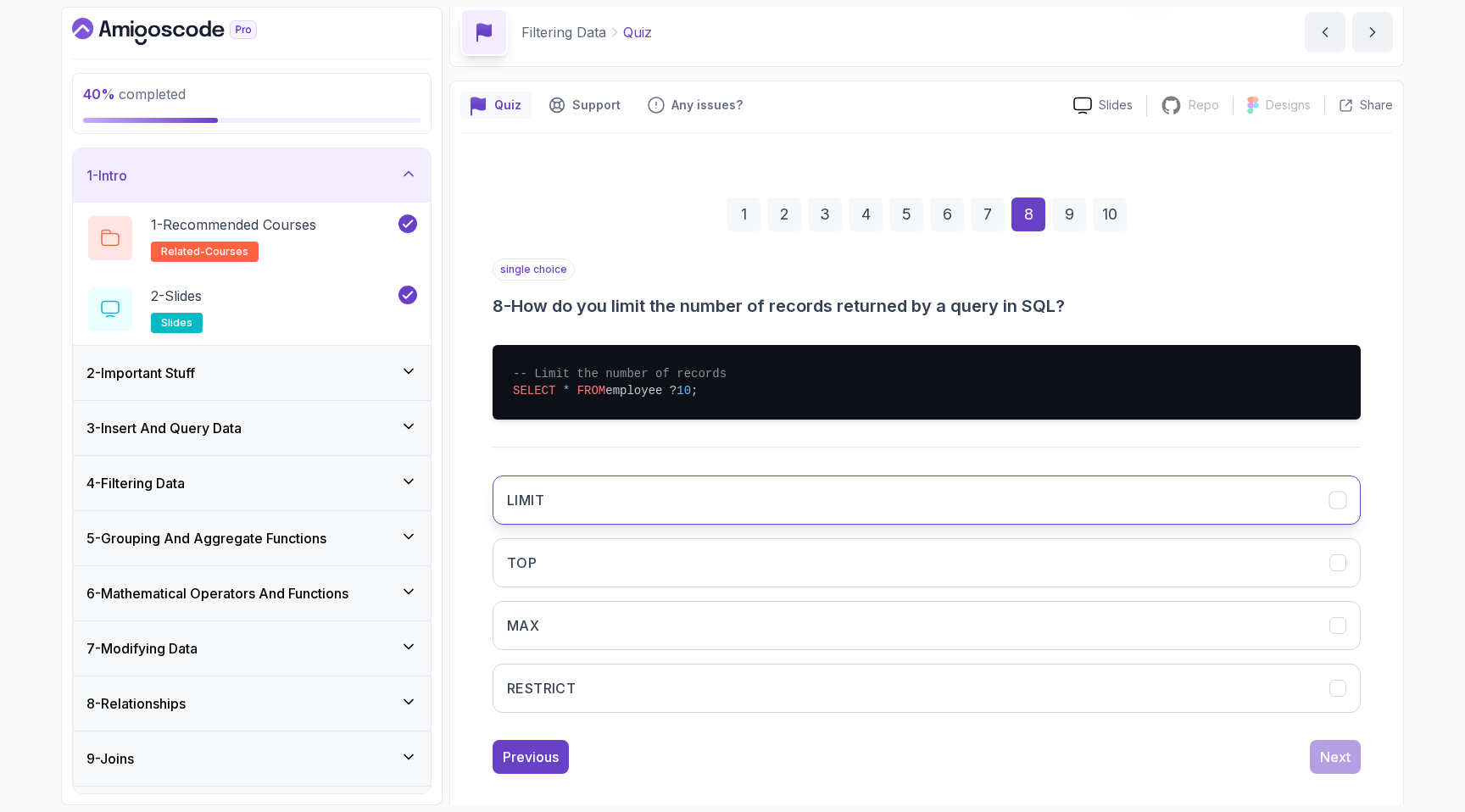
click at [758, 489] on button "LIMIT" at bounding box center [926, 500] width 868 height 49
click at [1349, 756] on div "Next" at bounding box center [1335, 757] width 31 height 20
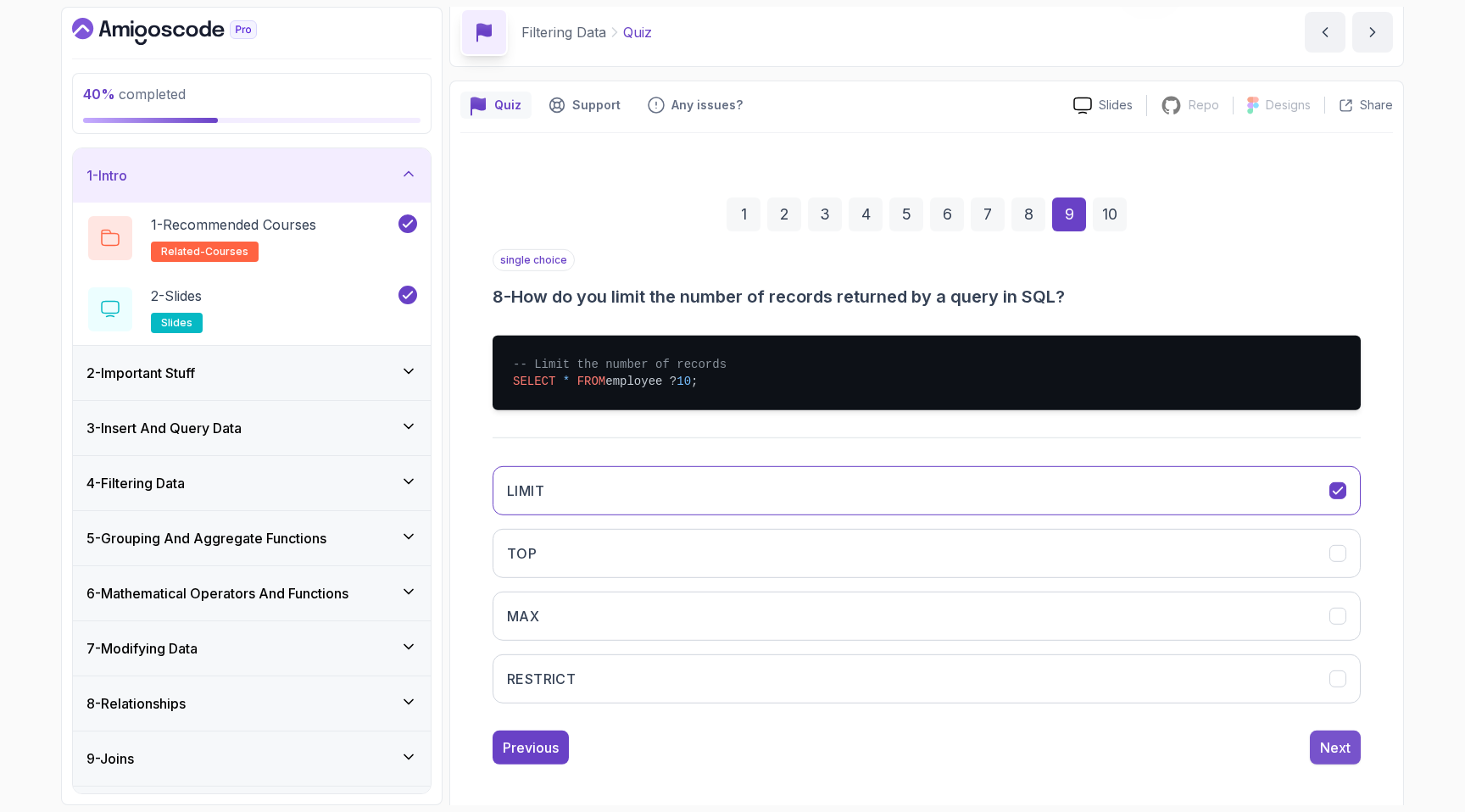
scroll to position [0, 0]
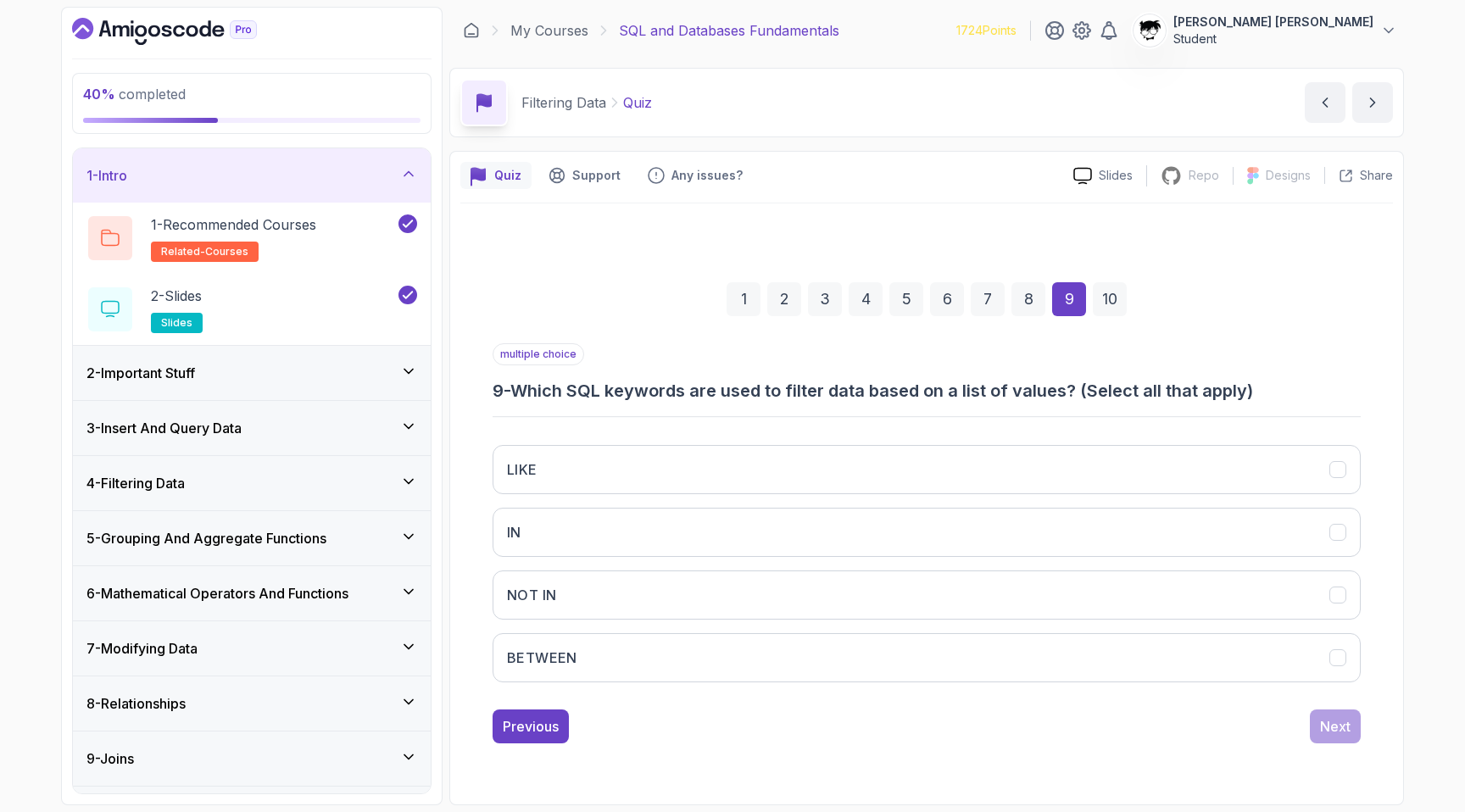
click at [518, 758] on div "1 2 3 4 5 6 7 8 9 10 multiple choice 9 - Which SQL keywords are used to filter …" at bounding box center [926, 498] width 933 height 590
click at [518, 740] on button "Previous" at bounding box center [530, 726] width 76 height 34
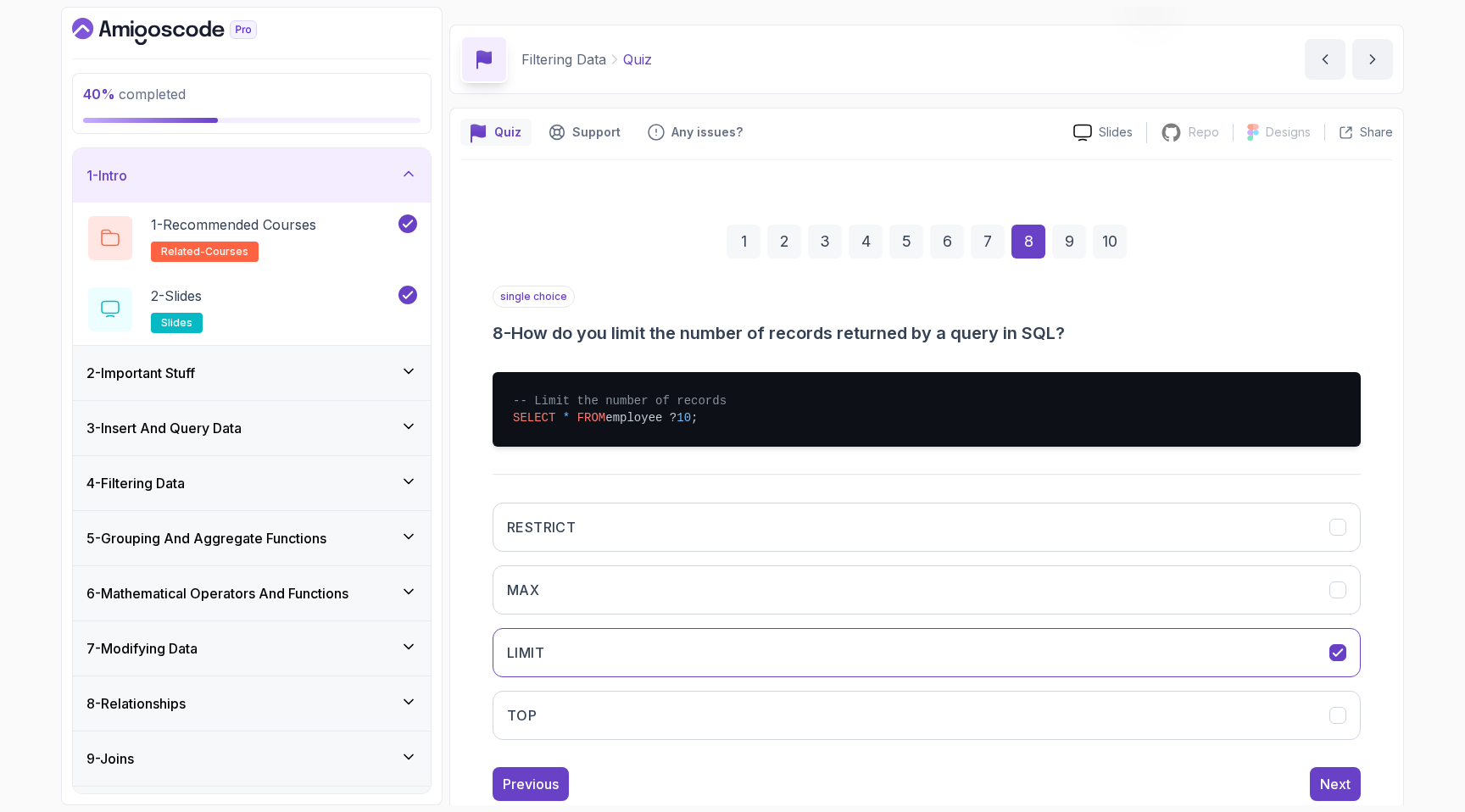
scroll to position [87, 0]
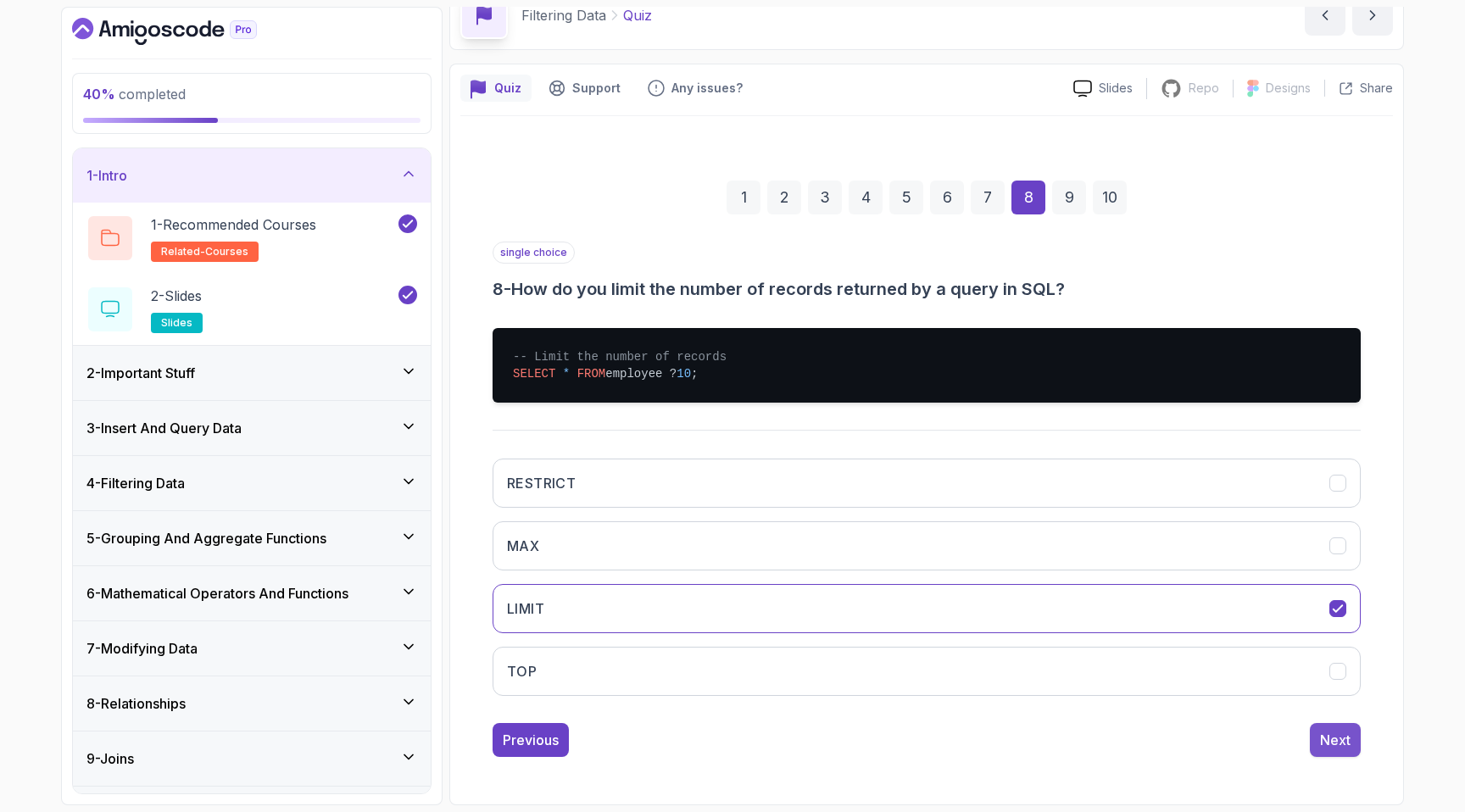
click at [1333, 748] on div "Next" at bounding box center [1335, 740] width 31 height 20
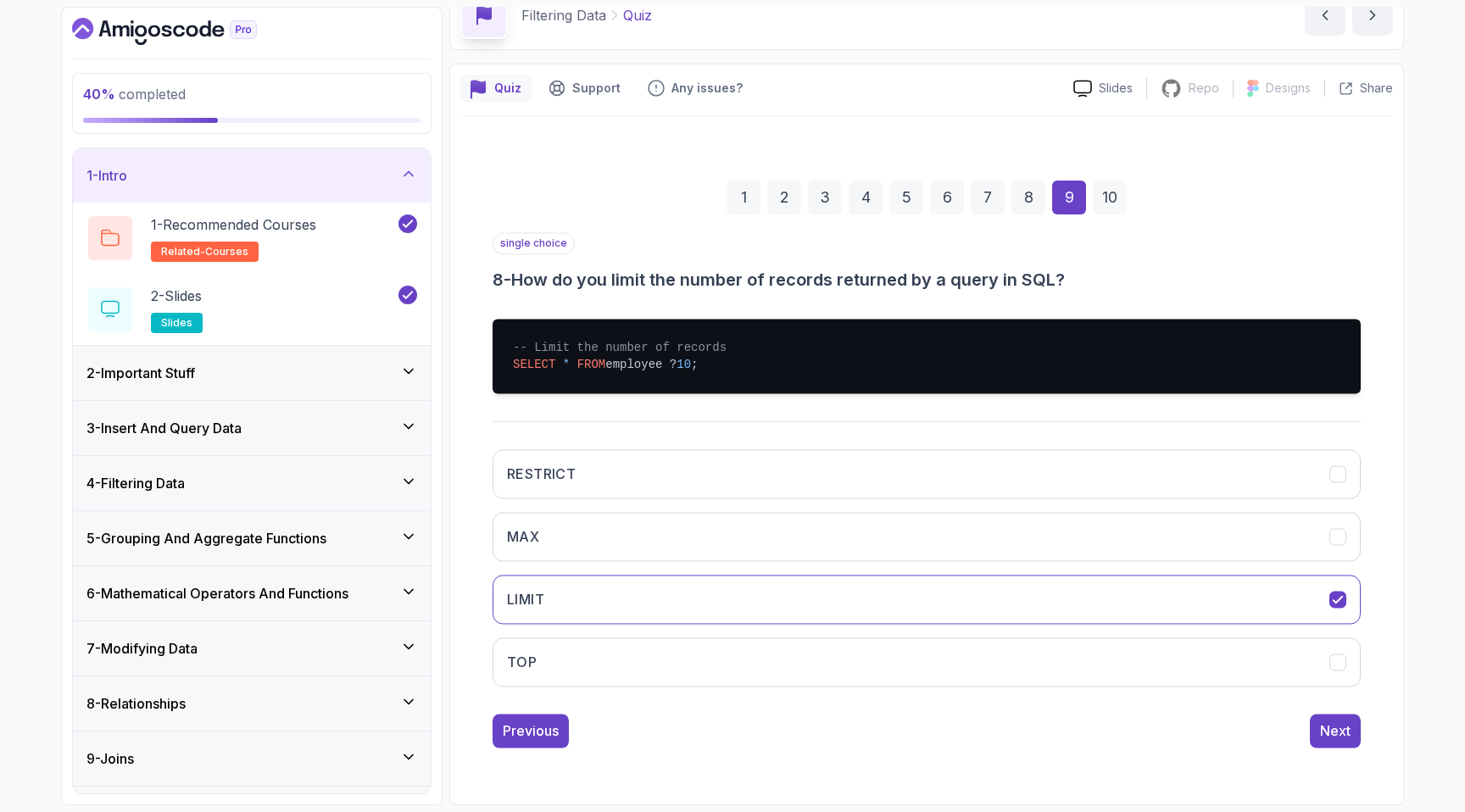
scroll to position [0, 0]
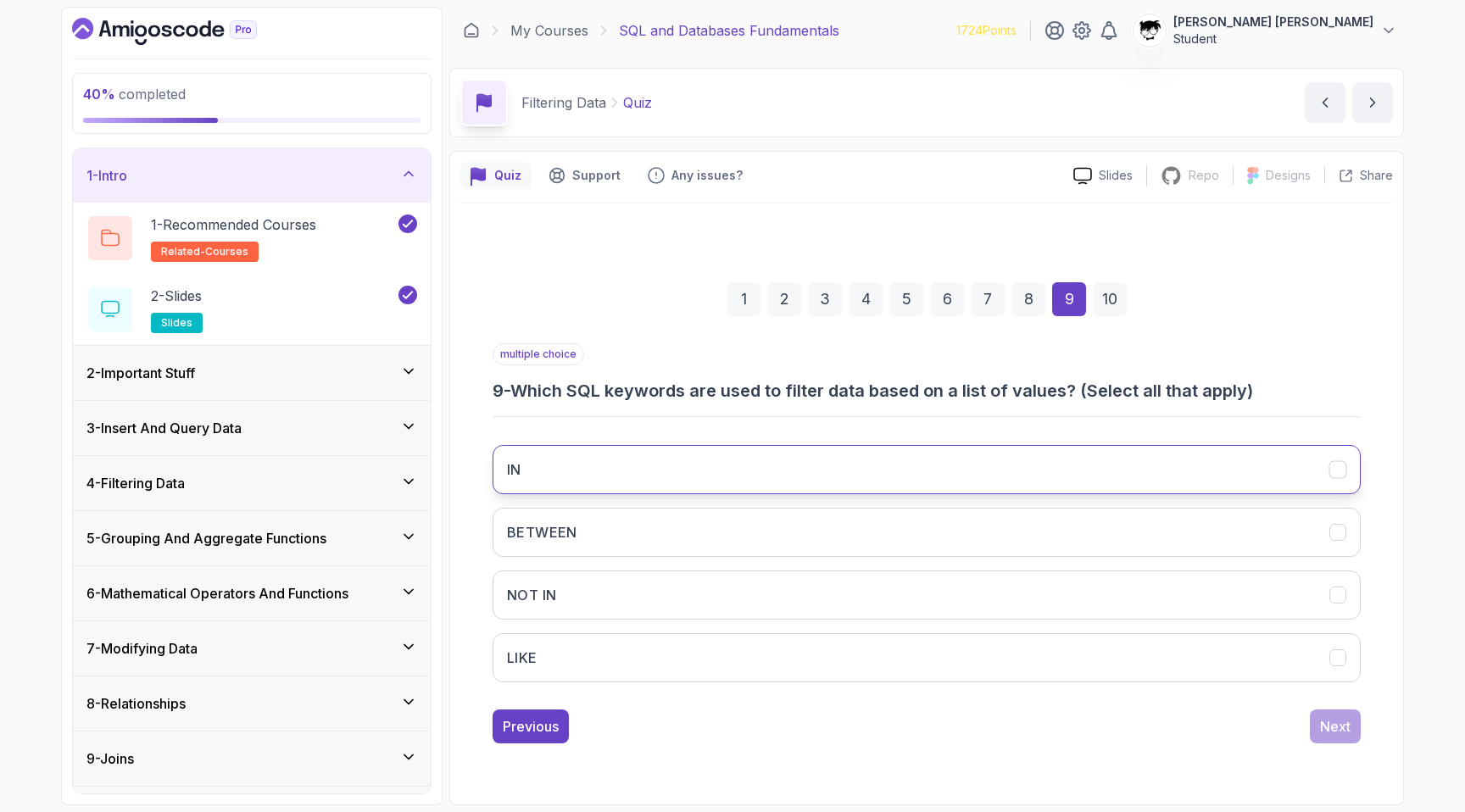
click at [689, 475] on button "IN" at bounding box center [926, 469] width 868 height 49
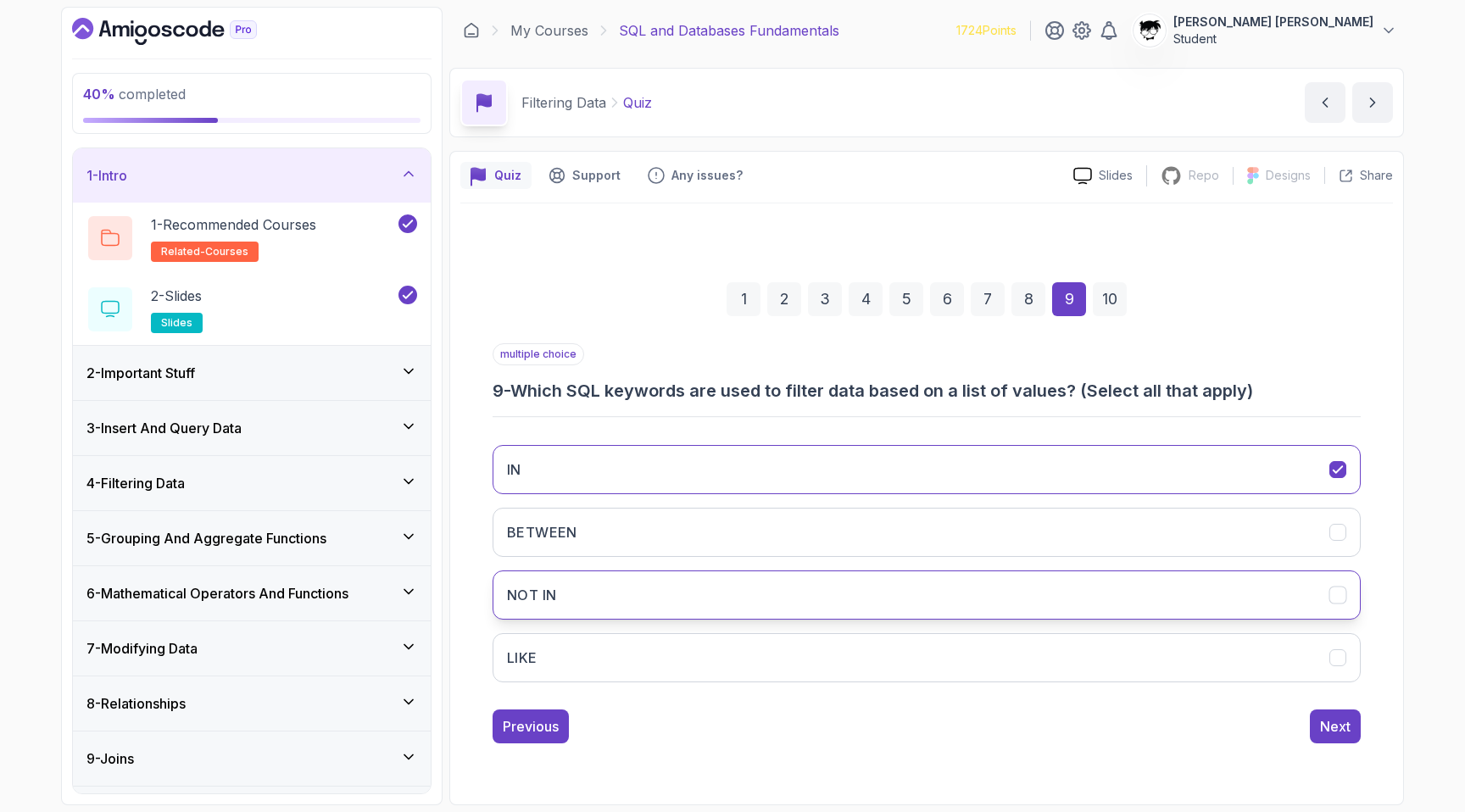
click at [976, 596] on button "NOT IN" at bounding box center [926, 594] width 868 height 49
click at [1328, 730] on div "Next" at bounding box center [1335, 727] width 31 height 20
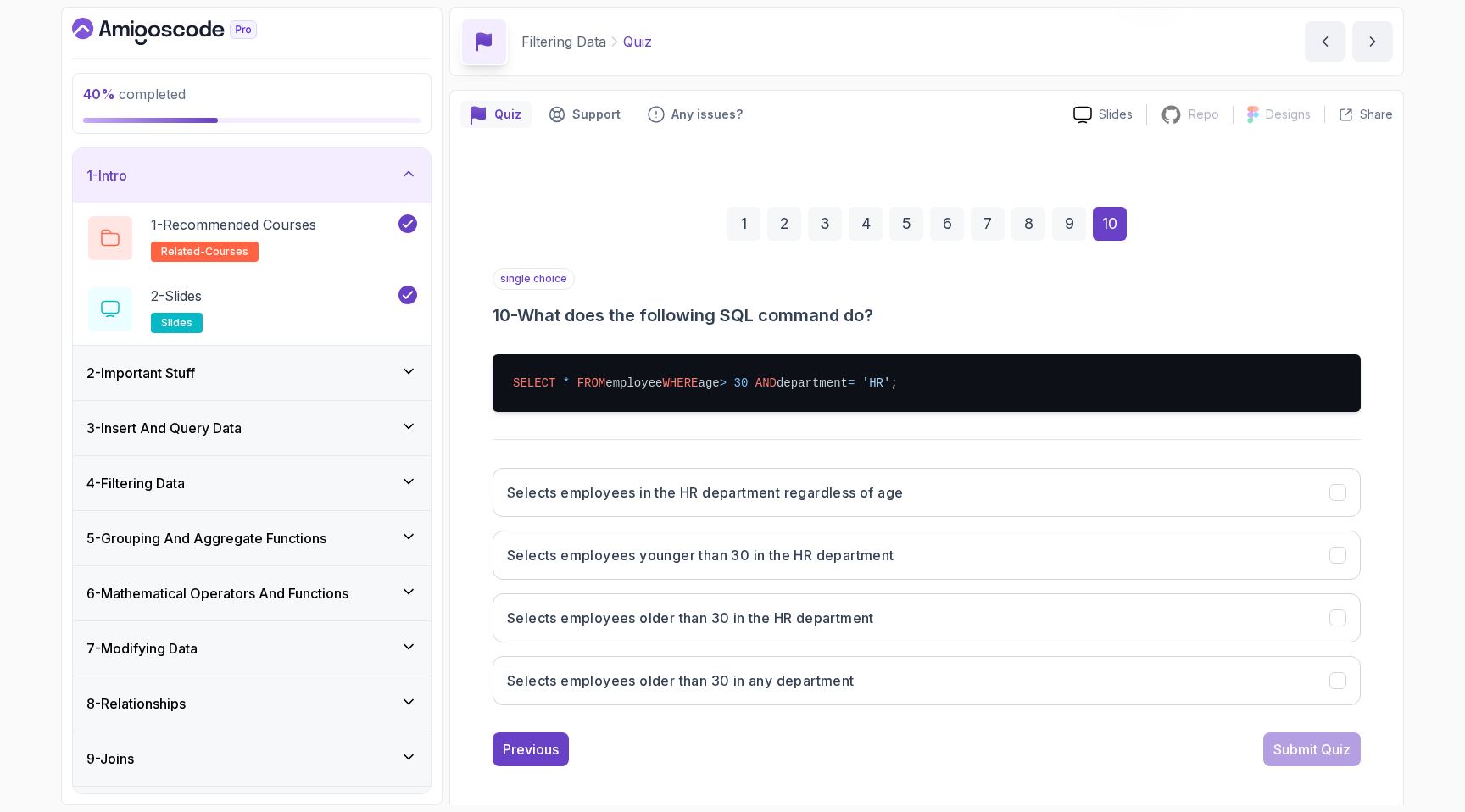
scroll to position [70, 0]
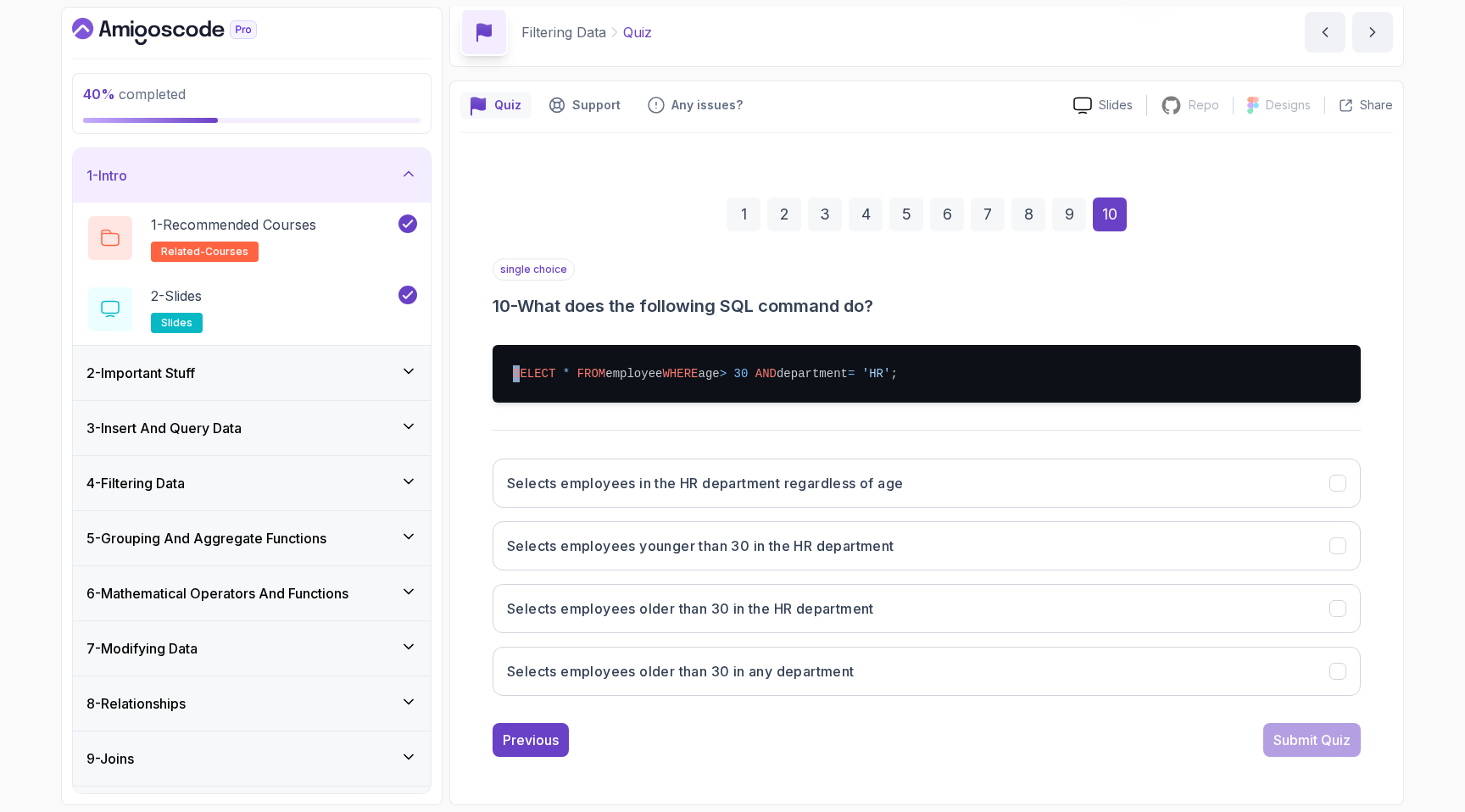
drag, startPoint x: 523, startPoint y: 380, endPoint x: 1010, endPoint y: 362, distance: 487.3
click at [1011, 362] on pre "SELECT * FROM employee WHERE age > [DEMOGRAPHIC_DATA] AND department = 'HR' ;" at bounding box center [926, 374] width 868 height 57
click at [1010, 362] on pre "SELECT * FROM employee WHERE age > [DEMOGRAPHIC_DATA] AND department = 'HR' ;" at bounding box center [926, 374] width 868 height 57
click at [677, 628] on button "Selects employees older than 30 in the HR department" at bounding box center [926, 608] width 868 height 49
click at [1322, 749] on div "Submit Quiz" at bounding box center [1311, 740] width 77 height 20
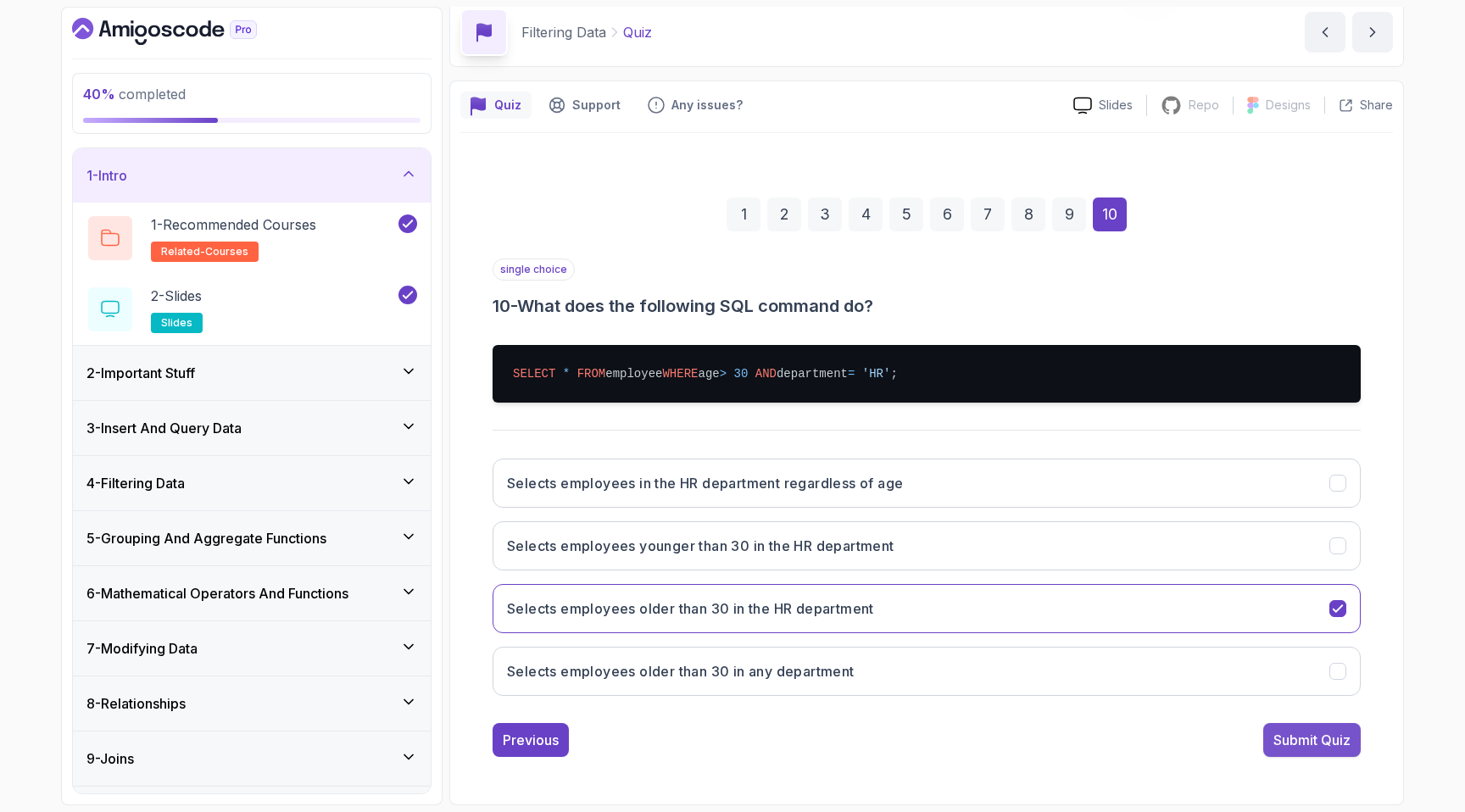
scroll to position [1, 0]
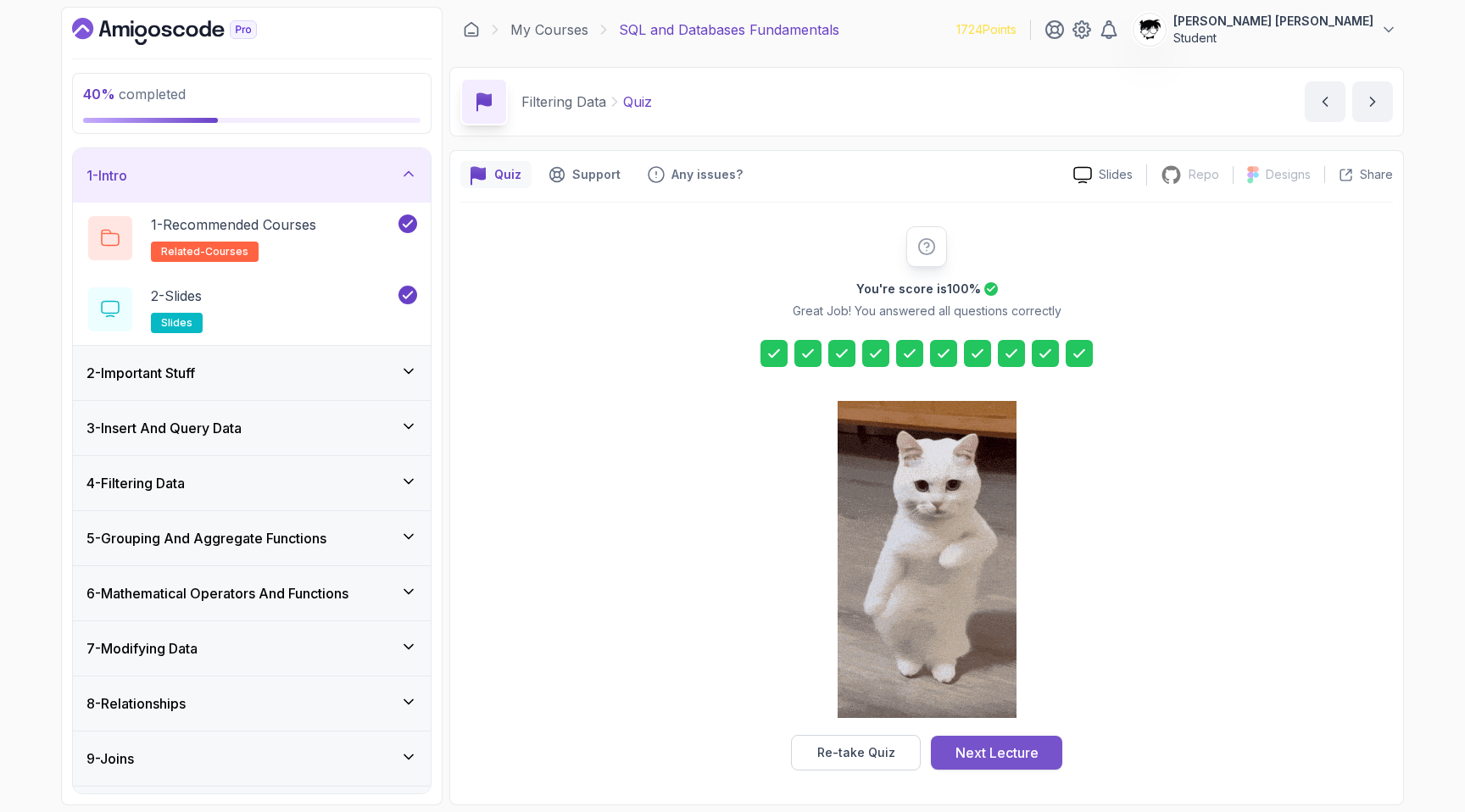
click at [1031, 745] on div "Next Lecture" at bounding box center [997, 753] width 83 height 20
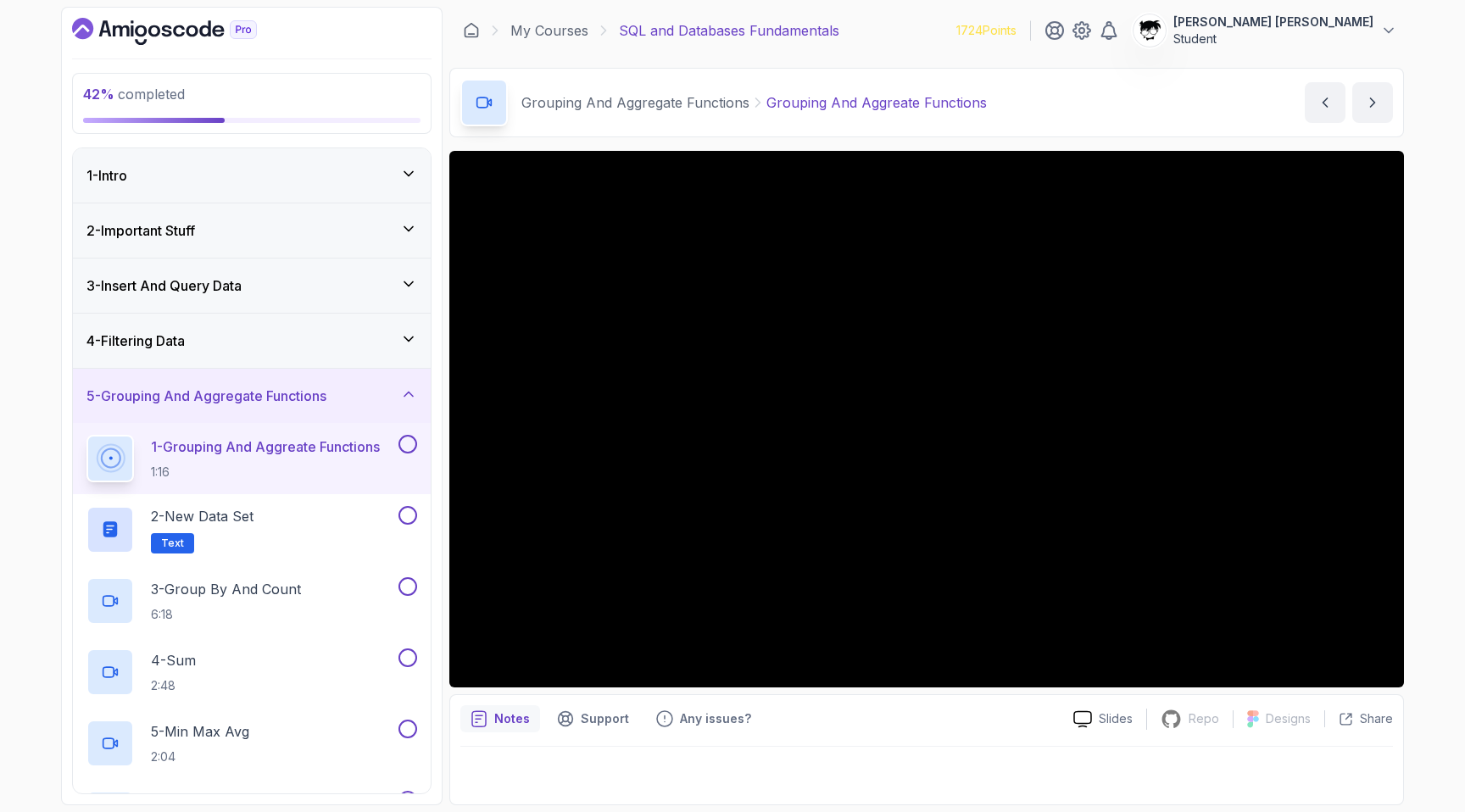
click at [174, 43] on icon "Dashboard" at bounding box center [164, 31] width 185 height 27
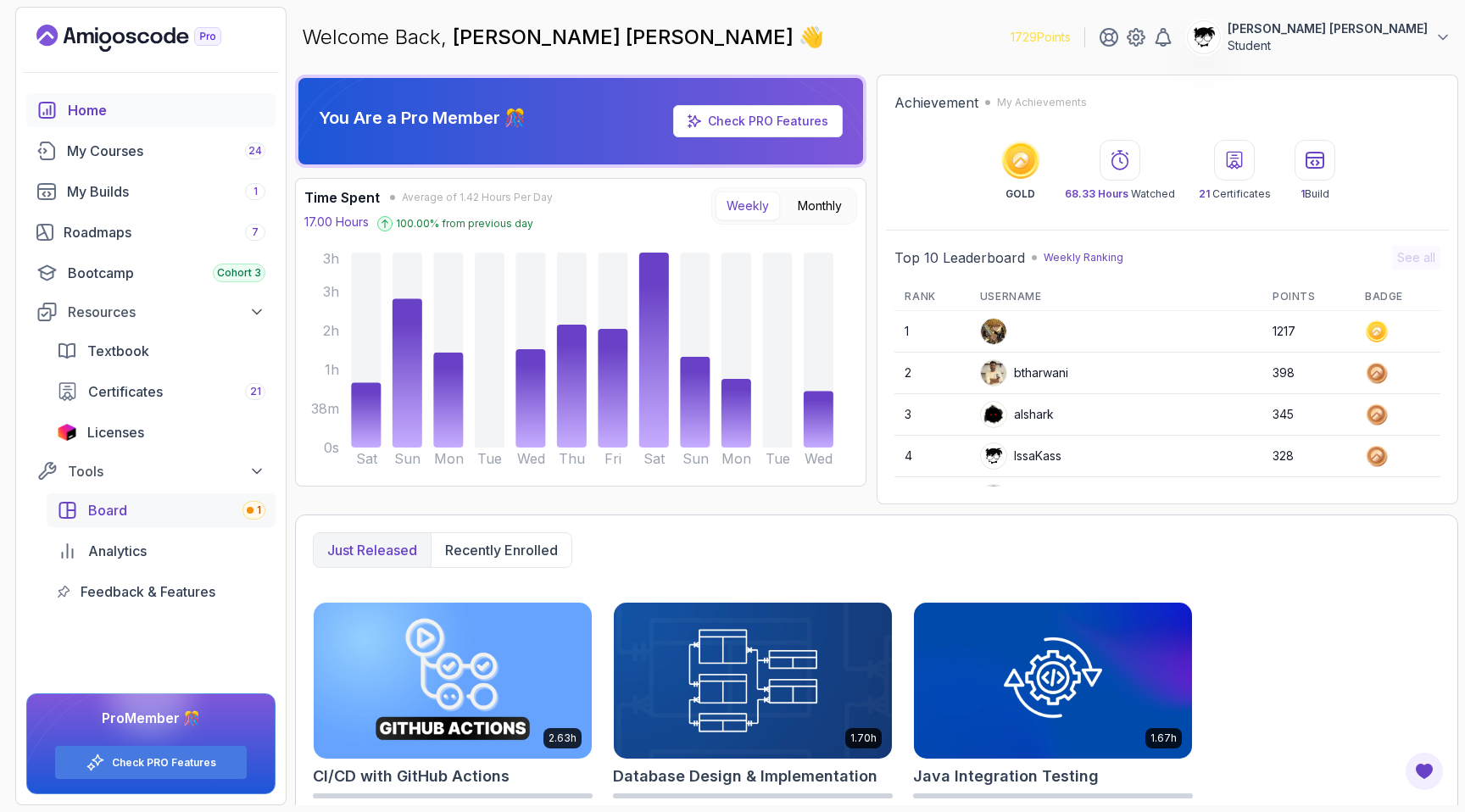
click at [159, 499] on link "Board 1" at bounding box center [160, 510] width 229 height 34
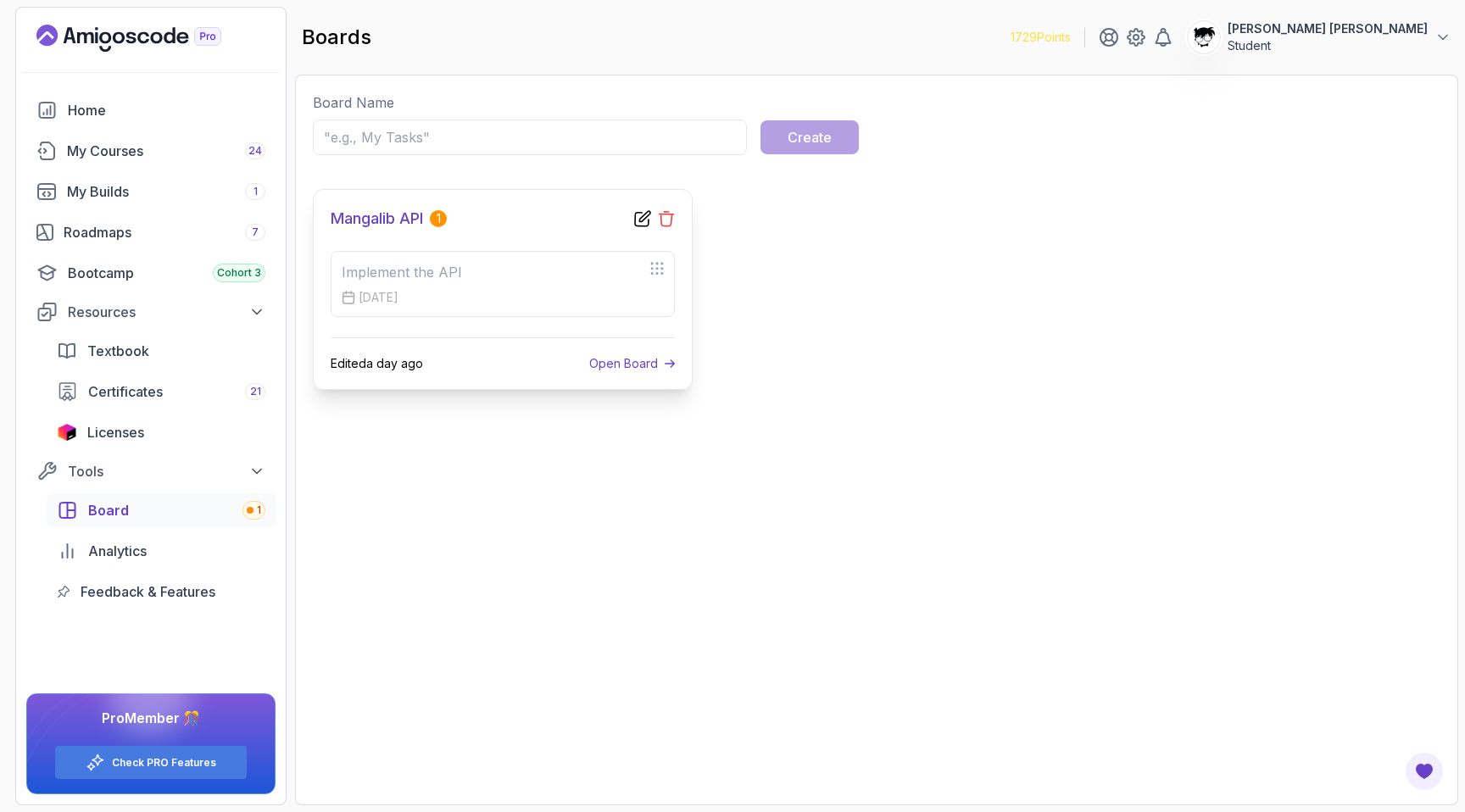
click at [661, 221] on icon at bounding box center [667, 220] width 15 height 15
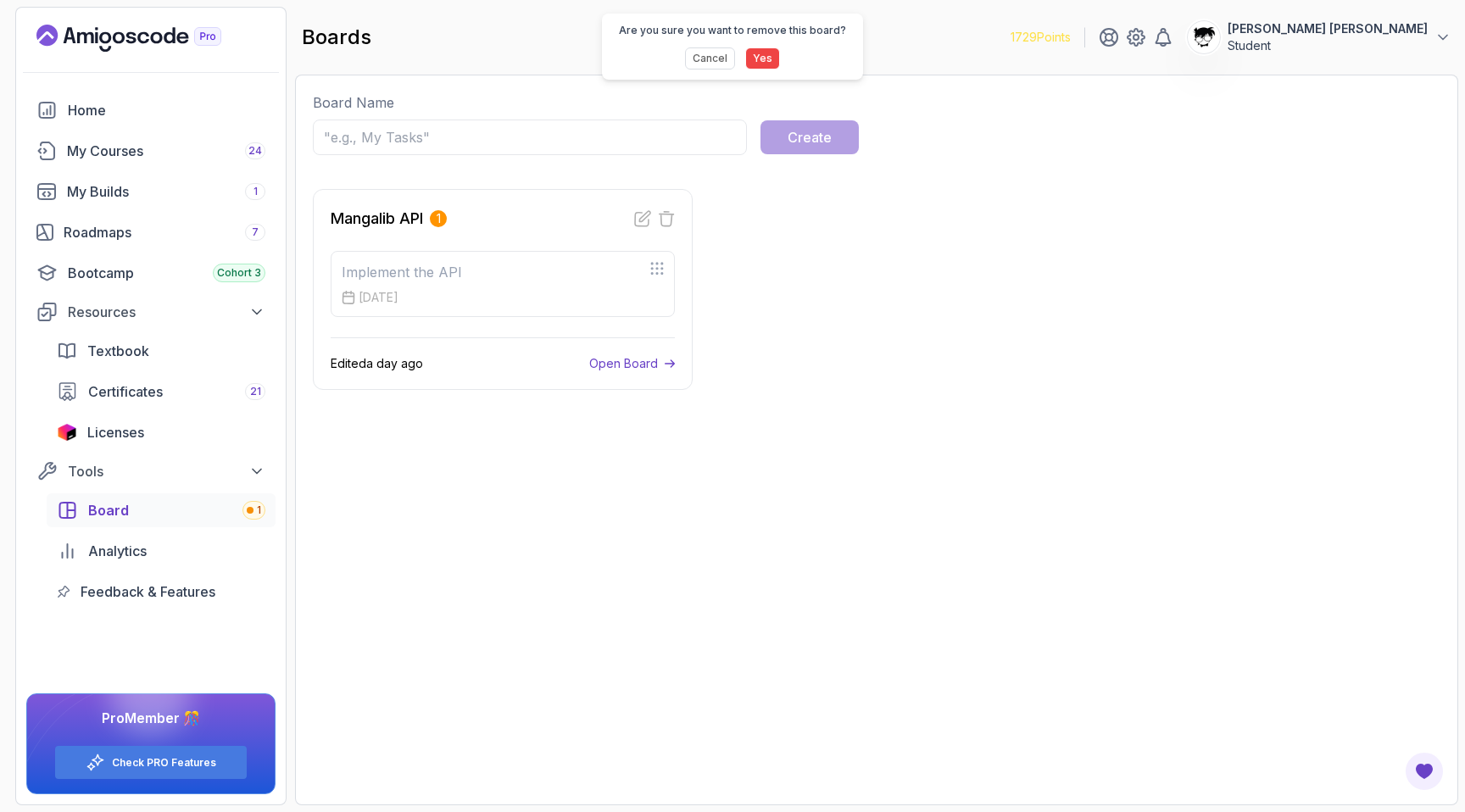
click at [755, 56] on button "Yes" at bounding box center [762, 58] width 34 height 22
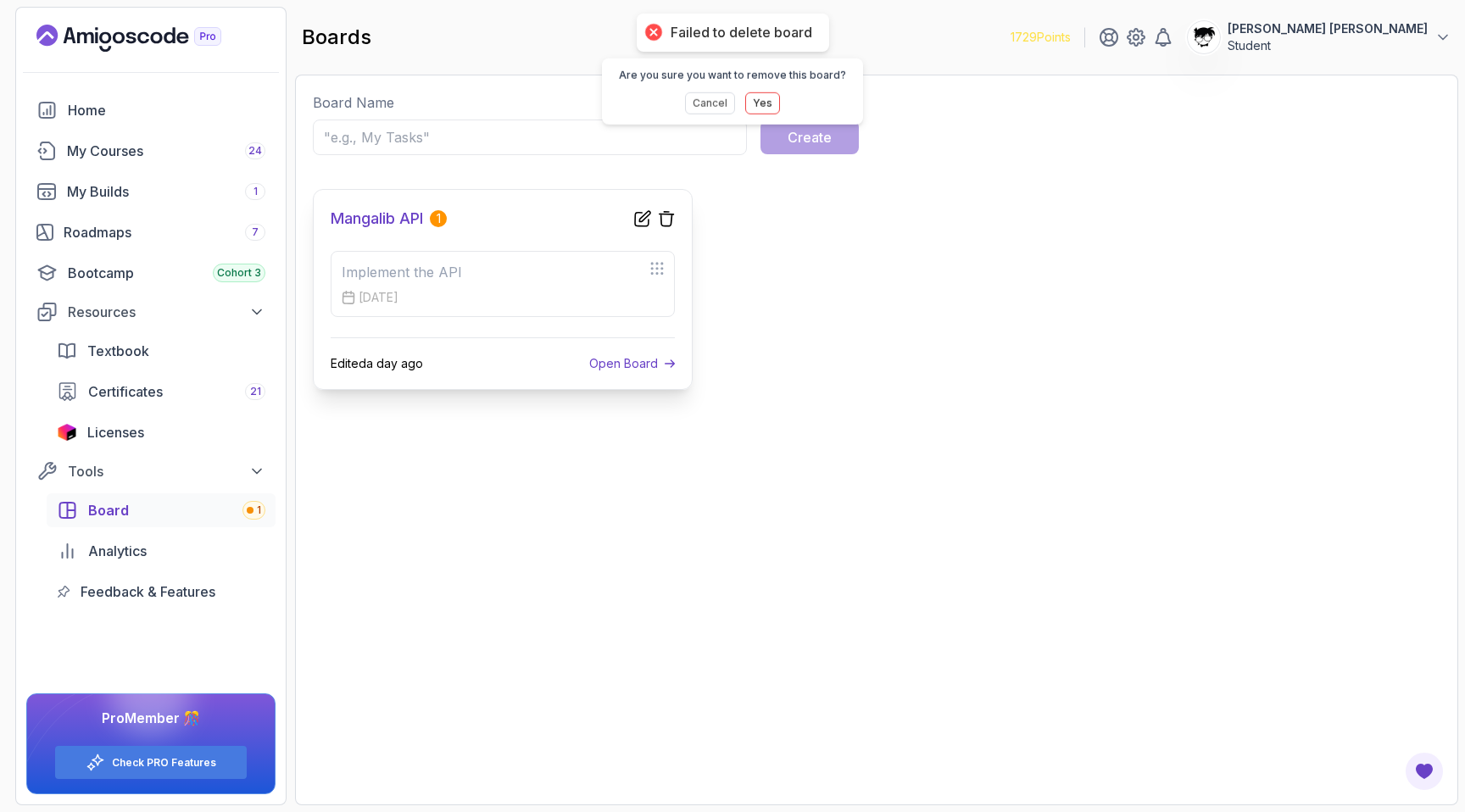
click at [618, 362] on p "Open Board" at bounding box center [623, 363] width 69 height 17
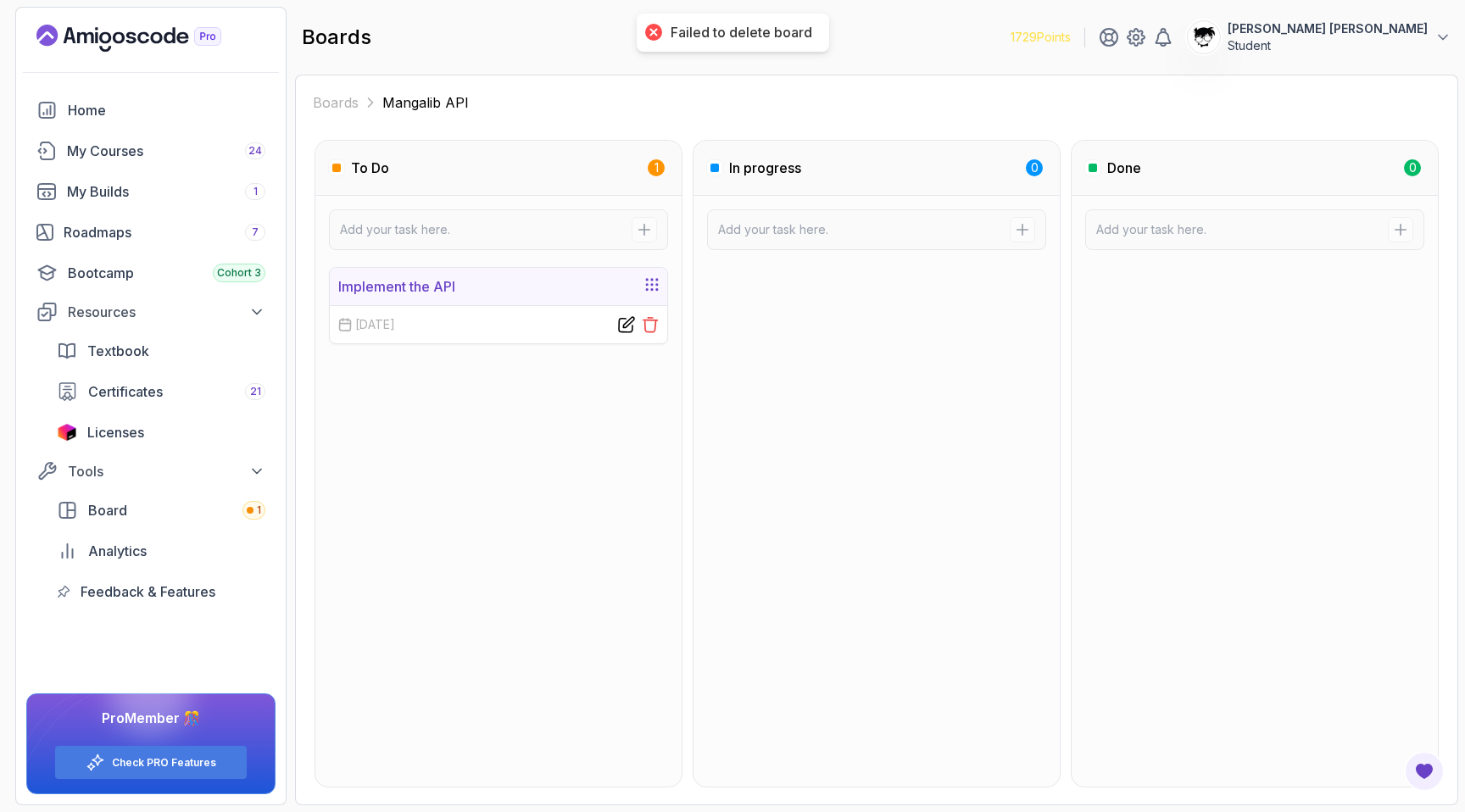
click at [655, 332] on div "[DATE]" at bounding box center [499, 324] width 338 height 38
click at [656, 325] on icon at bounding box center [650, 324] width 17 height 17
click at [763, 60] on button "Yes" at bounding box center [762, 58] width 34 height 22
click at [351, 105] on link "Boards" at bounding box center [335, 103] width 45 height 20
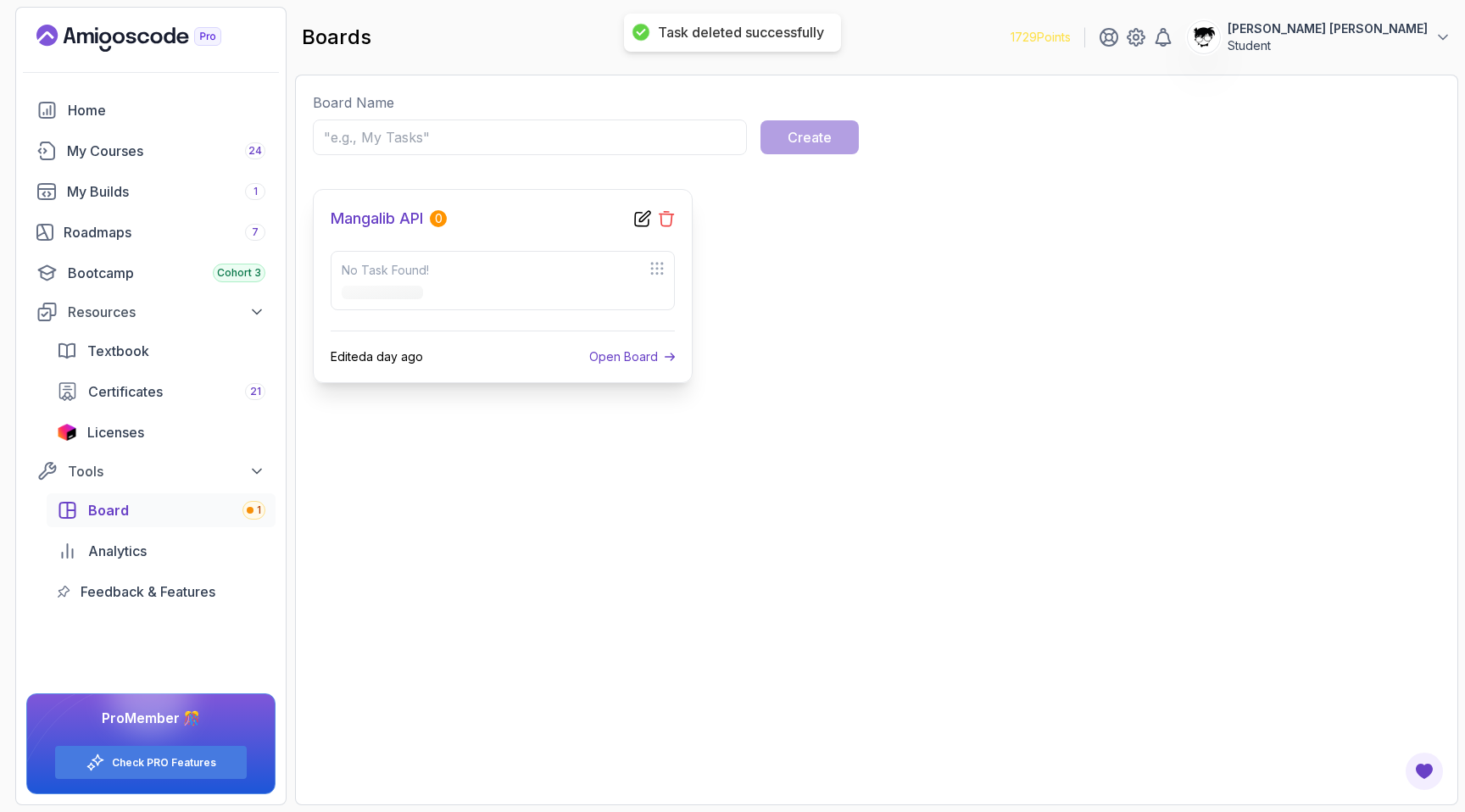
click at [669, 222] on icon at bounding box center [667, 219] width 17 height 17
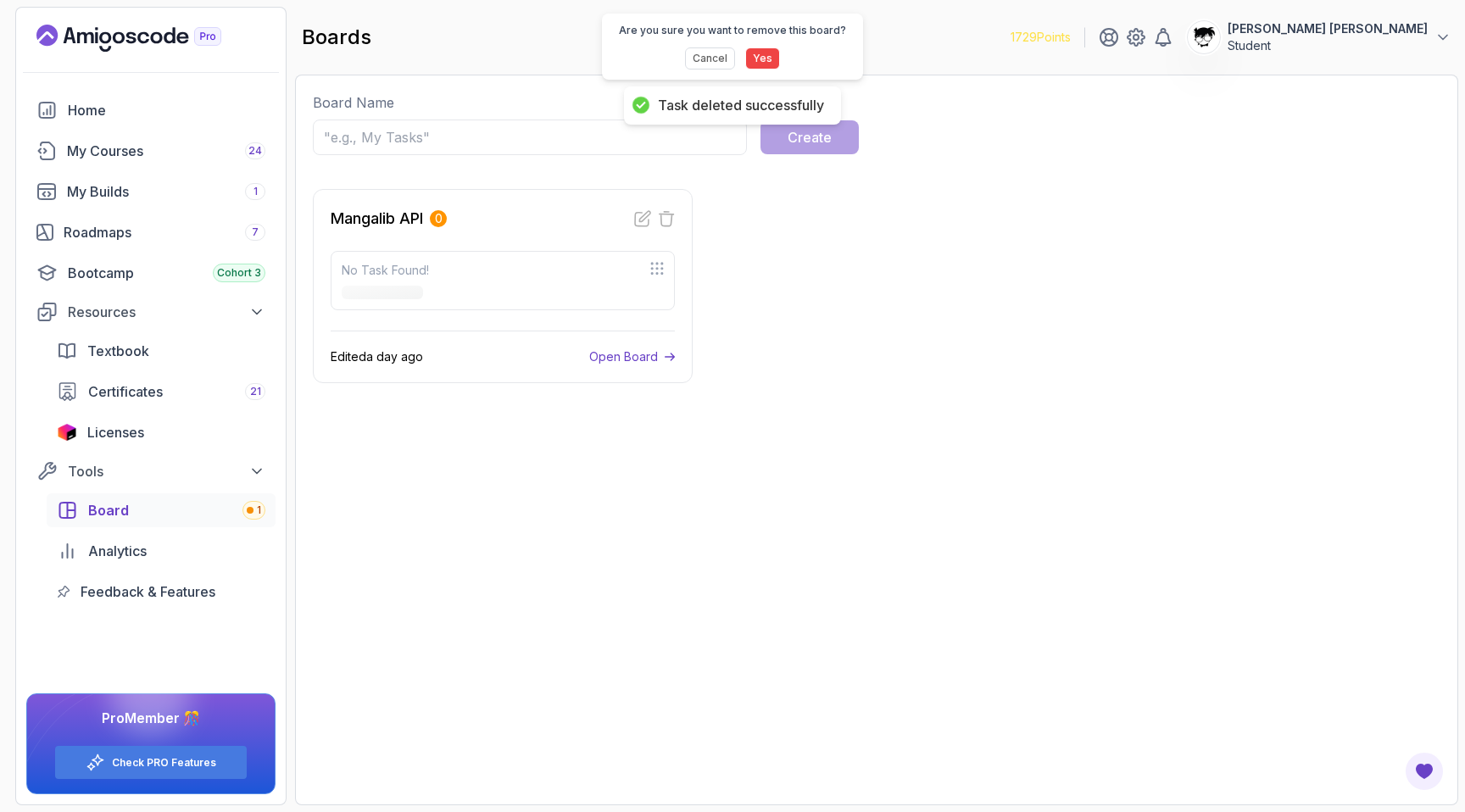
click at [755, 56] on button "Yes" at bounding box center [762, 58] width 34 height 22
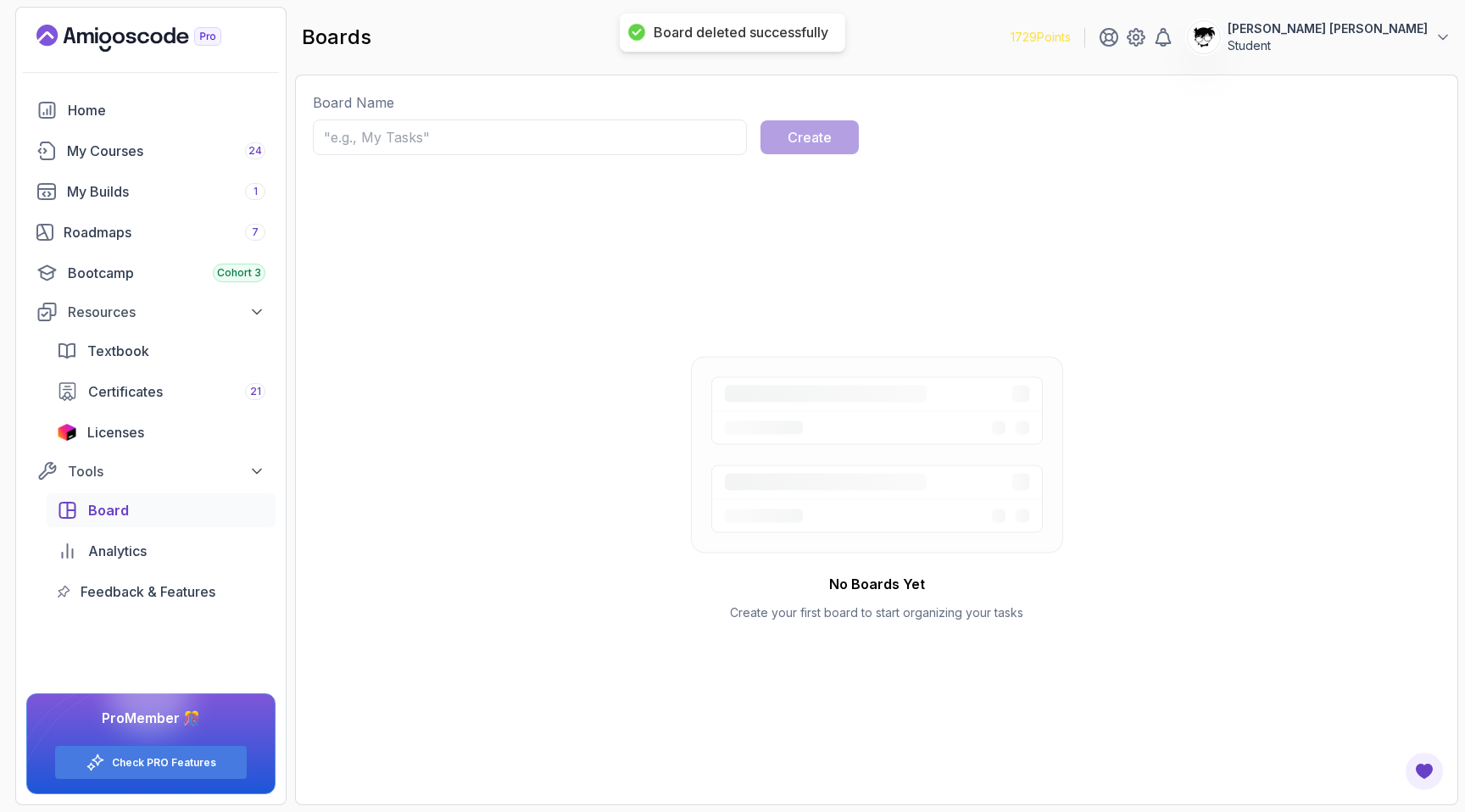
click at [732, 36] on div "Board deleted successfully" at bounding box center [741, 32] width 174 height 18
click at [655, 197] on div "No Boards Yet Create your first board to start organizing your tasks" at bounding box center [876, 488] width 1127 height 599
